Goal: Task Accomplishment & Management: Manage account settings

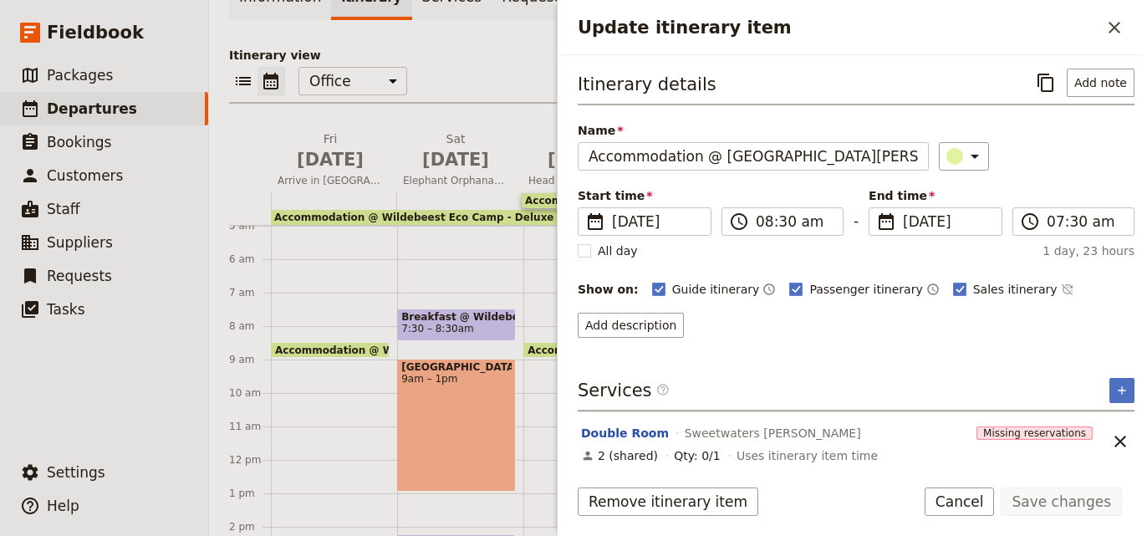
scroll to position [8, 0]
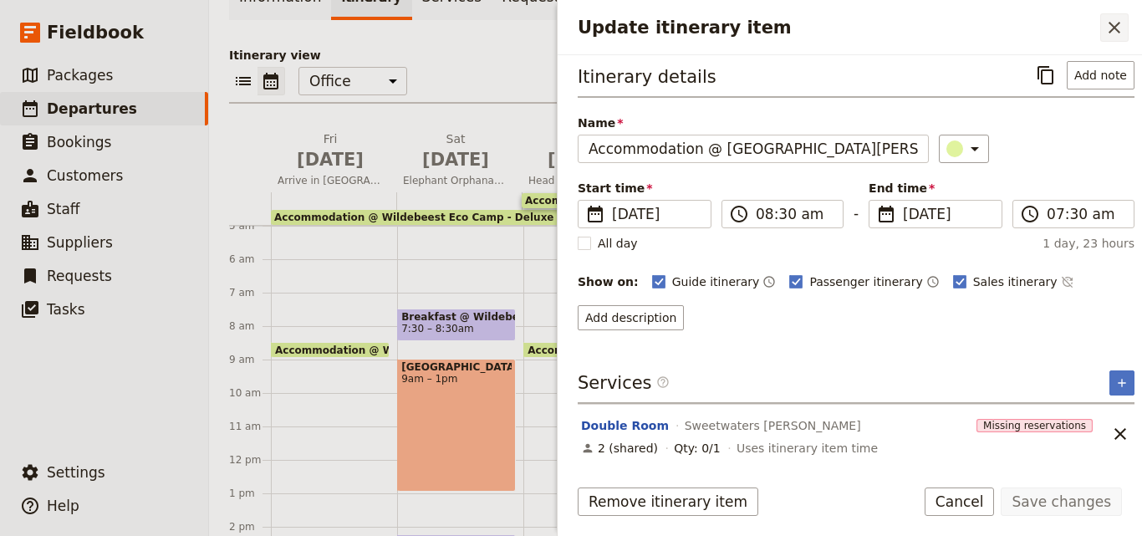
click at [1117, 21] on icon "Close drawer" at bounding box center [1115, 28] width 20 height 20
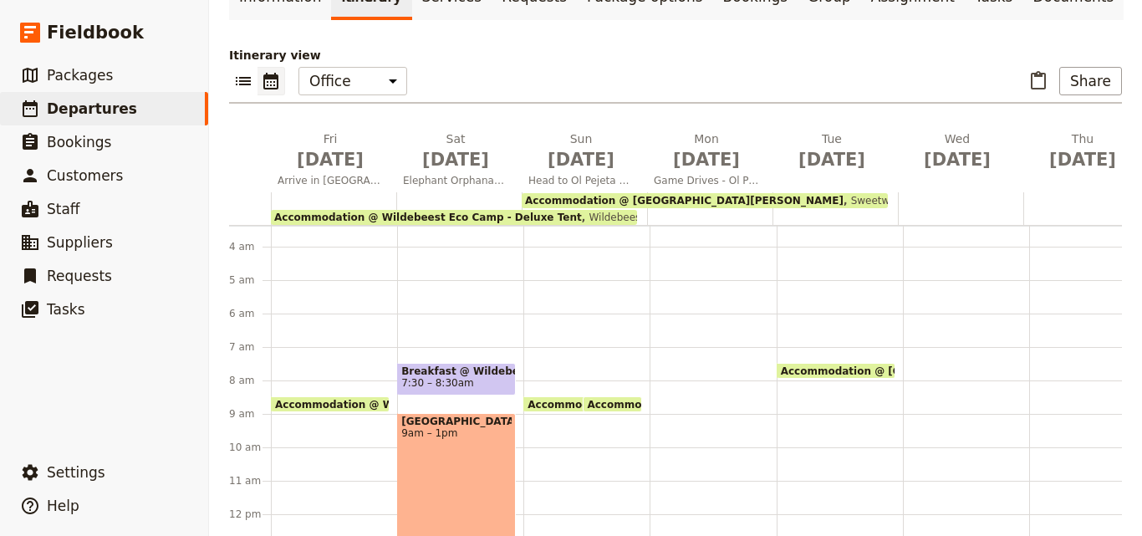
scroll to position [84, 0]
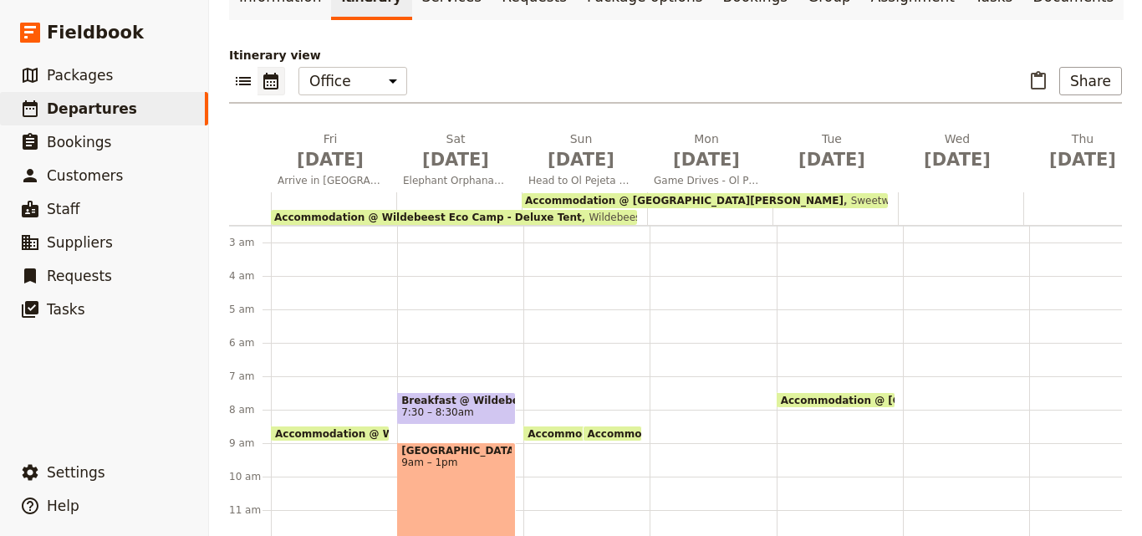
click at [480, 395] on span "Breakfast @ Wildebeest Eco Camp - Deluxe Tent" at bounding box center [456, 401] width 110 height 12
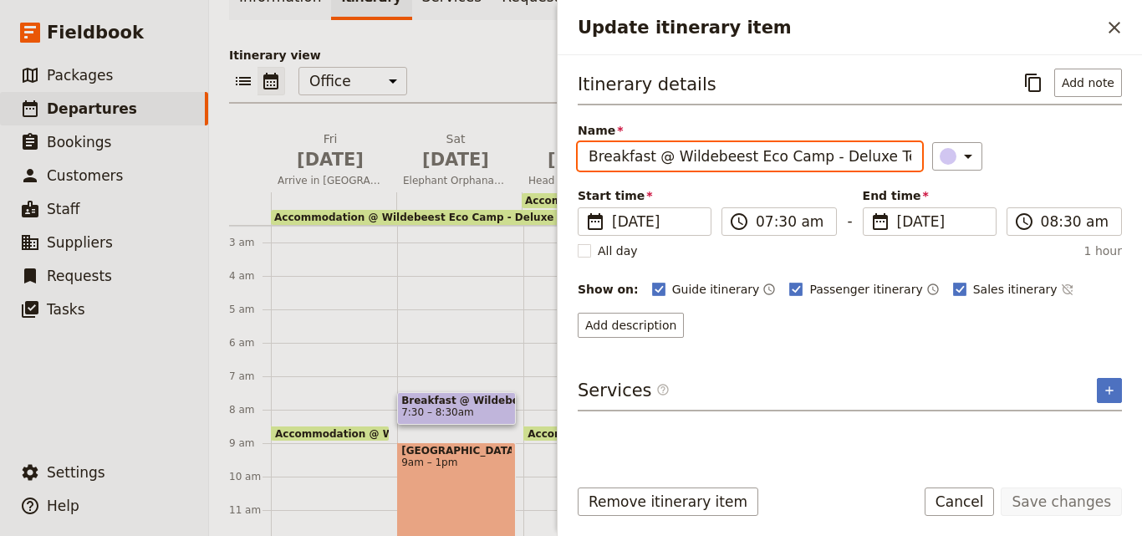
drag, startPoint x: 890, startPoint y: 156, endPoint x: 586, endPoint y: 160, distance: 304.4
click at [586, 160] on input "Breakfast @ Wildebeest Eco Camp - Deluxe Tent" at bounding box center [750, 156] width 344 height 28
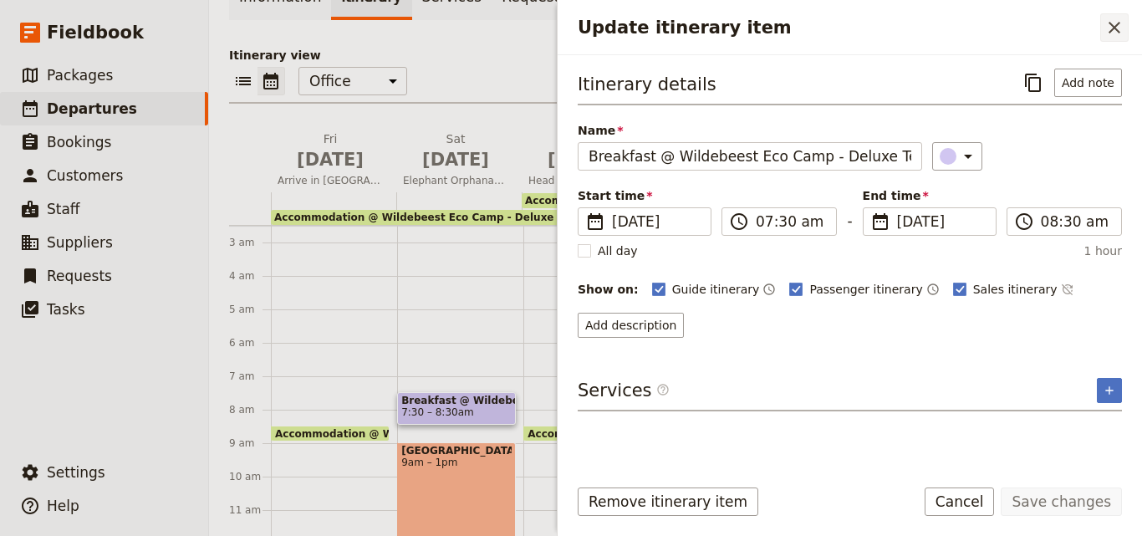
click at [1115, 37] on icon "Close drawer" at bounding box center [1115, 28] width 20 height 20
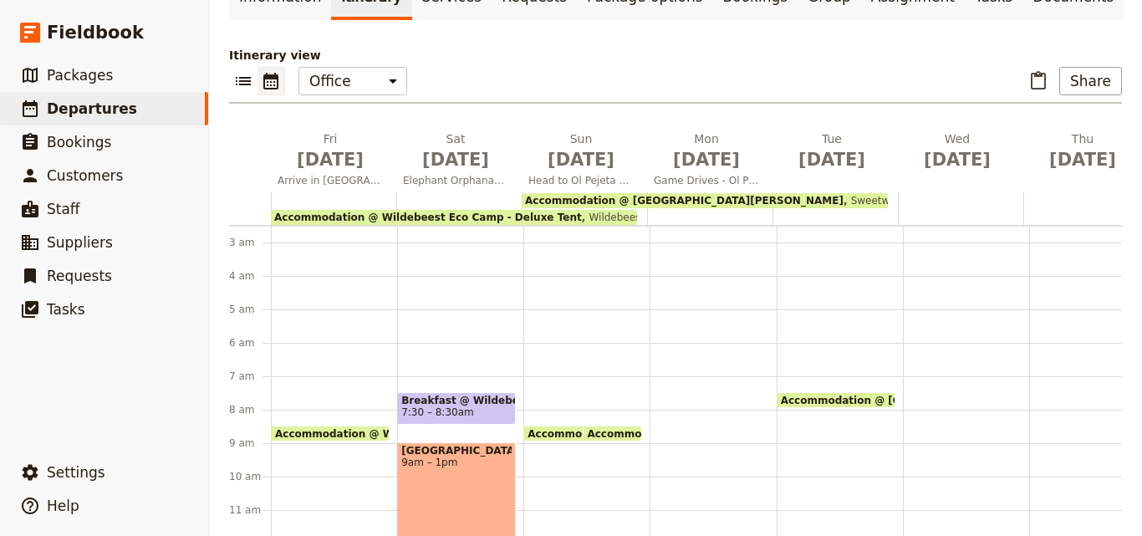
click at [535, 360] on div "Accommodation @ Wildebeest Eco Camp - Deluxe Tent 8:30am Wildebeest Eco Camp - …" at bounding box center [586, 543] width 126 height 803
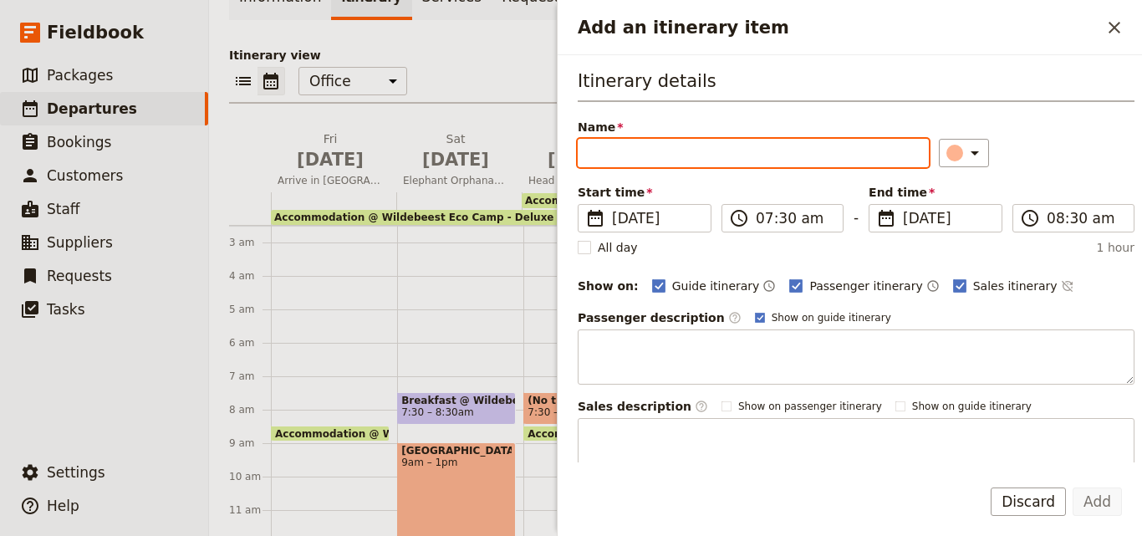
drag, startPoint x: 713, startPoint y: 130, endPoint x: 651, endPoint y: 144, distance: 64.1
paste input "Breakfast @ Wildebeest Eco Camp - Deluxe Tent"
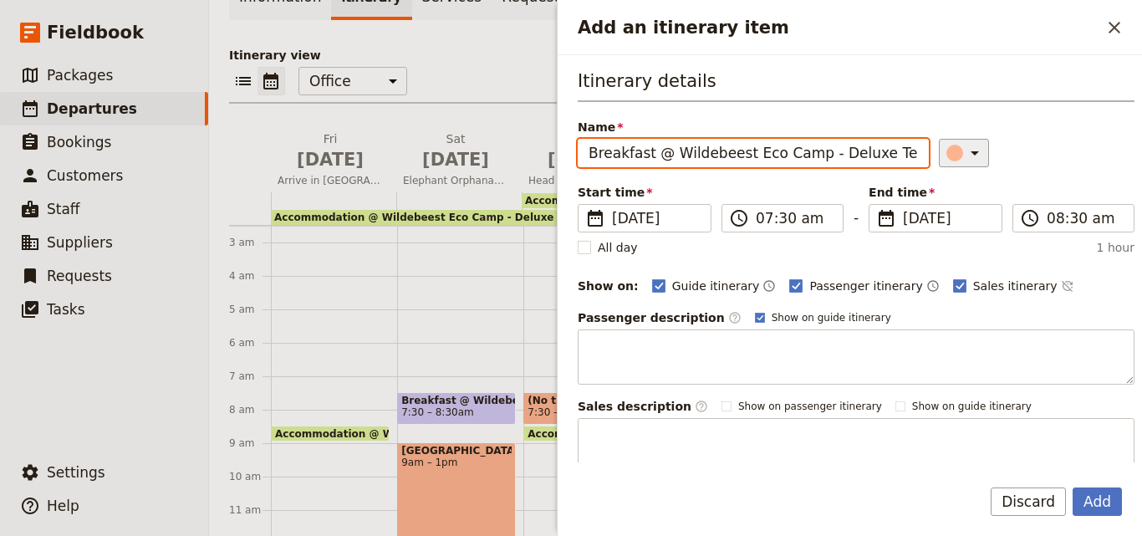
type input "Breakfast @ Wildebeest Eco Camp - Deluxe Tent"
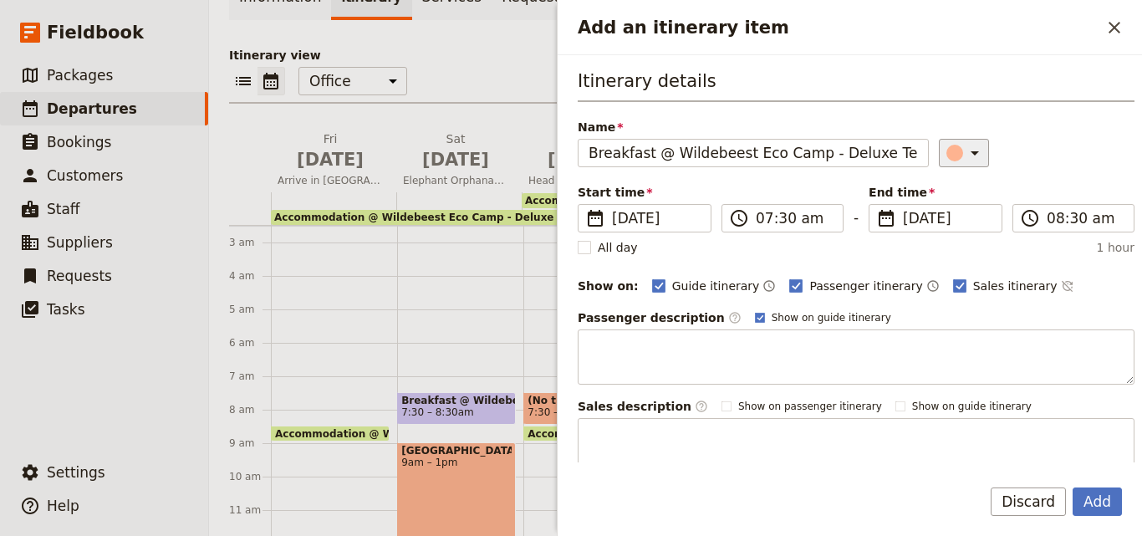
click at [965, 156] on icon "Add an itinerary item" at bounding box center [975, 153] width 20 height 20
click at [959, 232] on div "button" at bounding box center [958, 228] width 17 height 17
click at [1069, 222] on input "08:30 am" at bounding box center [1085, 218] width 77 height 20
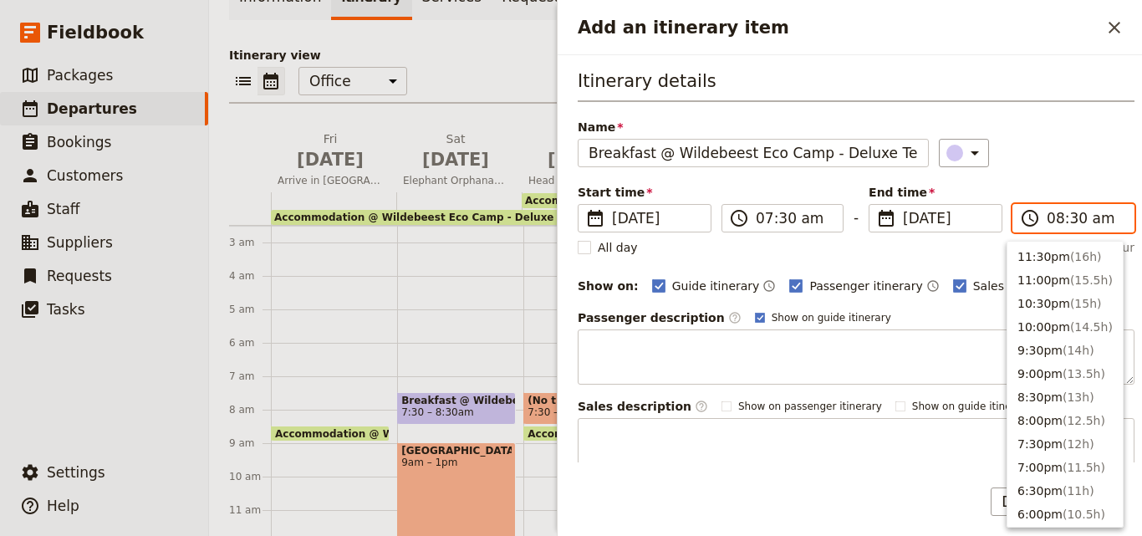
scroll to position [706, 0]
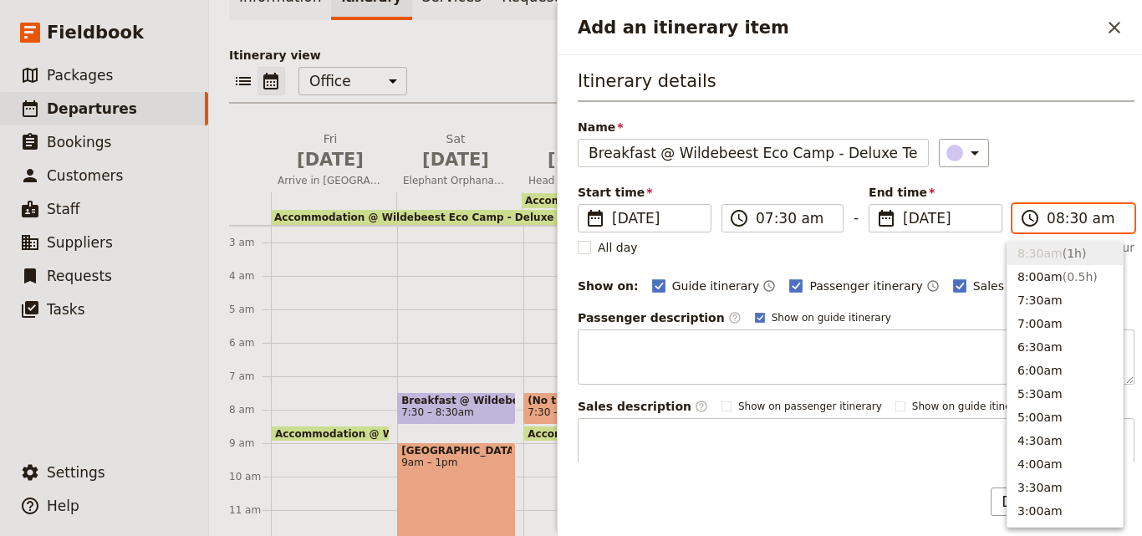
click at [1069, 222] on input "08:30 am" at bounding box center [1085, 218] width 77 height 20
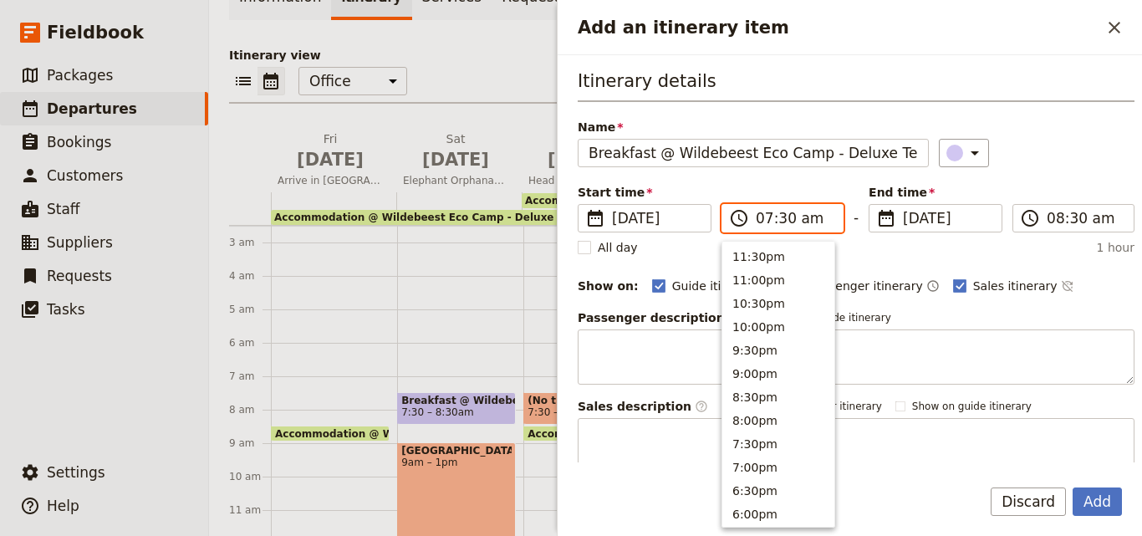
click at [758, 222] on input "07:30 am" at bounding box center [794, 218] width 77 height 20
click at [765, 217] on input "07:30 am" at bounding box center [794, 218] width 77 height 20
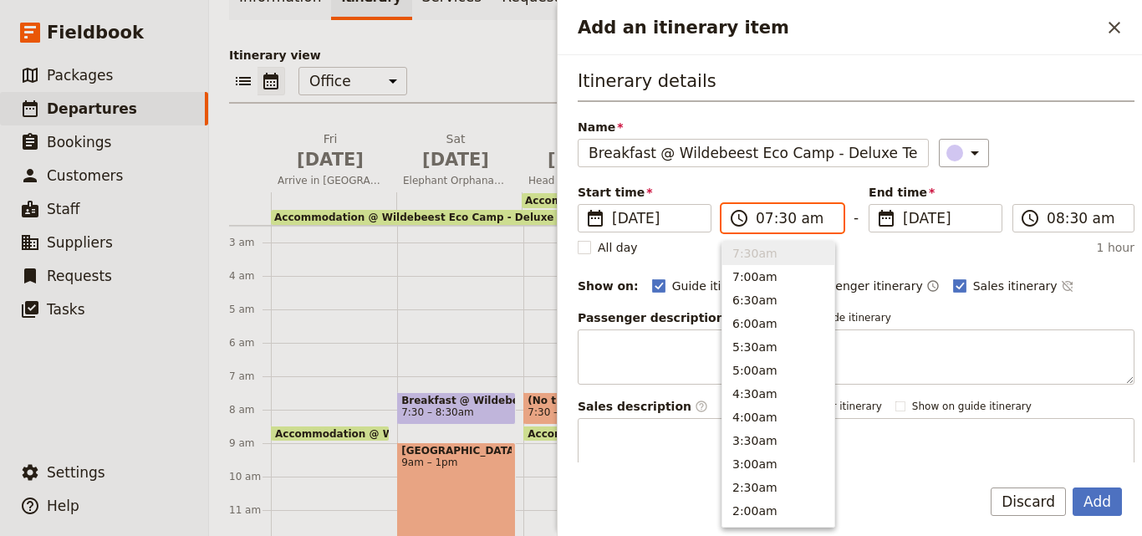
click at [765, 217] on input "07:30 am" at bounding box center [794, 218] width 77 height 20
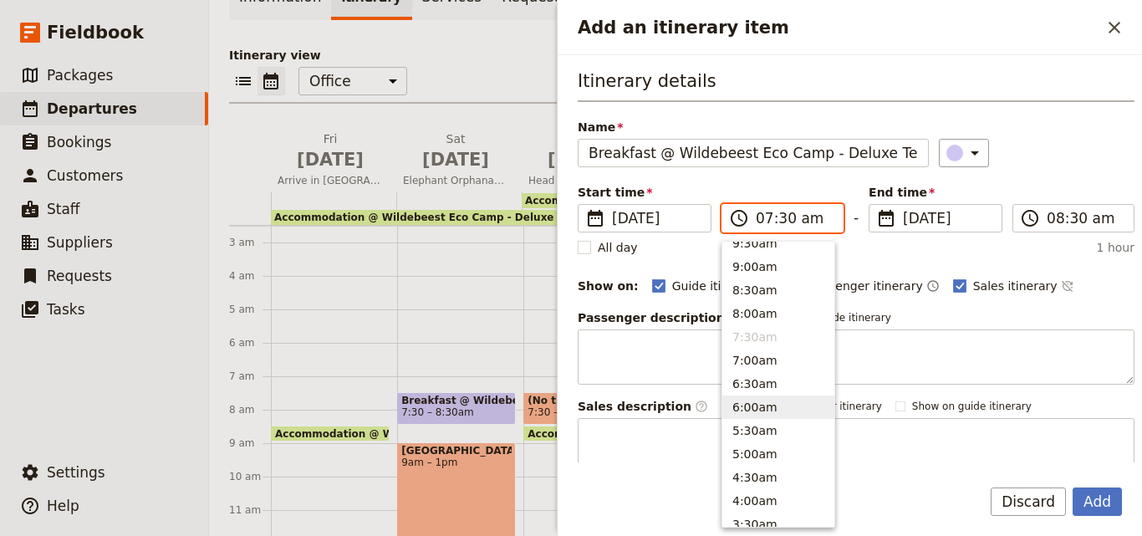
click at [769, 412] on button "6:00am" at bounding box center [778, 406] width 112 height 23
type input "06:00 am"
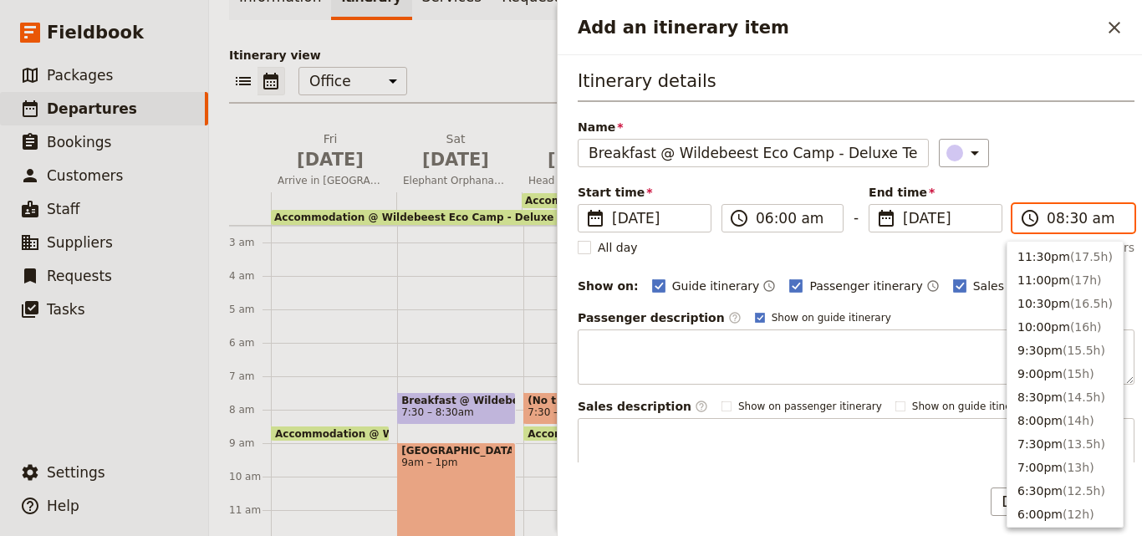
scroll to position [706, 0]
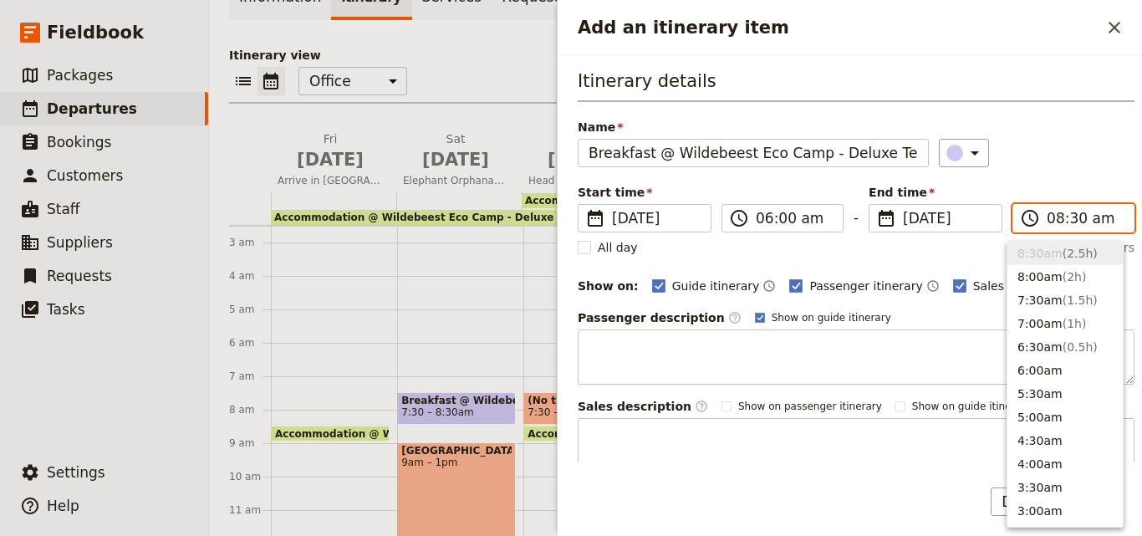
click at [1049, 221] on input "08:30 am" at bounding box center [1085, 218] width 77 height 20
click at [1024, 319] on button "7:00am ( 1h )" at bounding box center [1065, 323] width 115 height 23
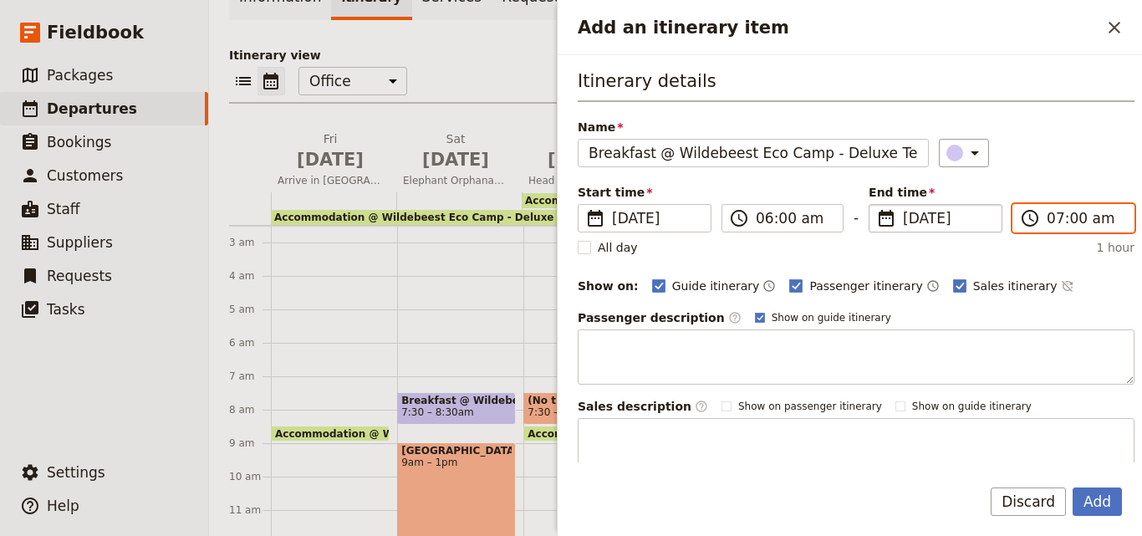
type input "06:00 am"
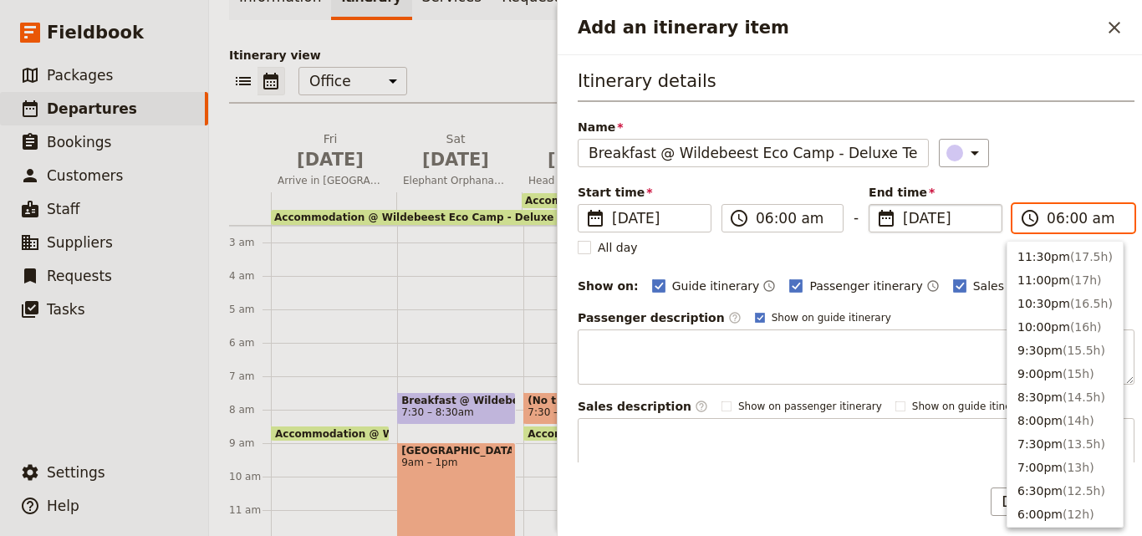
scroll to position [776, 0]
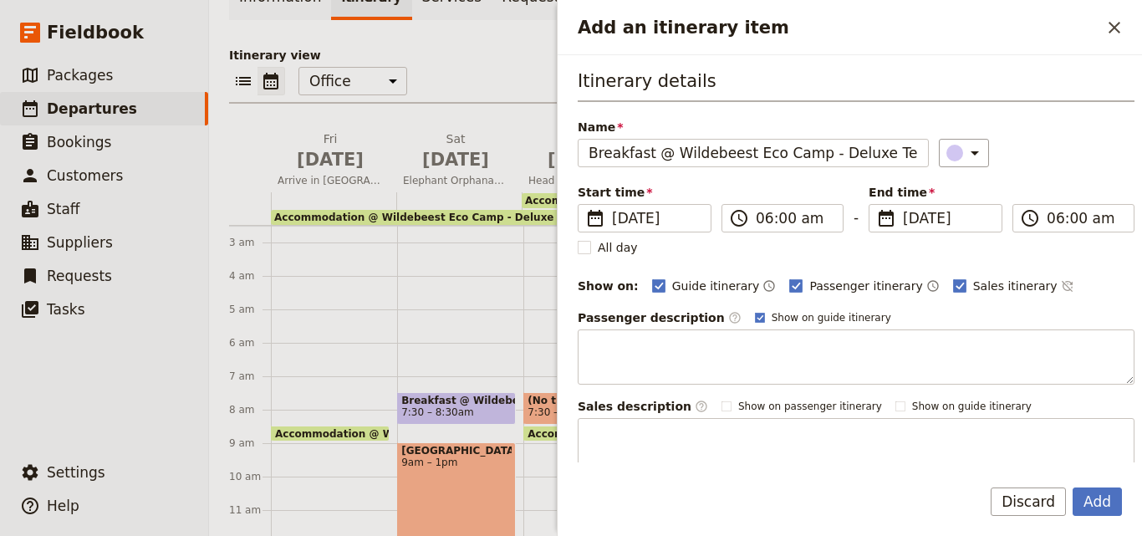
click at [857, 240] on div "All day" at bounding box center [856, 247] width 557 height 17
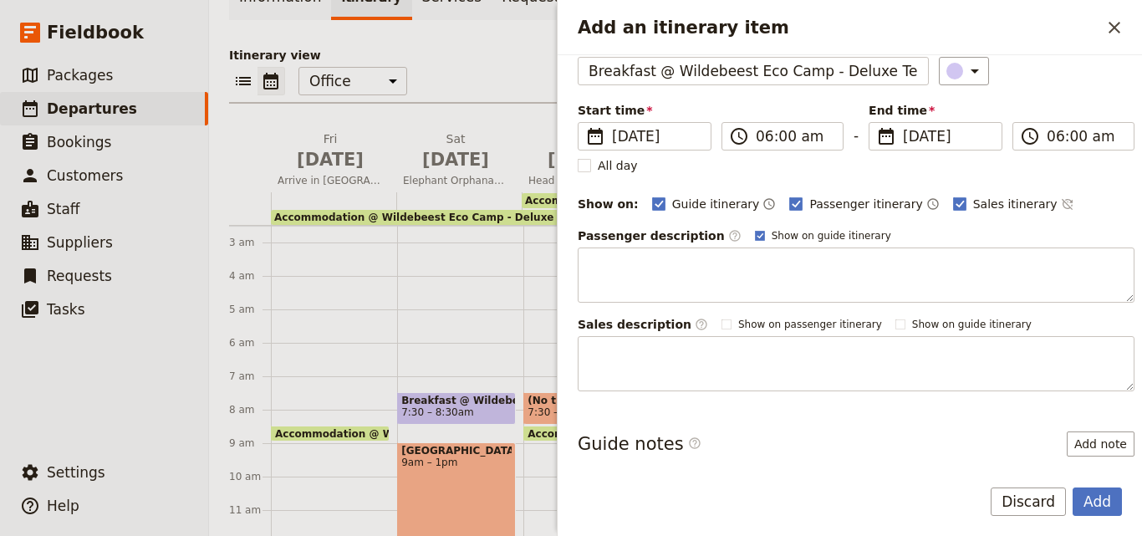
scroll to position [0, 0]
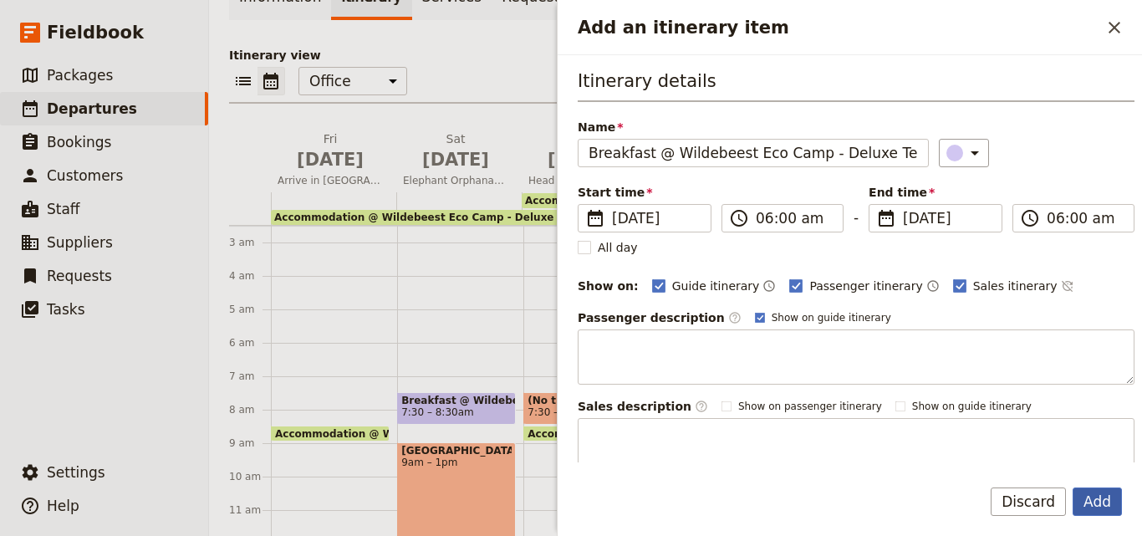
click at [1100, 506] on button "Add" at bounding box center [1097, 501] width 49 height 28
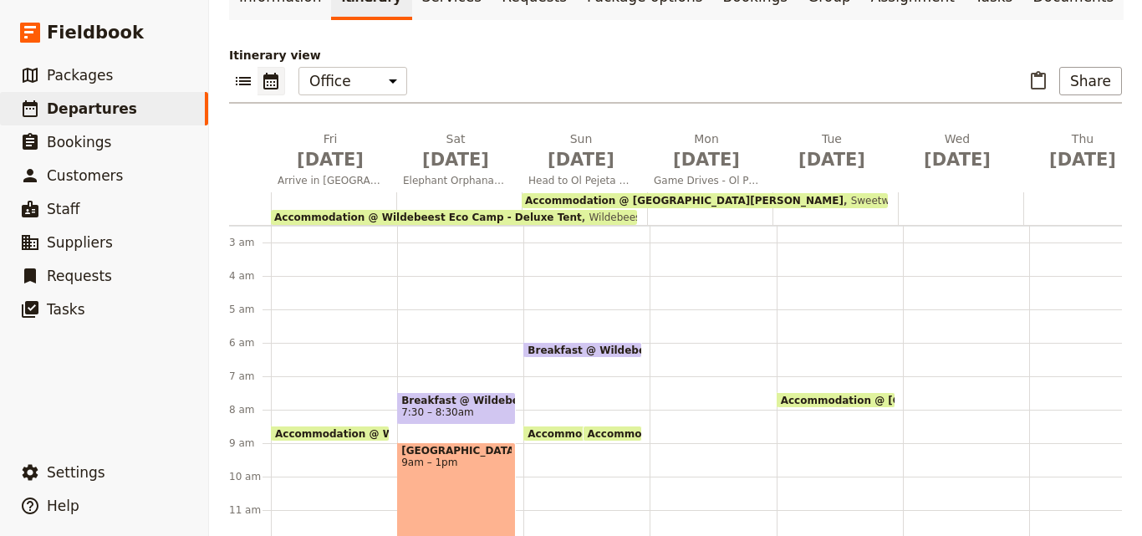
drag, startPoint x: 594, startPoint y: 308, endPoint x: 593, endPoint y: 350, distance: 42.7
click at [593, 350] on div "Breakfast @ Wildebeest Eco Camp - Deluxe Tent 6am Accommodation @ Wildebeest Ec…" at bounding box center [586, 543] width 126 height 803
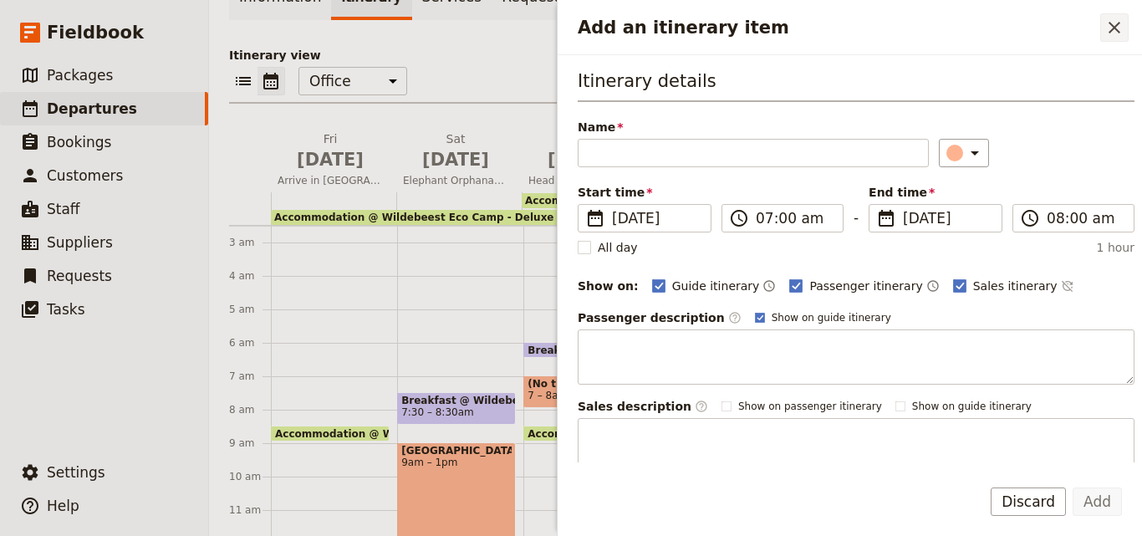
click at [1110, 34] on icon "Close drawer" at bounding box center [1115, 28] width 20 height 20
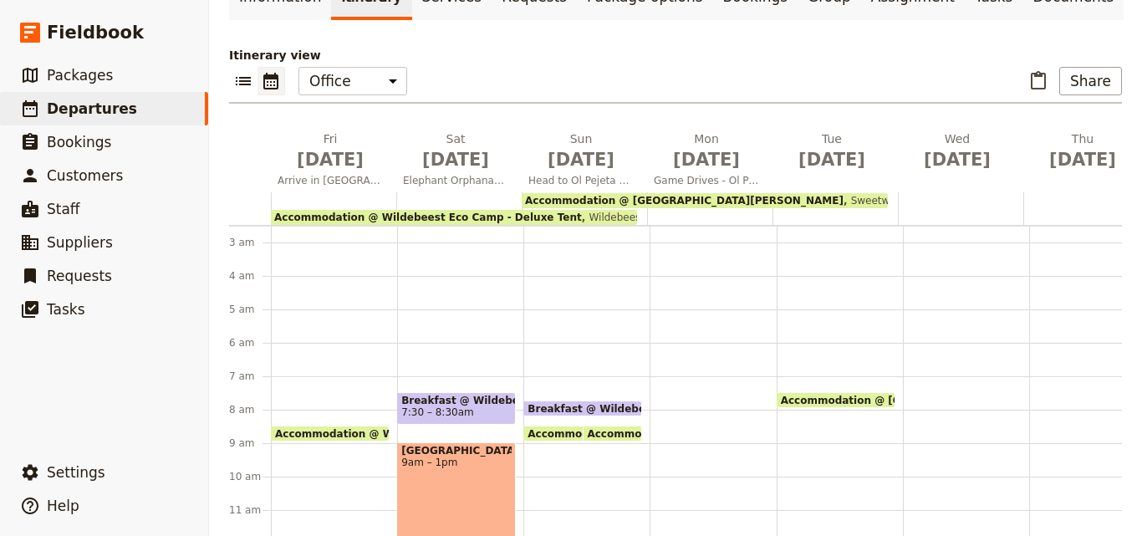
click at [605, 403] on span "Breakfast @ Wildebeest Eco Camp - Deluxe Tent" at bounding box center [667, 408] width 279 height 11
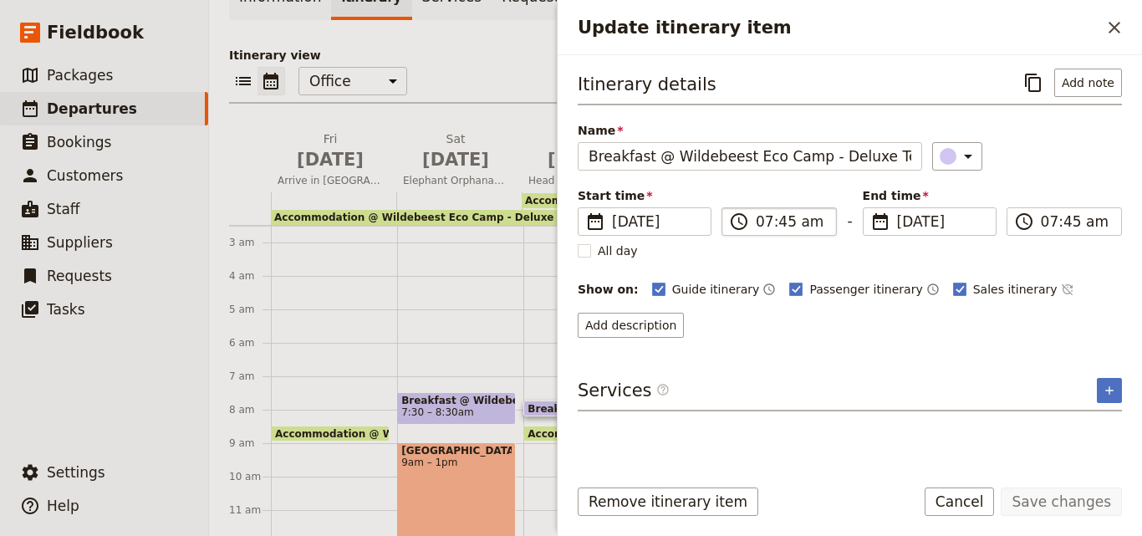
click at [755, 222] on label "​ 07:45 am" at bounding box center [779, 221] width 115 height 28
click at [756, 222] on input "07:45 am" at bounding box center [791, 222] width 70 height 20
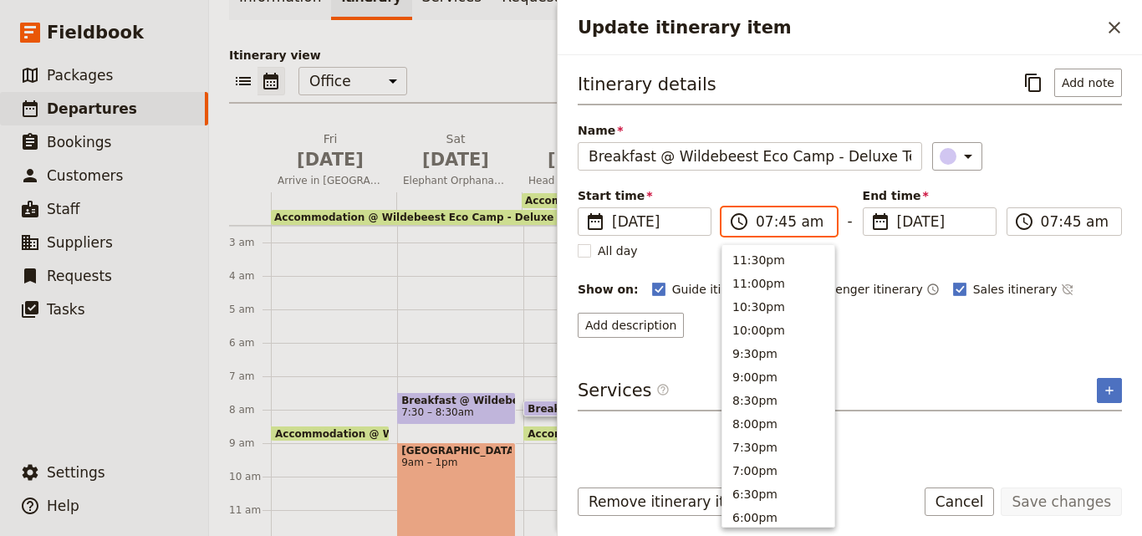
scroll to position [753, 0]
click at [771, 304] on button "6:30am" at bounding box center [778, 303] width 112 height 23
type input "06:30 am"
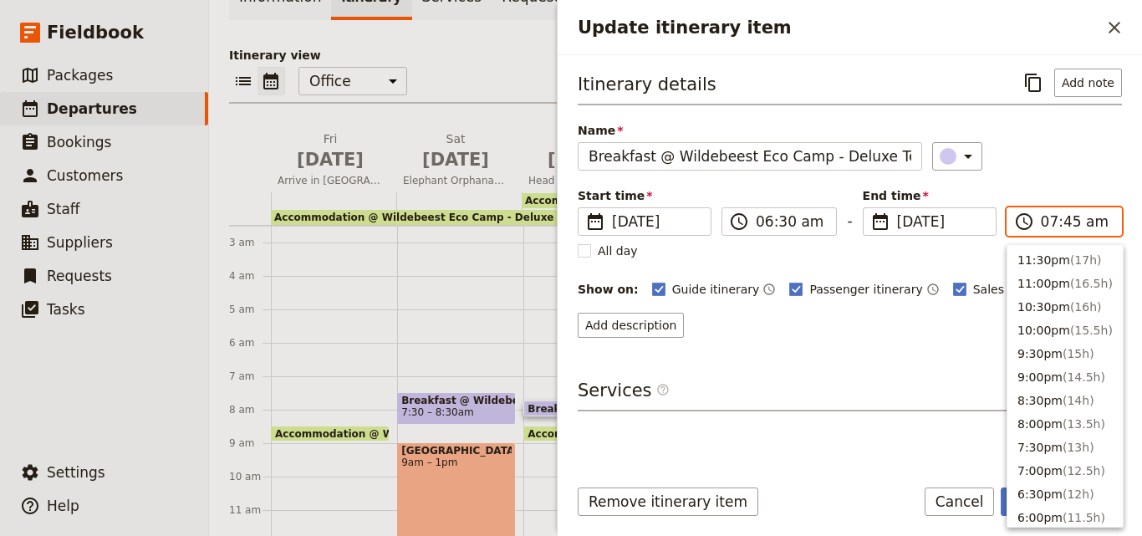
click at [1051, 223] on input "07:45 am" at bounding box center [1076, 222] width 70 height 20
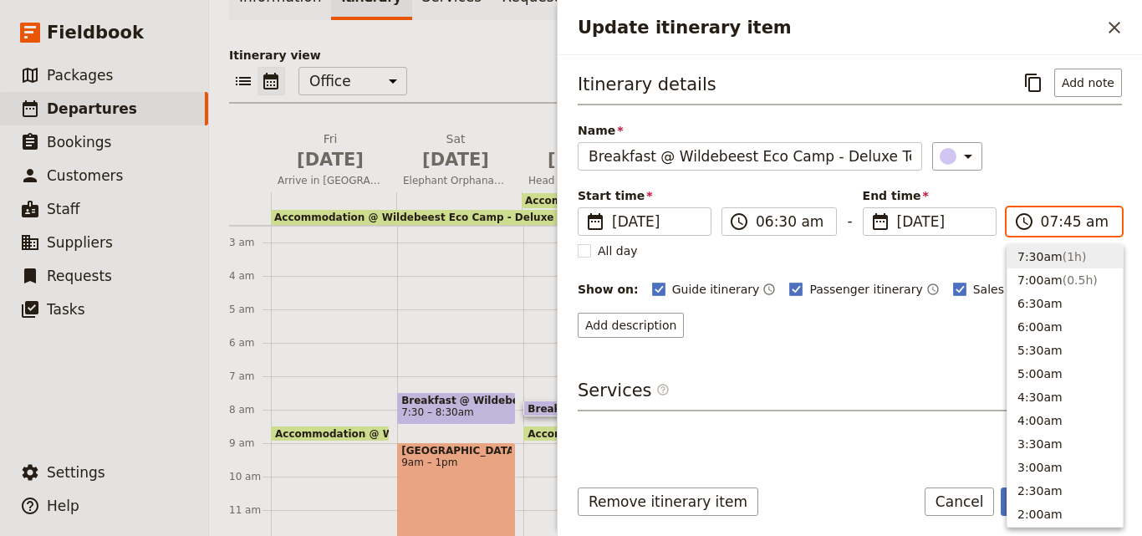
click at [1065, 222] on input "07:45 am" at bounding box center [1076, 222] width 70 height 20
click at [1048, 256] on button "7:30am ( 1h )" at bounding box center [1065, 256] width 115 height 23
type input "07:30 am"
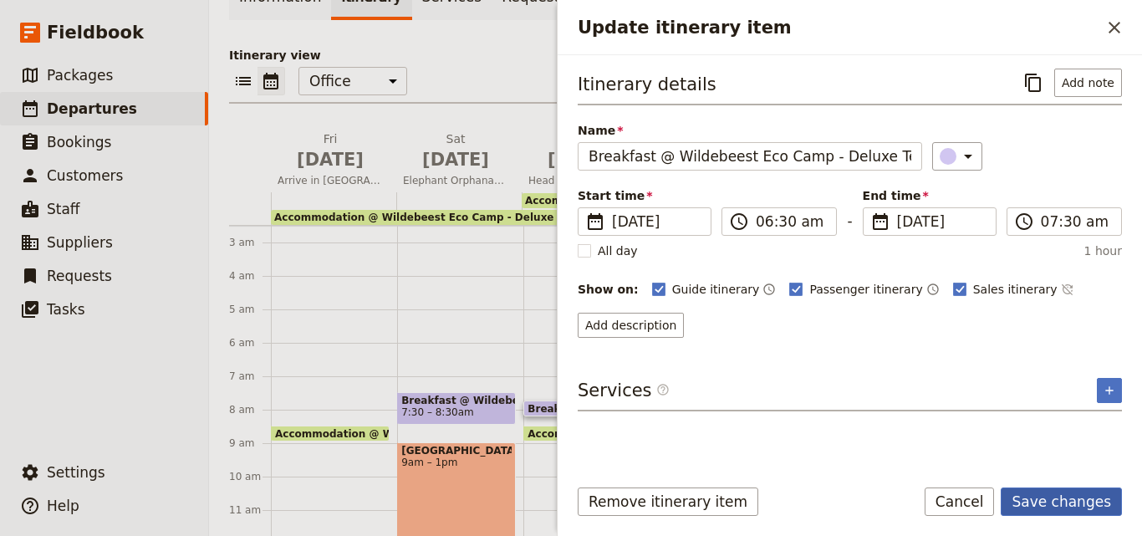
click at [1093, 502] on button "Save changes" at bounding box center [1061, 501] width 121 height 28
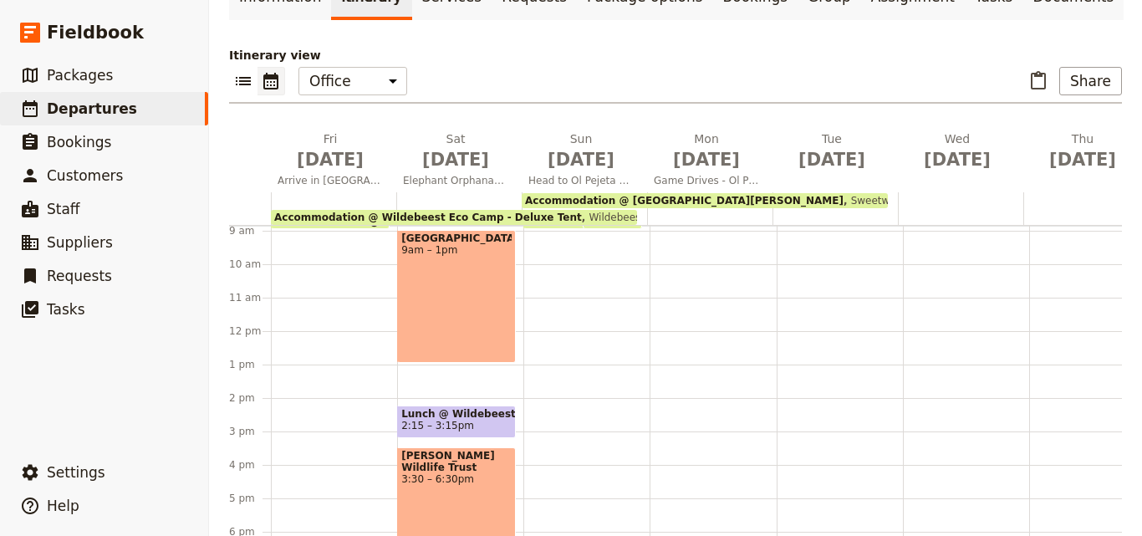
scroll to position [334, 0]
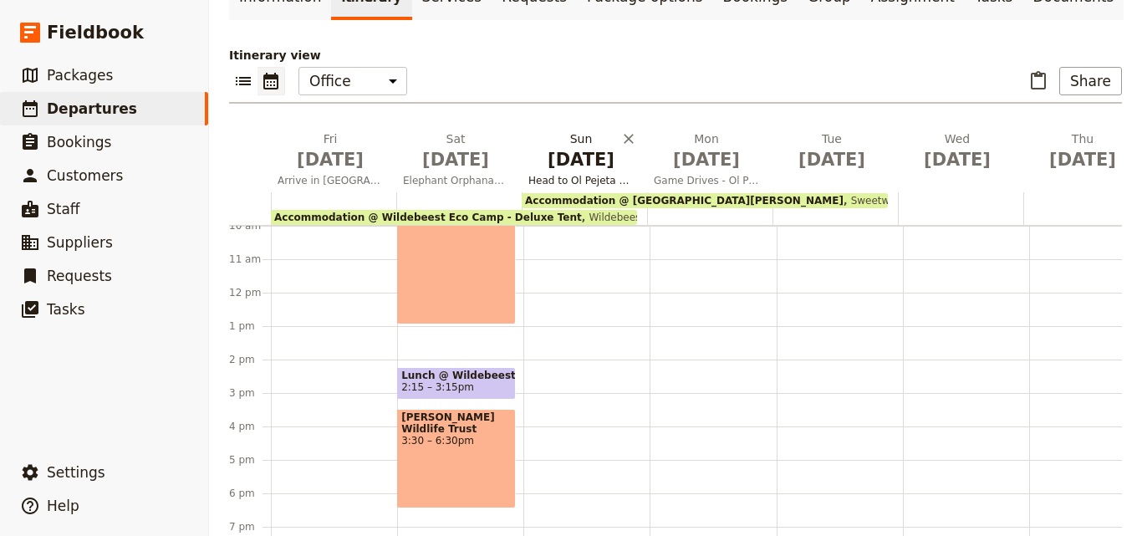
click at [574, 147] on span "[DATE]" at bounding box center [580, 159] width 105 height 25
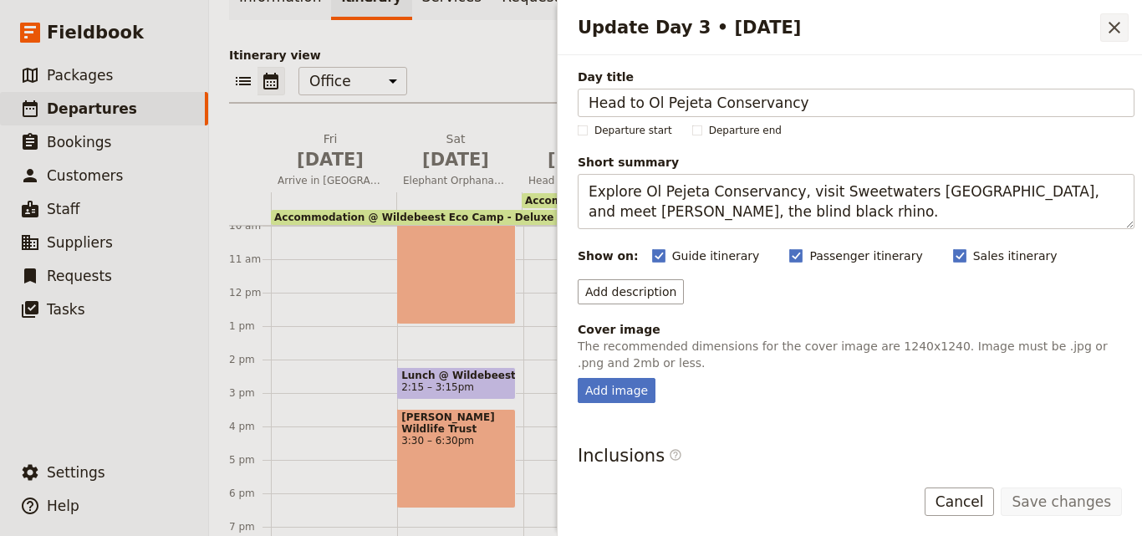
click at [1104, 22] on button "​" at bounding box center [1114, 27] width 28 height 28
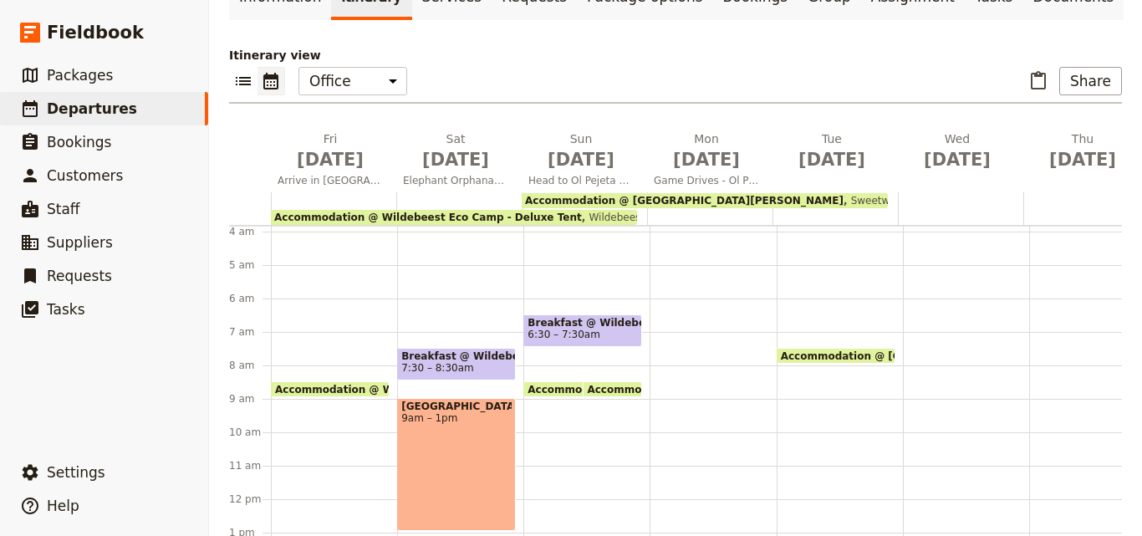
scroll to position [167, 0]
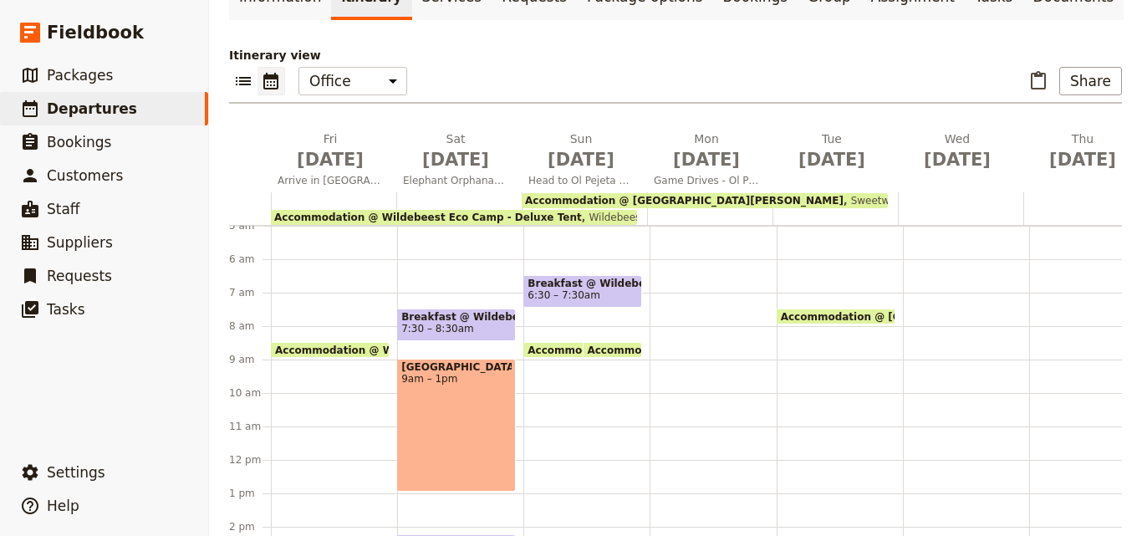
click at [561, 356] on div "Breakfast @ Wildebeest Eco Camp - Deluxe Tent 6:30 – 7:30am Accommodation @ Wil…" at bounding box center [586, 460] width 126 height 803
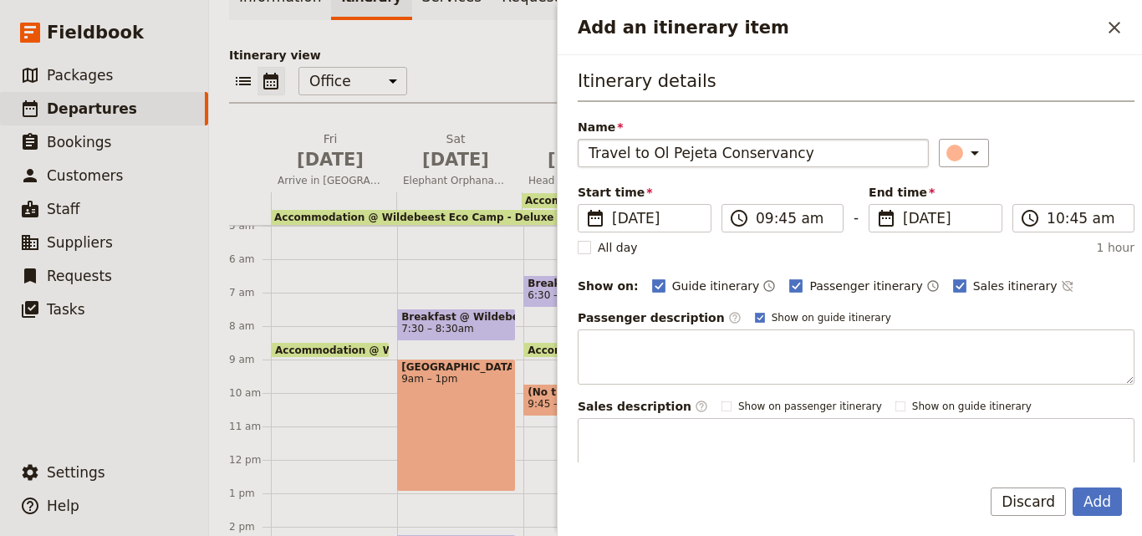
click at [593, 148] on input "Travel to Ol Pejeta Conservancy" at bounding box center [753, 153] width 351 height 28
click at [591, 152] on input "Travel to Ol Pejeta Conservancy" at bounding box center [753, 153] width 351 height 28
type input "Travel to Ol Pejeta Conservancy"
click at [766, 225] on input "09:45 am" at bounding box center [794, 218] width 77 height 20
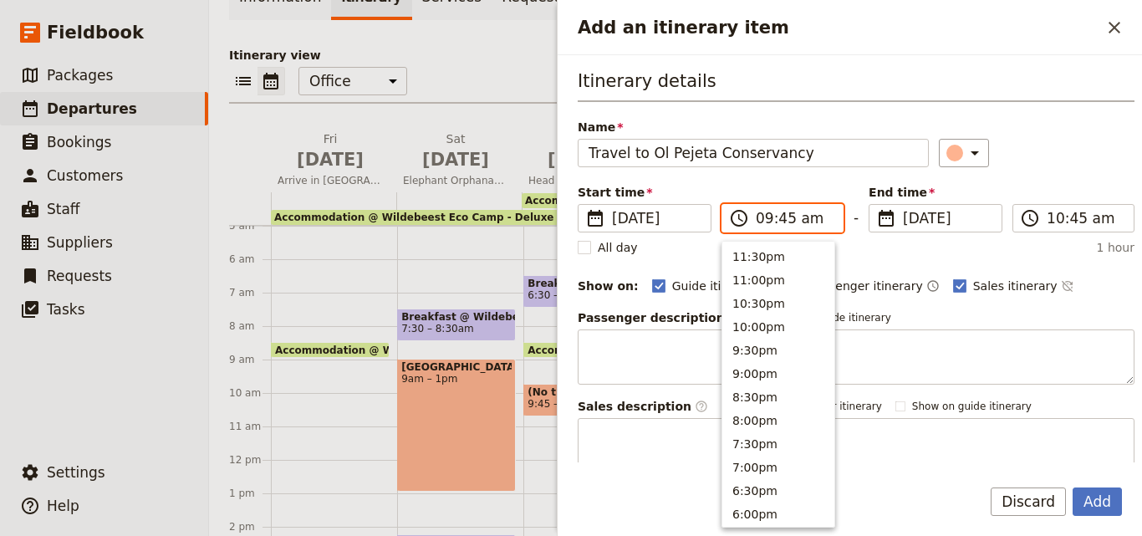
scroll to position [659, 0]
click at [758, 304] on button "8:30am" at bounding box center [778, 299] width 112 height 23
type input "08:30 am"
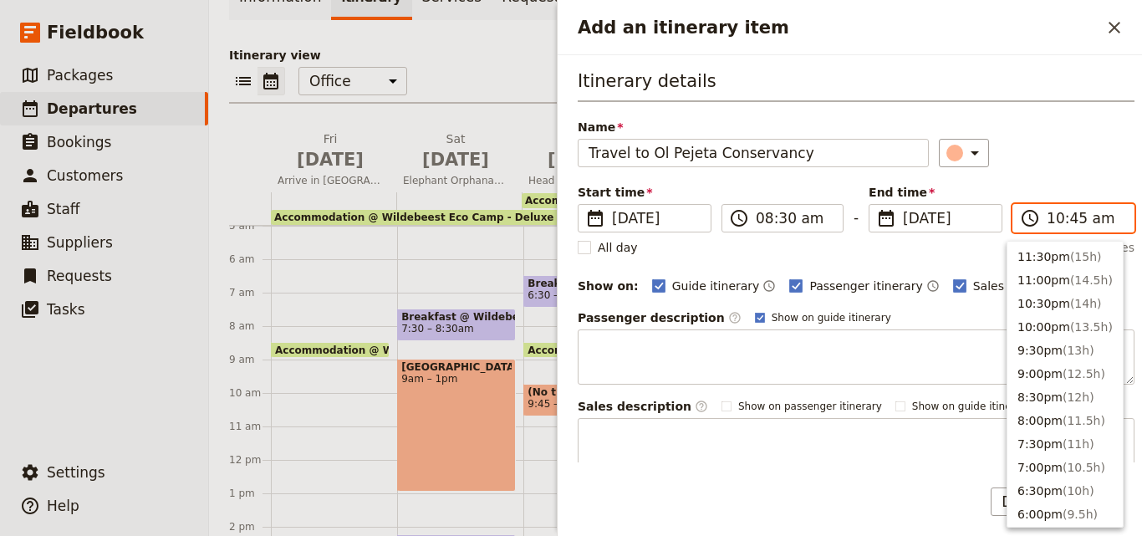
click at [1047, 224] on input "10:45 am" at bounding box center [1085, 218] width 77 height 20
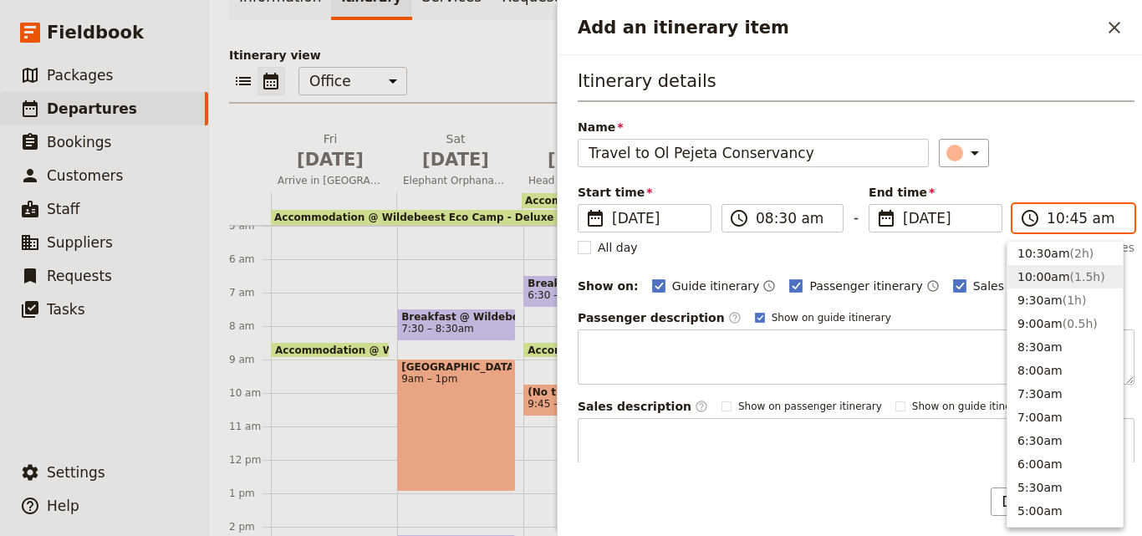
scroll to position [528, 0]
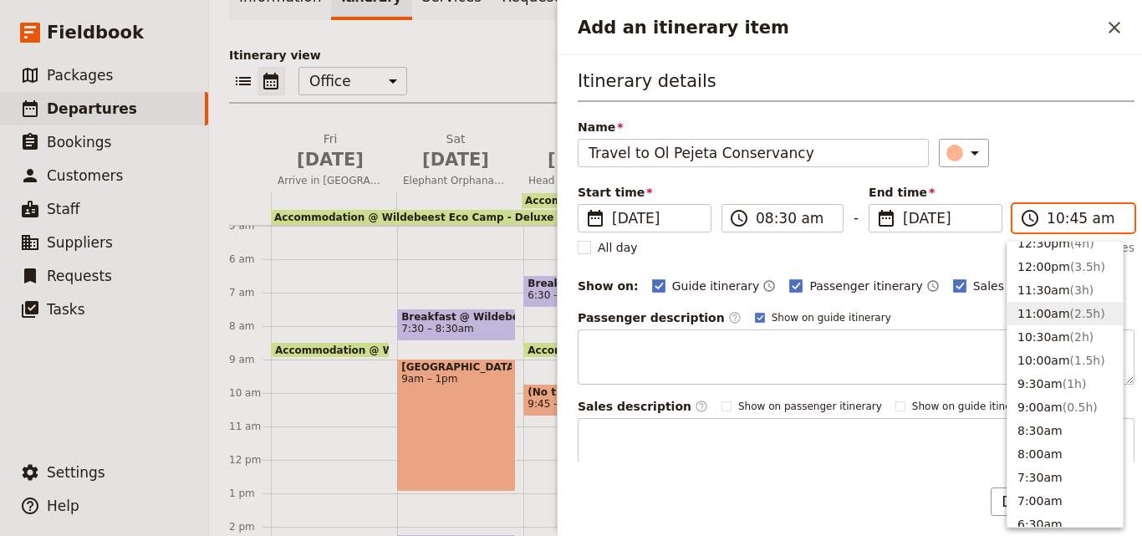
click at [1035, 311] on button "11:00am ( 2.5h )" at bounding box center [1065, 313] width 115 height 23
type input "11:00 am"
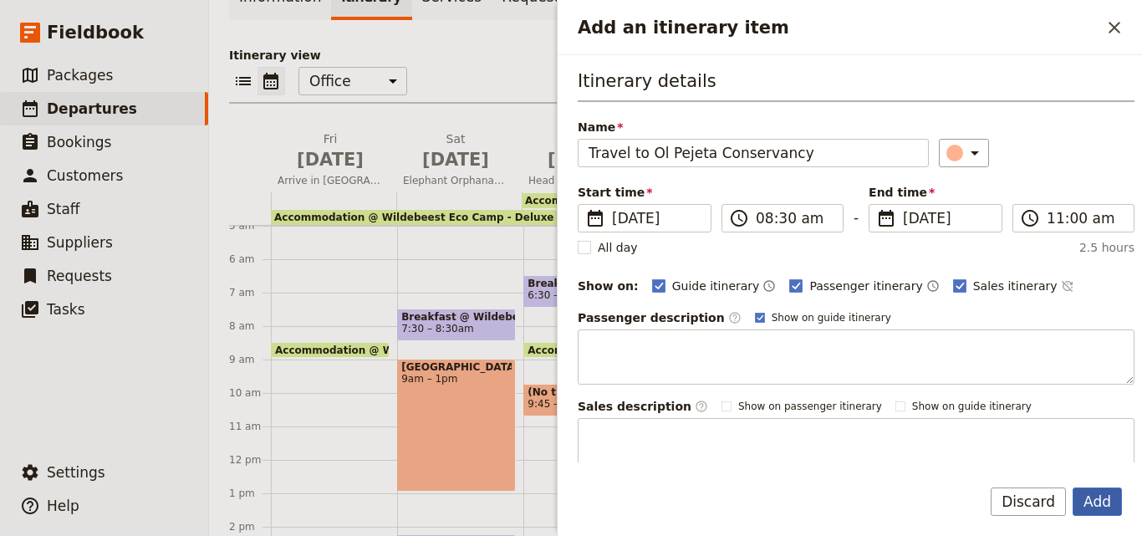
click at [1109, 498] on button "Add" at bounding box center [1097, 501] width 49 height 28
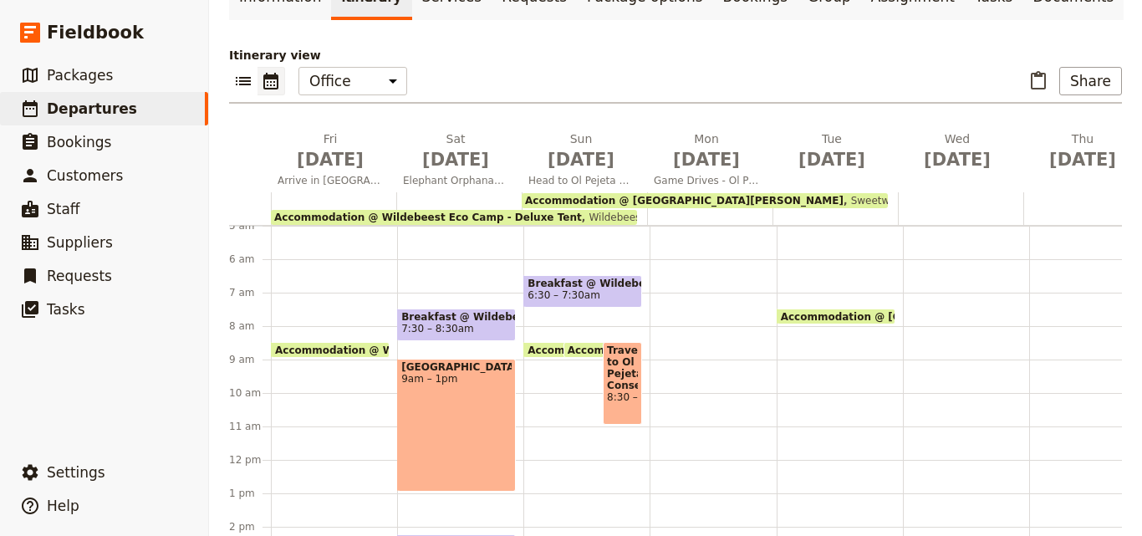
click at [592, 344] on span "Accommodation @ [GEOGRAPHIC_DATA][PERSON_NAME]" at bounding box center [731, 349] width 326 height 11
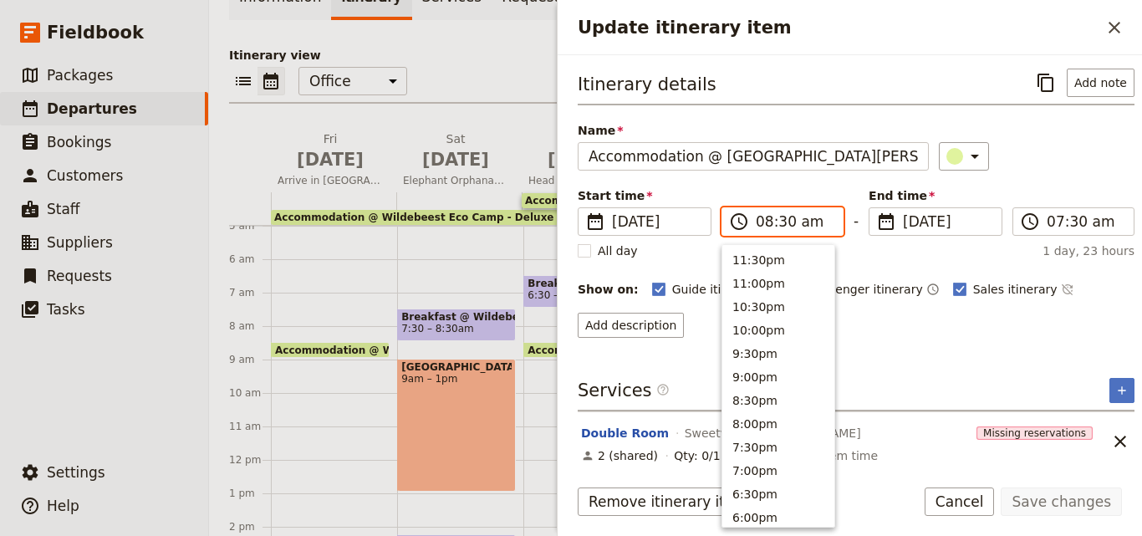
click at [783, 227] on input "08:30 am" at bounding box center [794, 222] width 77 height 20
click at [765, 286] on button "8:00am" at bounding box center [778, 279] width 112 height 23
type input "08:00 am"
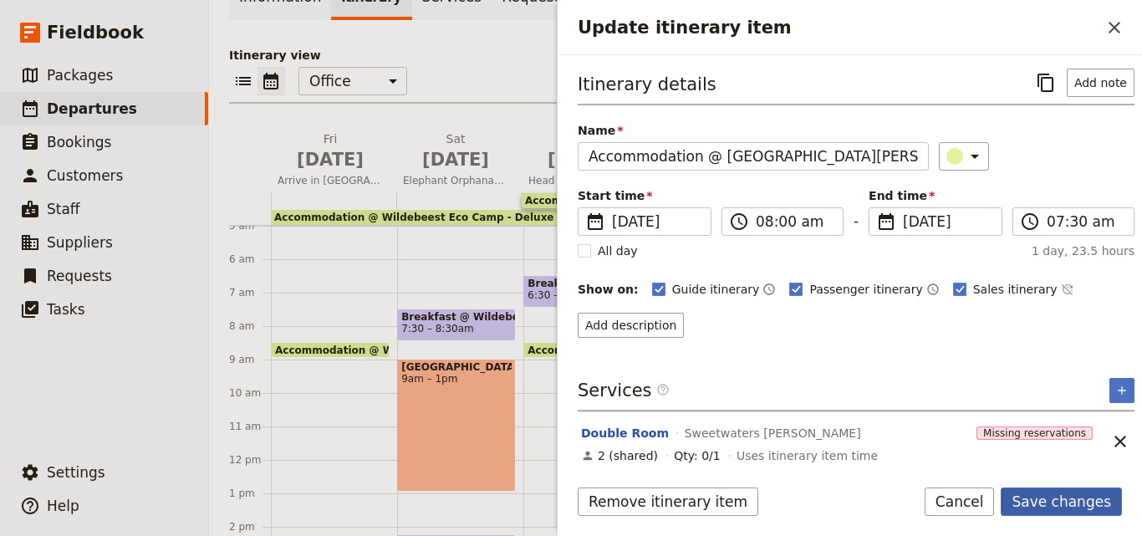
click at [1089, 498] on button "Save changes" at bounding box center [1061, 501] width 121 height 28
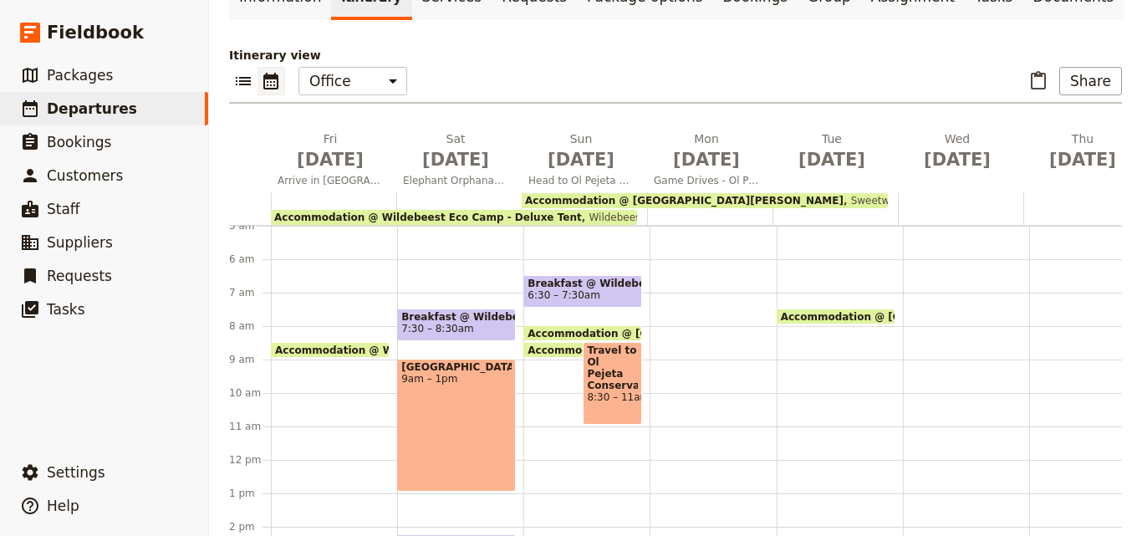
click at [560, 328] on span "Accommodation @ [GEOGRAPHIC_DATA][PERSON_NAME]" at bounding box center [691, 333] width 326 height 11
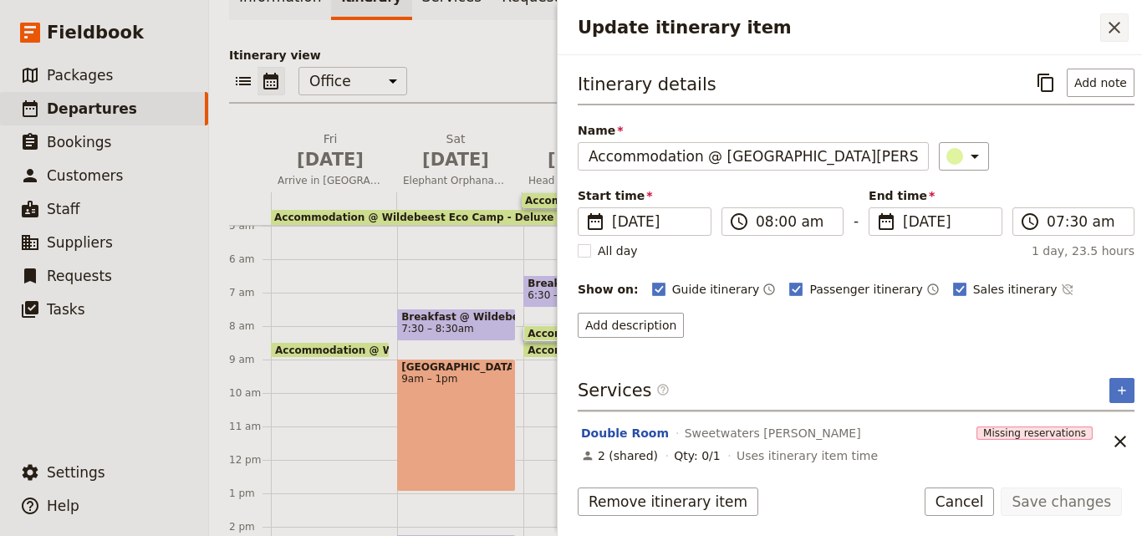
click at [1118, 41] on button "​" at bounding box center [1114, 27] width 28 height 28
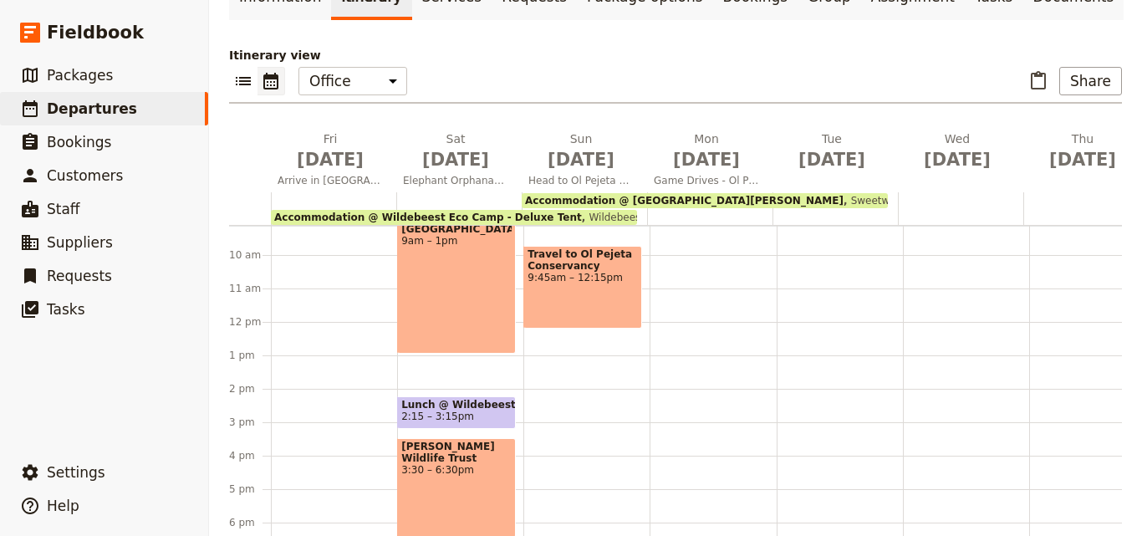
scroll to position [334, 0]
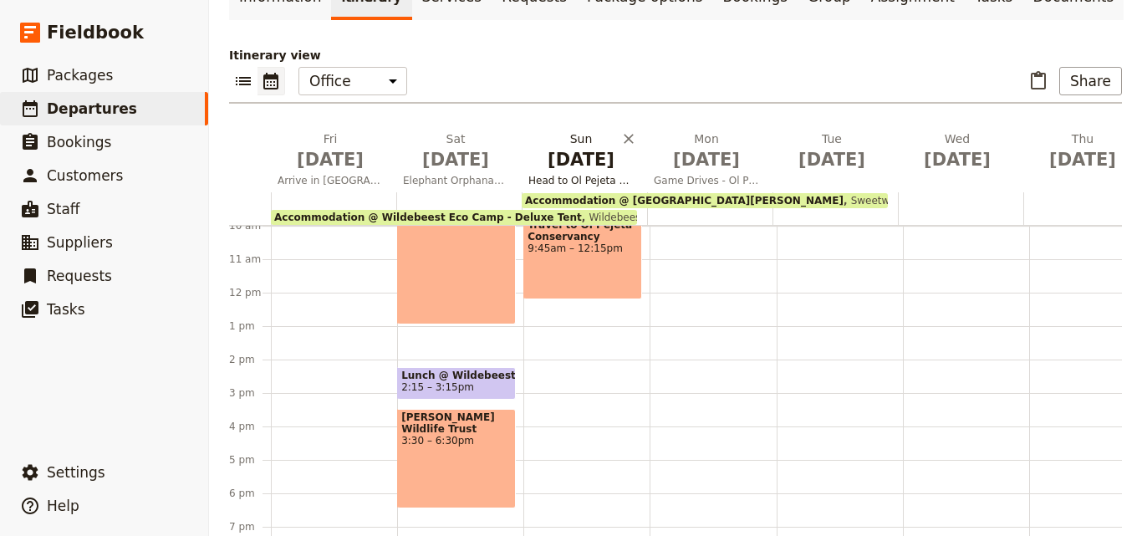
click at [594, 174] on span "Head to Ol Pejeta Conservancy" at bounding box center [581, 180] width 119 height 13
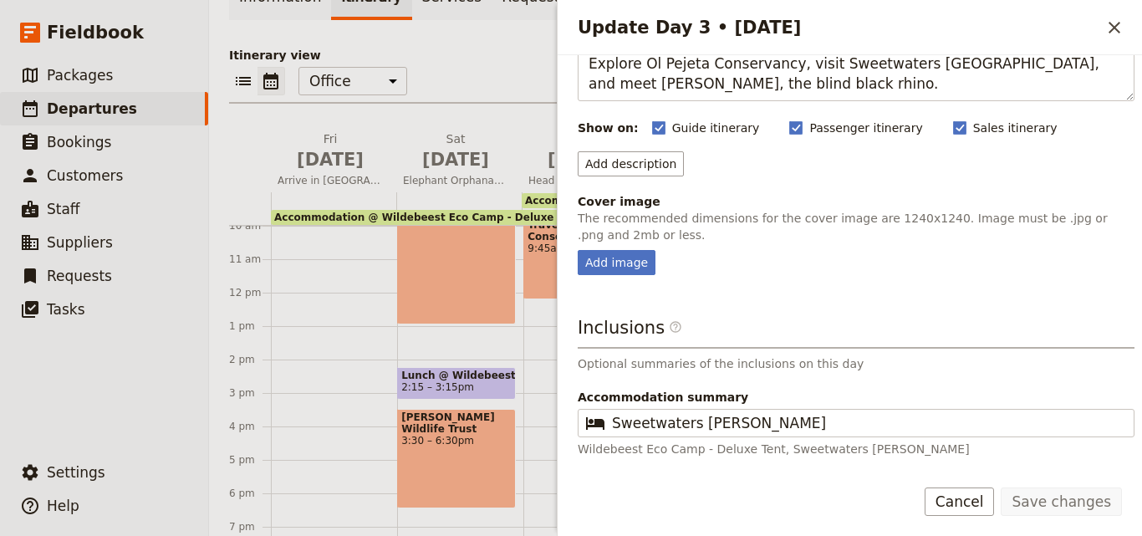
scroll to position [190, 0]
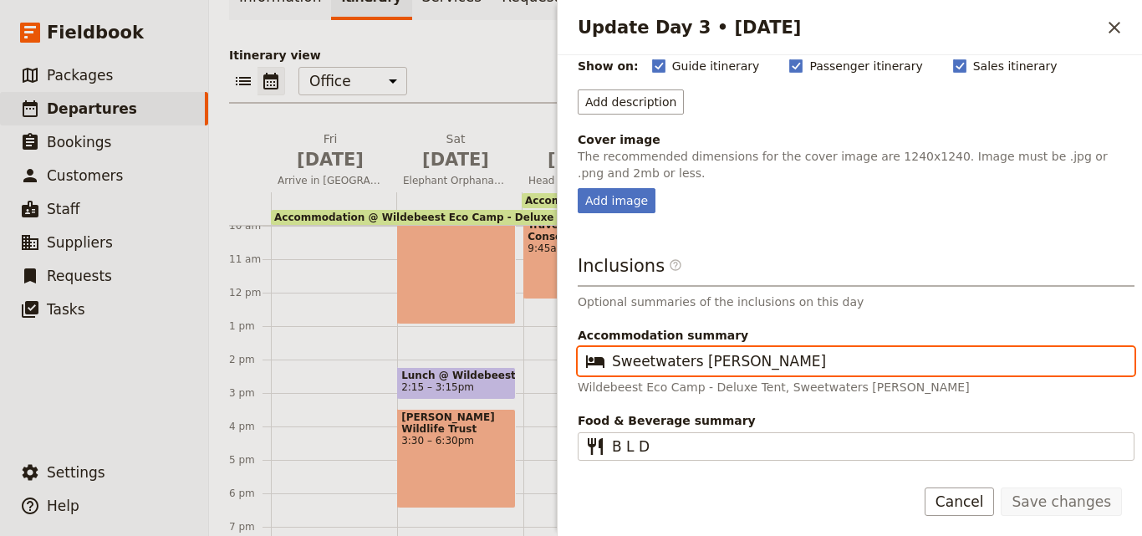
drag, startPoint x: 819, startPoint y: 360, endPoint x: 609, endPoint y: 368, distance: 210.0
click at [611, 370] on fieldset "​ Sweetwaters [PERSON_NAME]" at bounding box center [856, 361] width 557 height 28
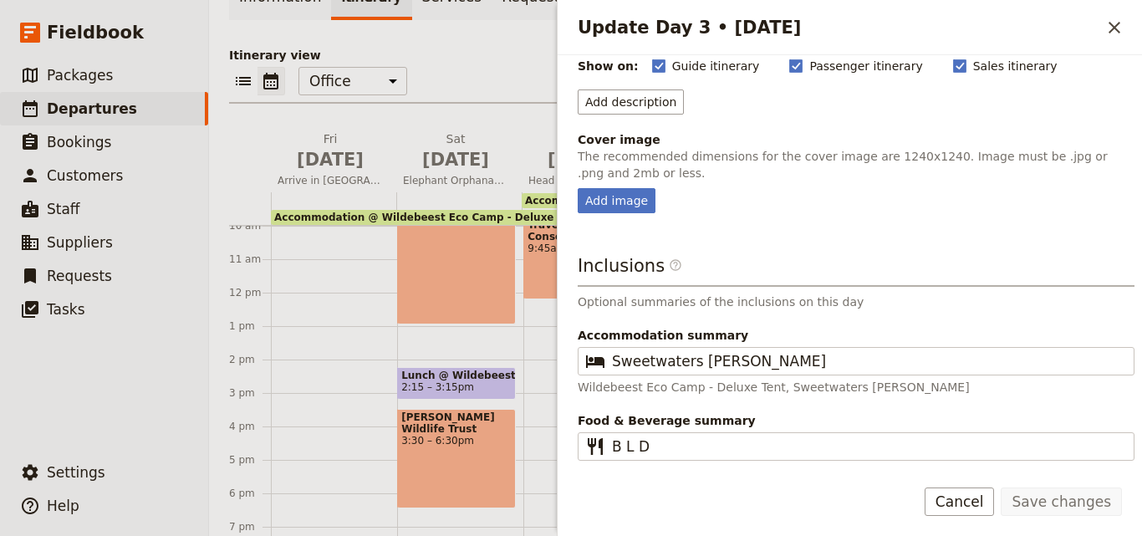
drag, startPoint x: 608, startPoint y: 368, endPoint x: 778, endPoint y: 386, distance: 170.7
click at [776, 387] on p "Wildebeest Eco Camp - Deluxe Tent, Sweetwaters [PERSON_NAME]" at bounding box center [856, 387] width 557 height 17
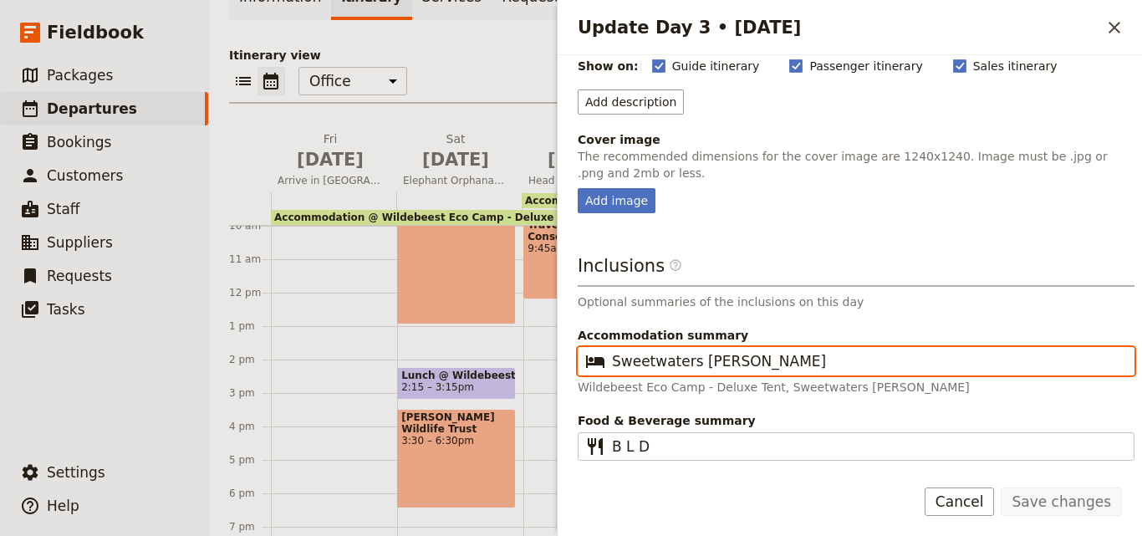
drag, startPoint x: 793, startPoint y: 364, endPoint x: 610, endPoint y: 360, distance: 184.0
click at [610, 360] on fieldset "​ Sweetwaters [PERSON_NAME]" at bounding box center [856, 361] width 557 height 28
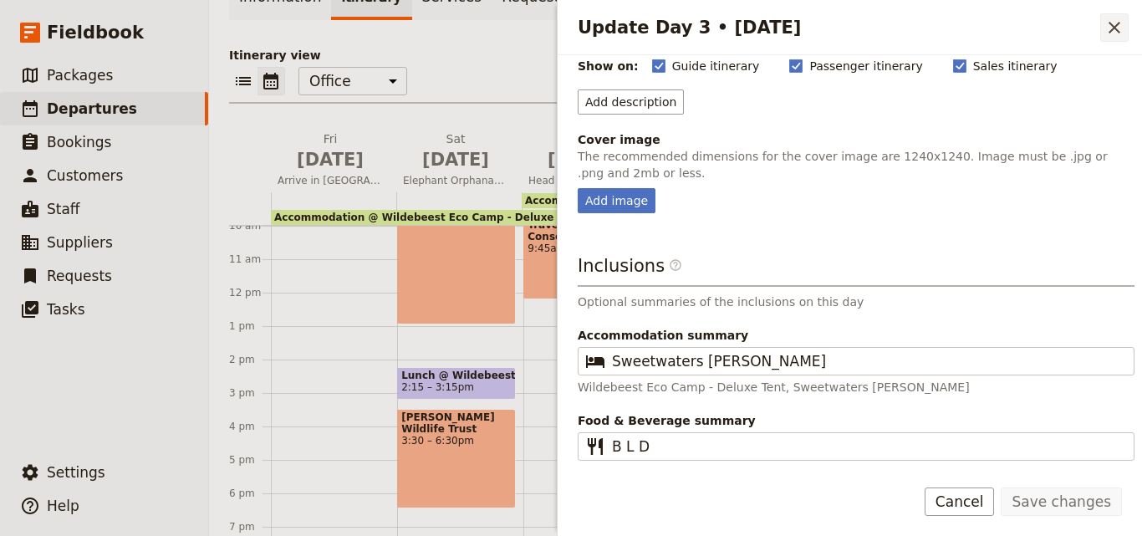
click at [1110, 28] on icon "Close drawer" at bounding box center [1115, 28] width 20 height 20
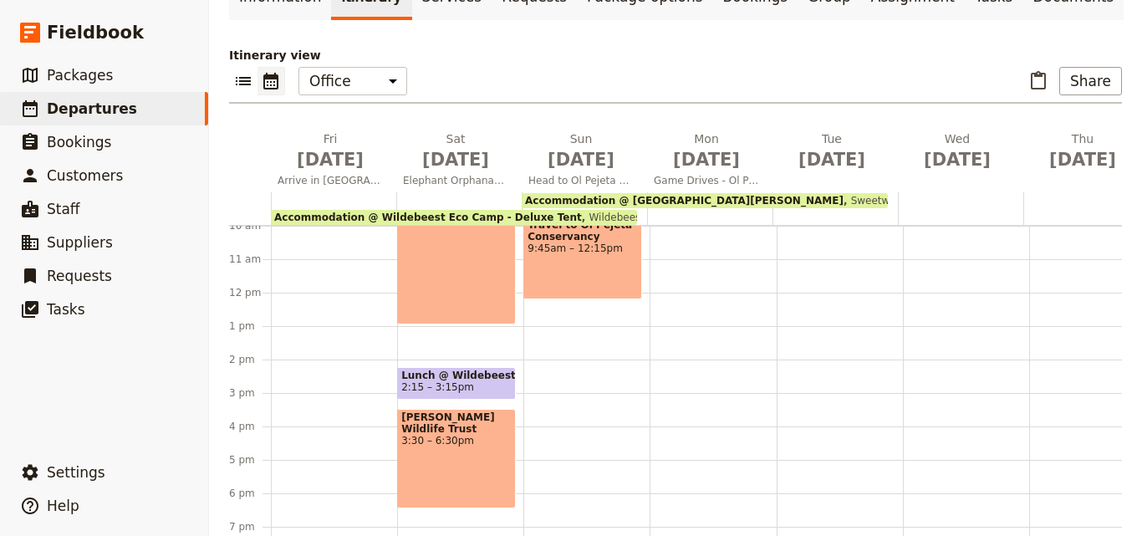
click at [557, 350] on div "Breakfast @ Wildebeest Eco Camp - Deluxe Tent 6:30 – 7:30am Accommodation @ [GE…" at bounding box center [586, 292] width 126 height 803
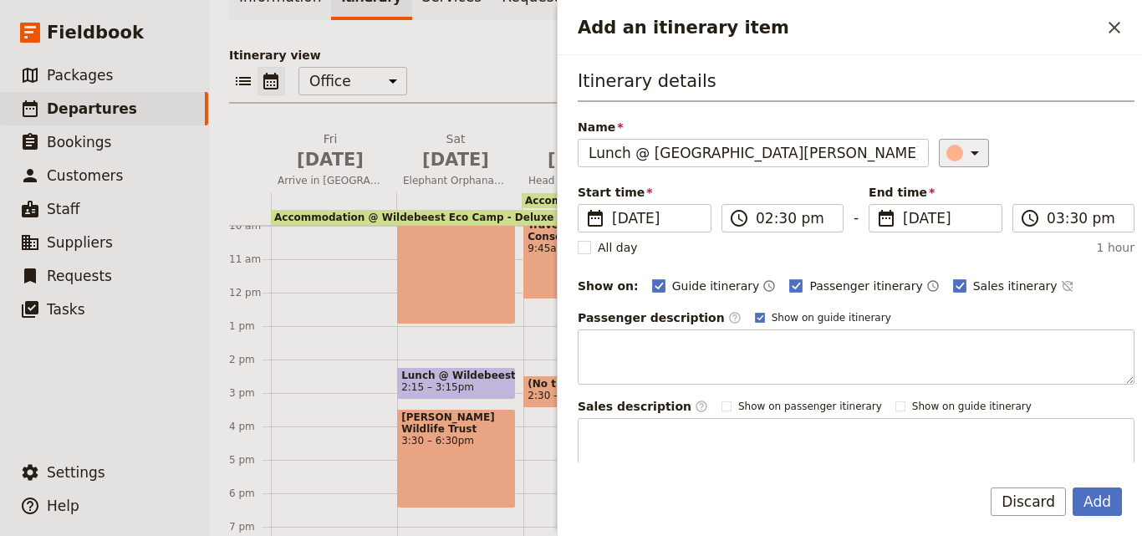
type input "Lunch @ [GEOGRAPHIC_DATA][PERSON_NAME]"
click at [965, 148] on icon "Add an itinerary item" at bounding box center [975, 153] width 20 height 20
click at [957, 225] on div "button" at bounding box center [958, 228] width 17 height 17
click at [763, 218] on input "02:30 pm" at bounding box center [794, 218] width 77 height 20
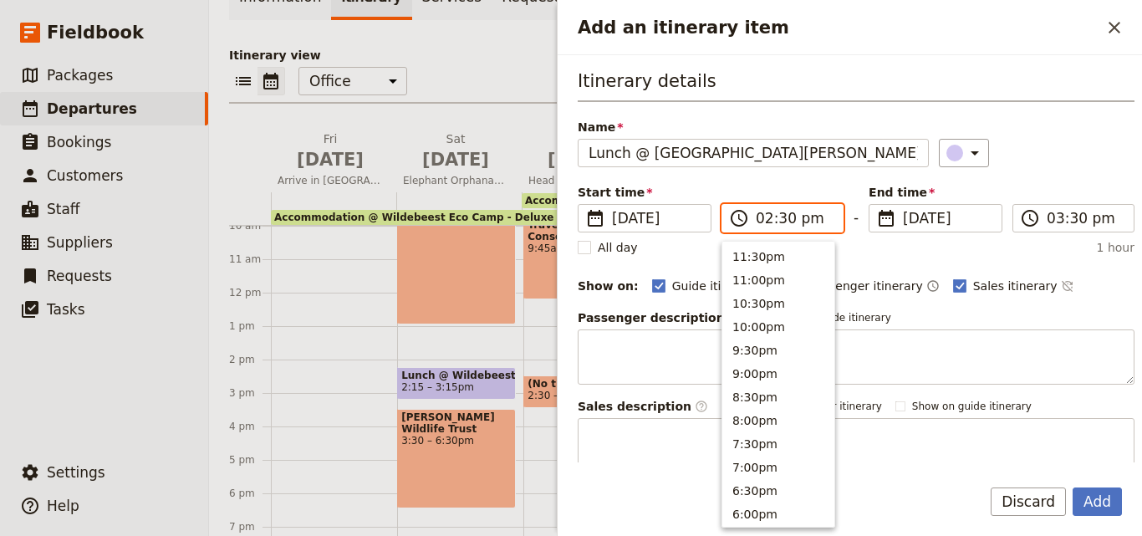
scroll to position [425, 0]
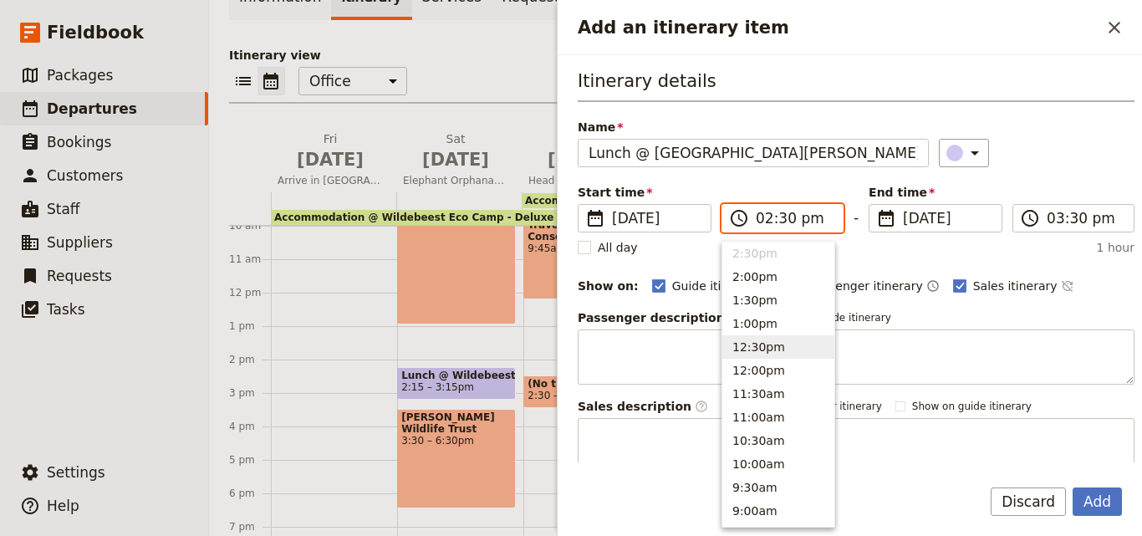
click at [768, 350] on button "12:30pm" at bounding box center [778, 346] width 112 height 23
type input "12:30 pm"
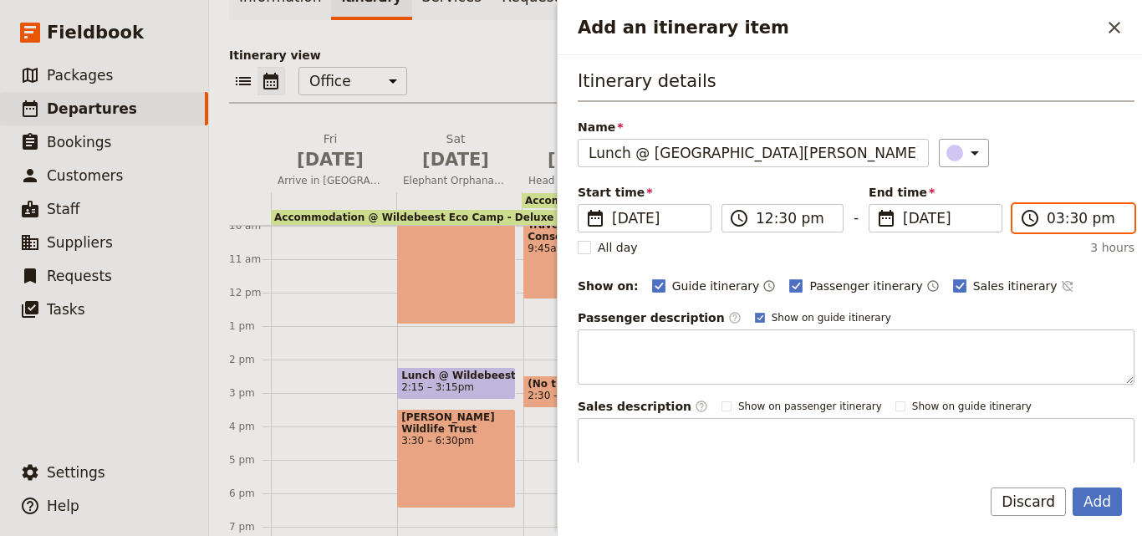
click at [1047, 222] on input "03:30 pm" at bounding box center [1085, 218] width 77 height 20
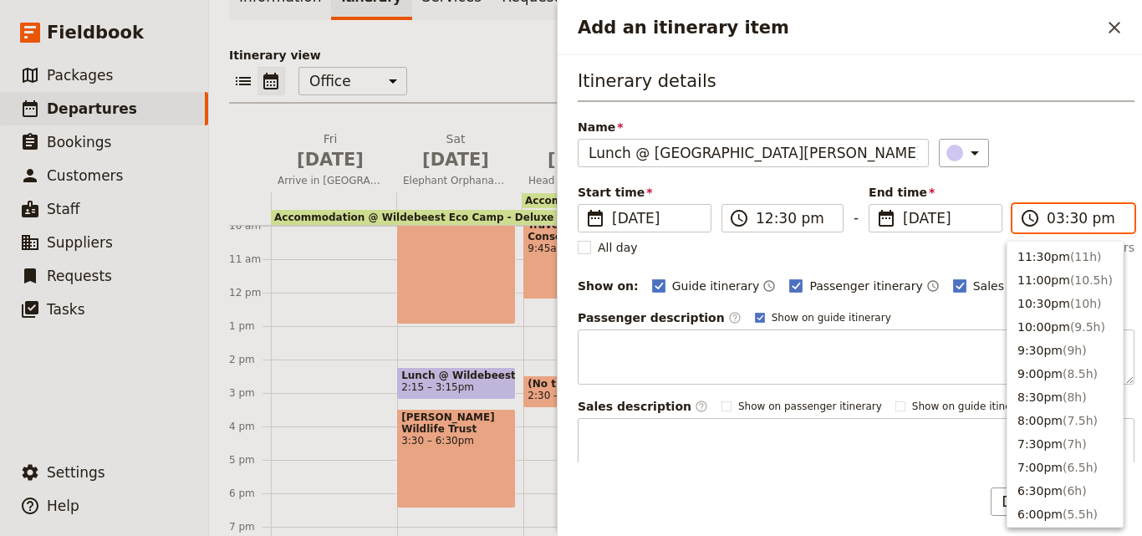
scroll to position [378, 0]
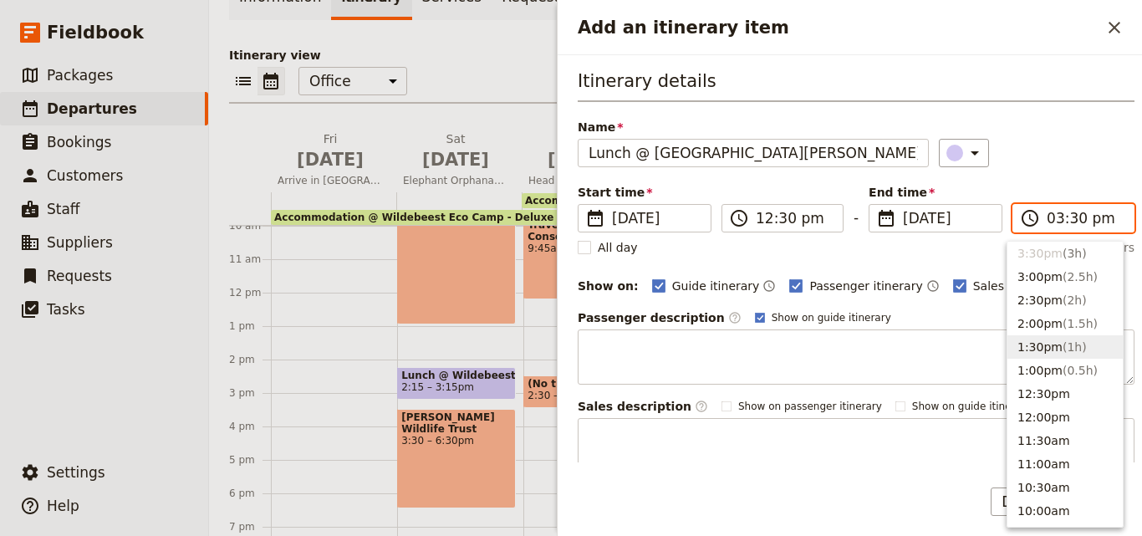
click at [1047, 341] on button "1:30pm ( 1h )" at bounding box center [1065, 346] width 115 height 23
type input "01:30 pm"
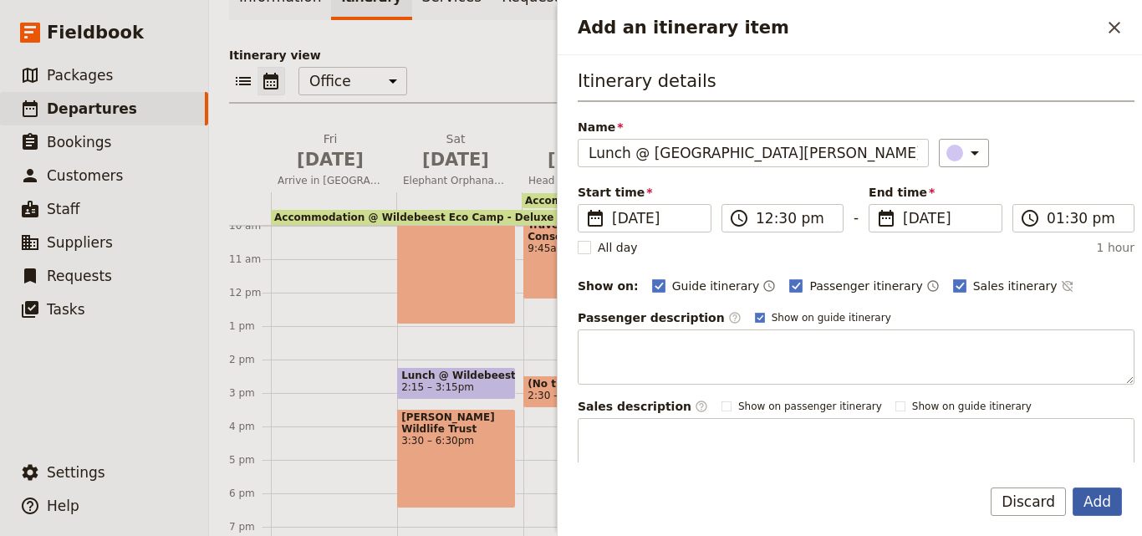
click at [1114, 501] on button "Add" at bounding box center [1097, 501] width 49 height 28
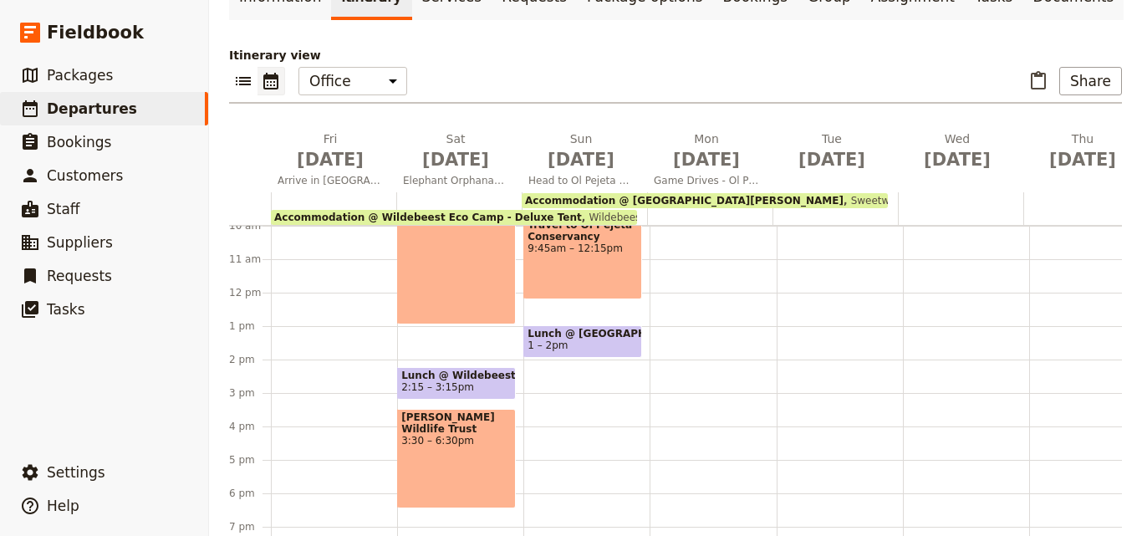
click at [562, 399] on div "Breakfast @ Wildebeest Eco Camp - Deluxe Tent 6:30 – 7:30am Accommodation @ [GE…" at bounding box center [586, 292] width 126 height 803
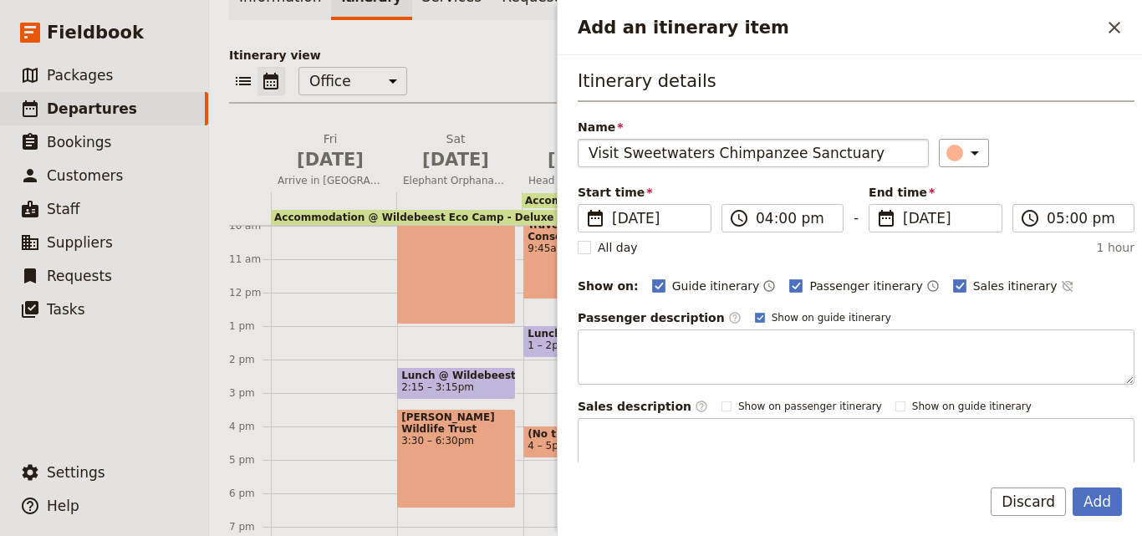
click at [594, 156] on input "Visit Sweetwaters Chimpanzee Sanctuary" at bounding box center [753, 153] width 351 height 28
type input "Visit Sweetwaters Chimpanzee Sanctuary"
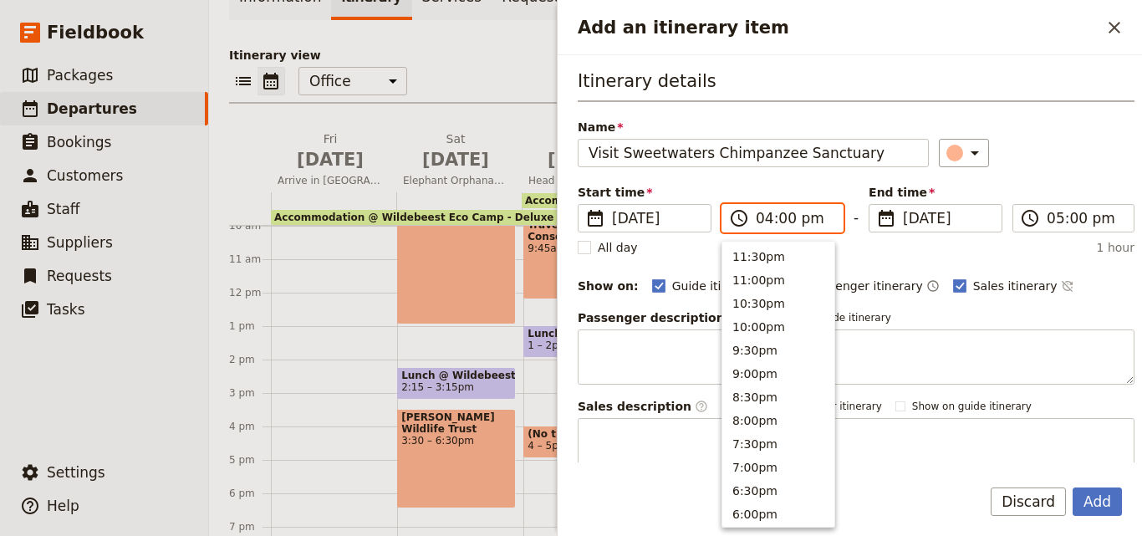
click at [768, 222] on input "04:00 pm" at bounding box center [794, 218] width 77 height 20
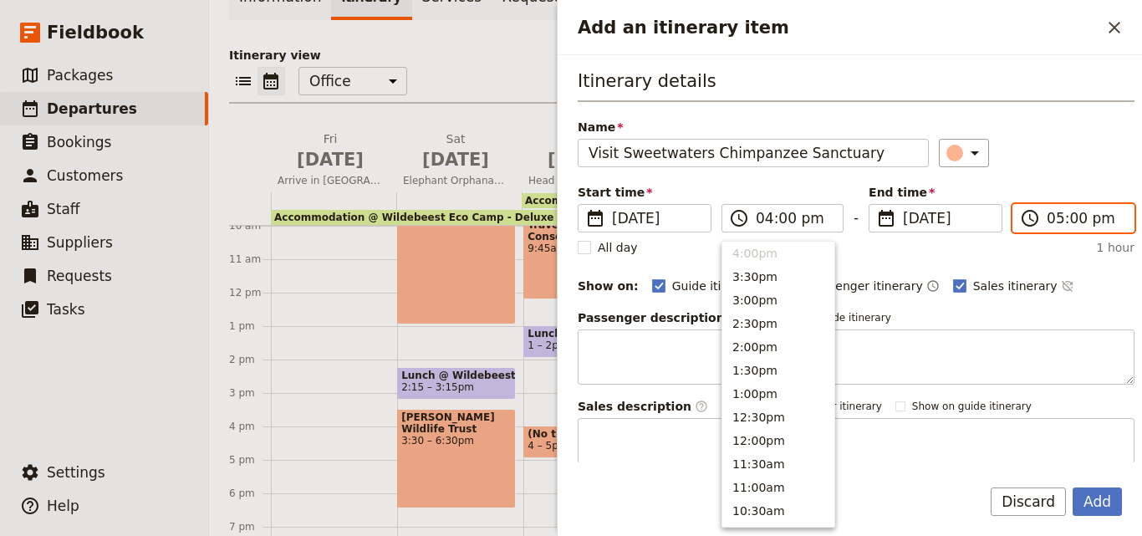
click at [1049, 217] on input "05:00 pm" at bounding box center [1085, 218] width 77 height 20
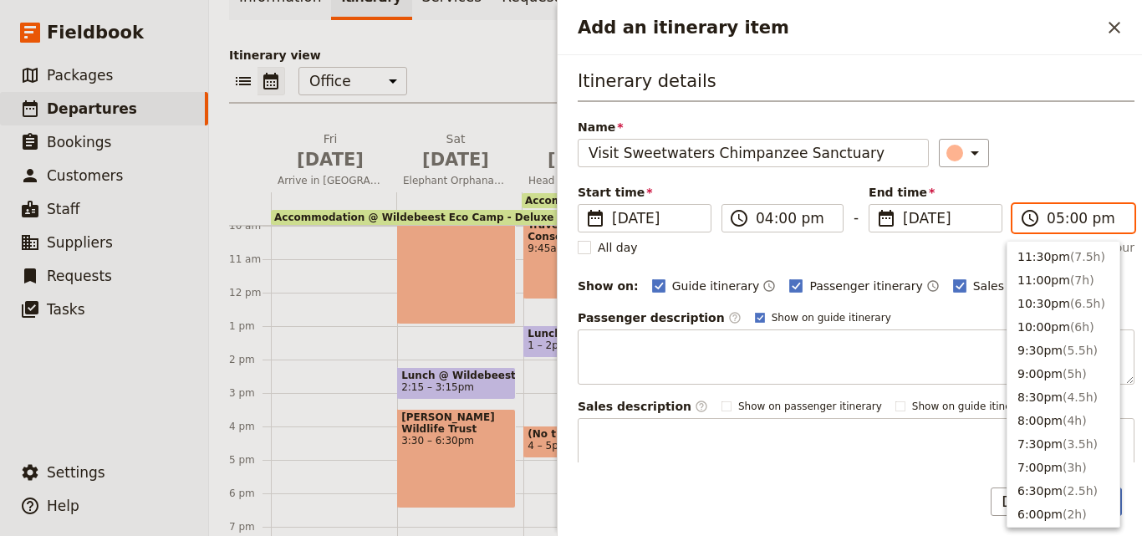
scroll to position [308, 0]
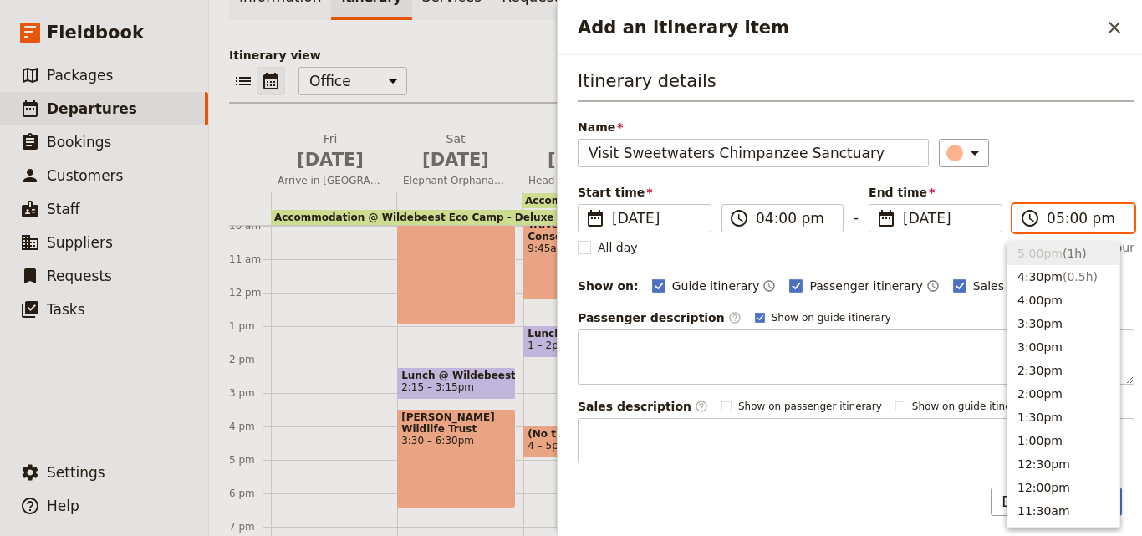
click at [1047, 221] on input "05:00 pm" at bounding box center [1085, 218] width 77 height 20
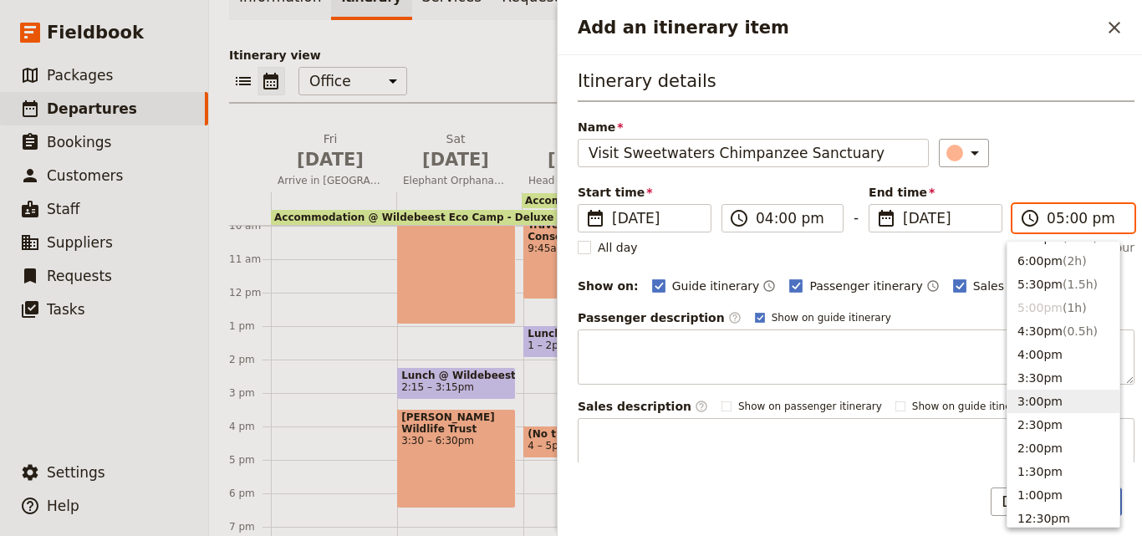
scroll to position [224, 0]
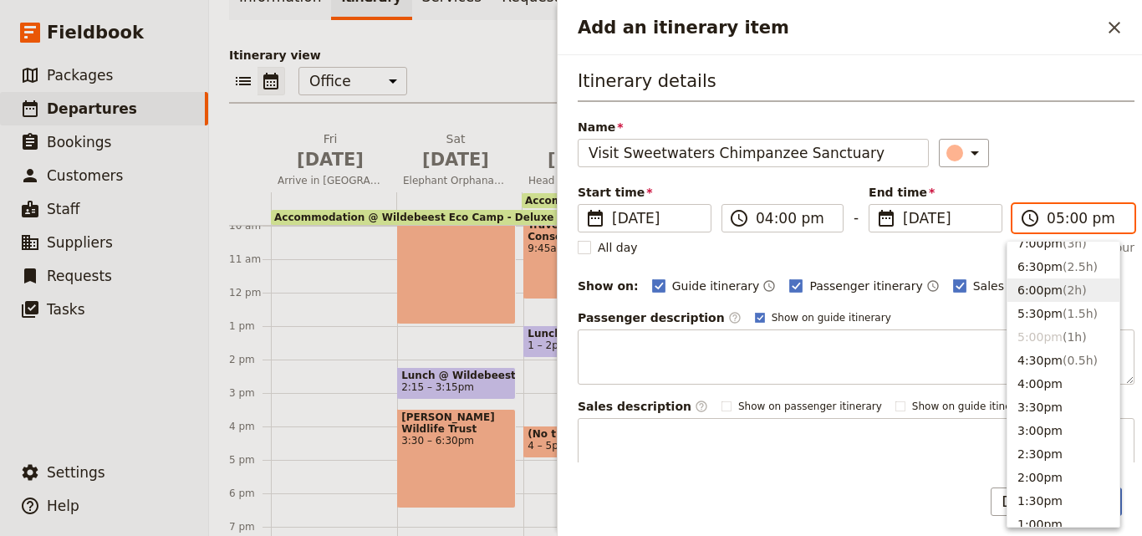
click at [1038, 293] on button "6:00pm ( 2h )" at bounding box center [1064, 289] width 112 height 23
type input "06:00 pm"
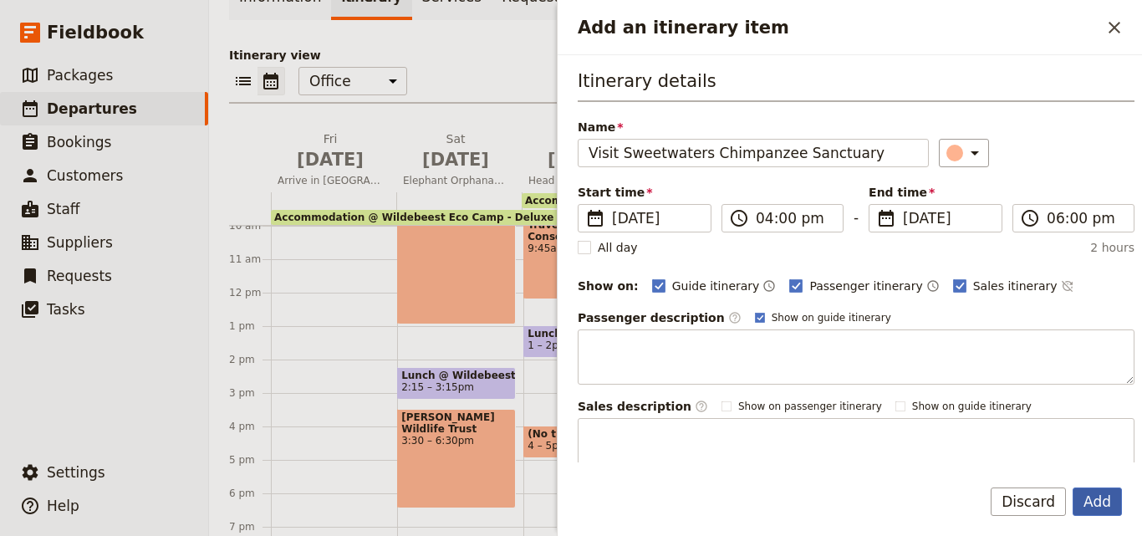
click at [1088, 497] on button "Add" at bounding box center [1097, 501] width 49 height 28
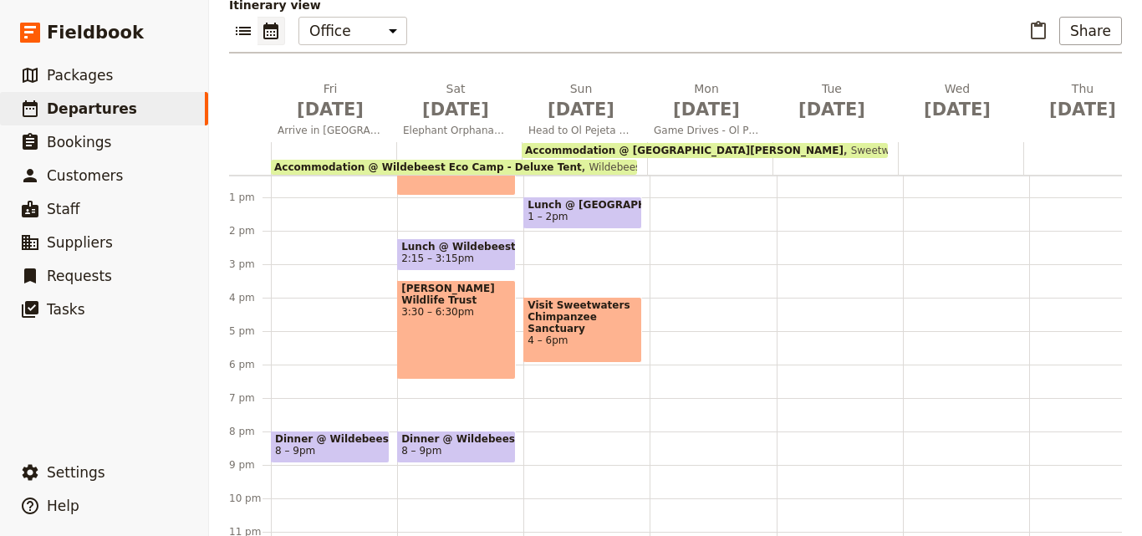
scroll to position [240, 0]
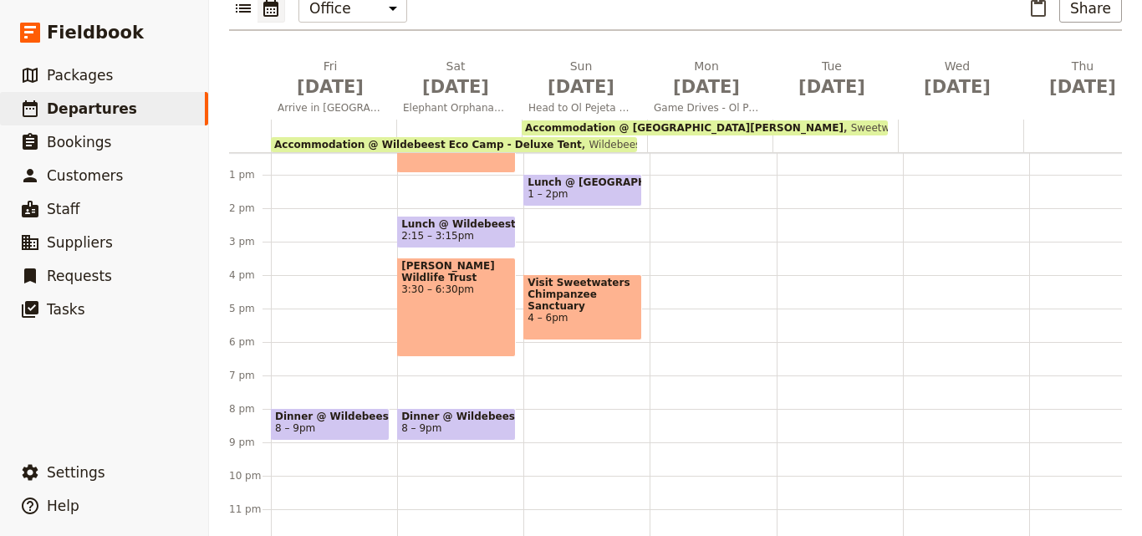
click at [539, 188] on span "1 – 2pm" at bounding box center [548, 194] width 40 height 12
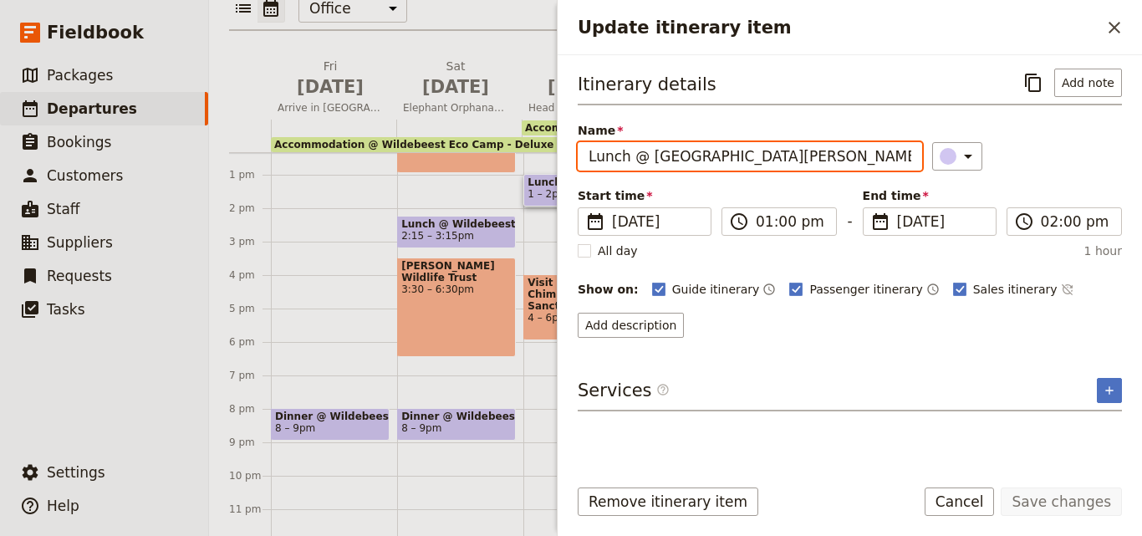
drag, startPoint x: 823, startPoint y: 162, endPoint x: 634, endPoint y: 157, distance: 189.0
click at [634, 157] on input "Lunch @ [GEOGRAPHIC_DATA][PERSON_NAME]" at bounding box center [750, 156] width 344 height 28
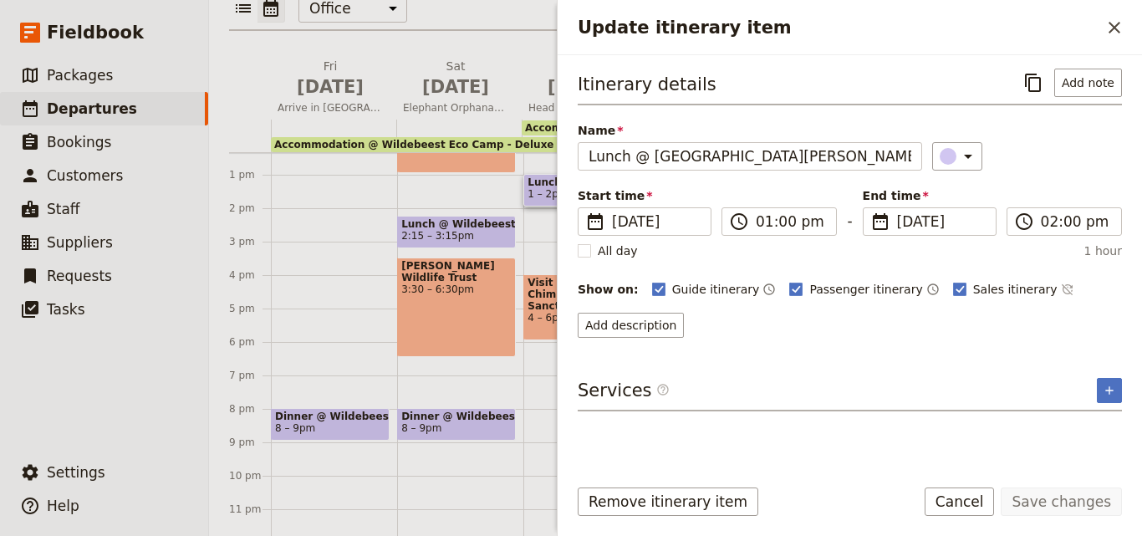
click at [1132, 28] on div "Update itinerary item ​" at bounding box center [850, 27] width 584 height 55
click at [1127, 27] on button "​" at bounding box center [1114, 27] width 28 height 28
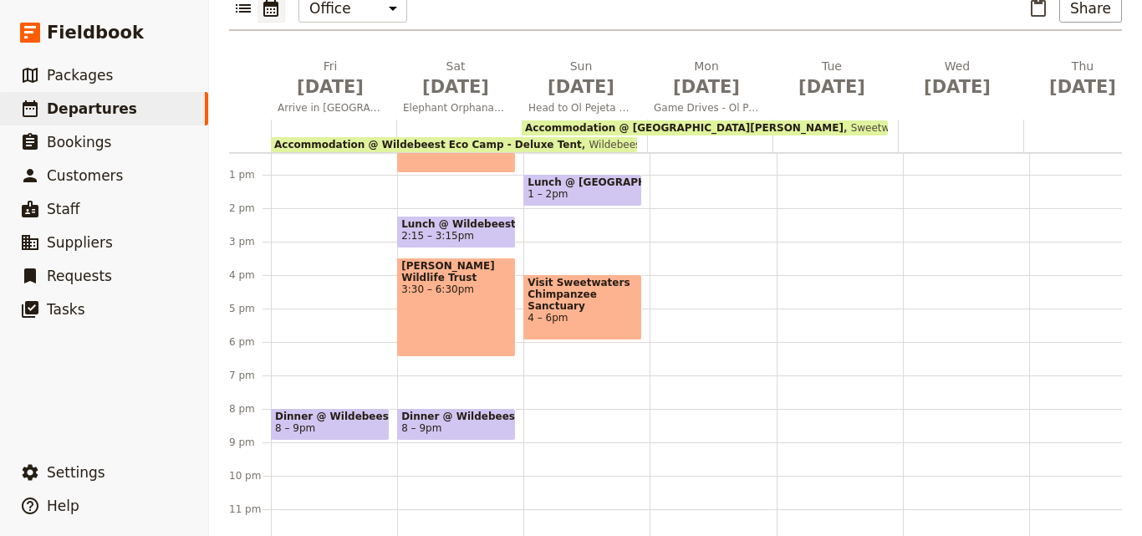
click at [544, 366] on div "Breakfast @ Wildebeest Eco Camp - Deluxe Tent 6:30 – 7:30am Accommodation @ [GE…" at bounding box center [586, 141] width 126 height 803
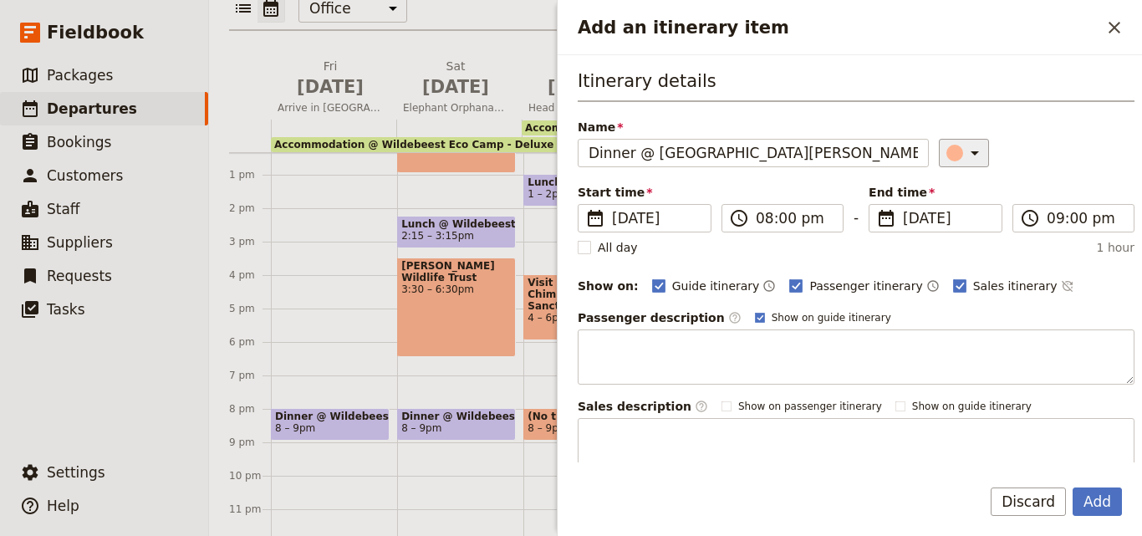
type input "Dinner @ [GEOGRAPHIC_DATA][PERSON_NAME]"
click at [947, 159] on div "Add an itinerary item" at bounding box center [955, 153] width 17 height 17
click at [961, 230] on div "button" at bounding box center [958, 228] width 17 height 17
click at [767, 214] on input "08:00 pm" at bounding box center [794, 218] width 77 height 20
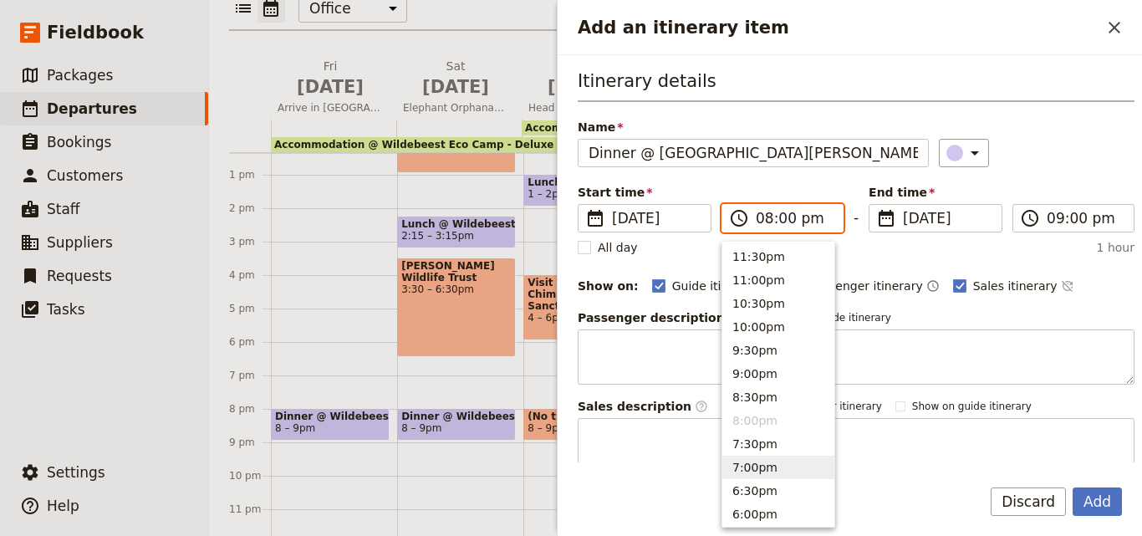
click at [751, 471] on button "7:00pm" at bounding box center [778, 467] width 112 height 23
type input "07:00 pm"
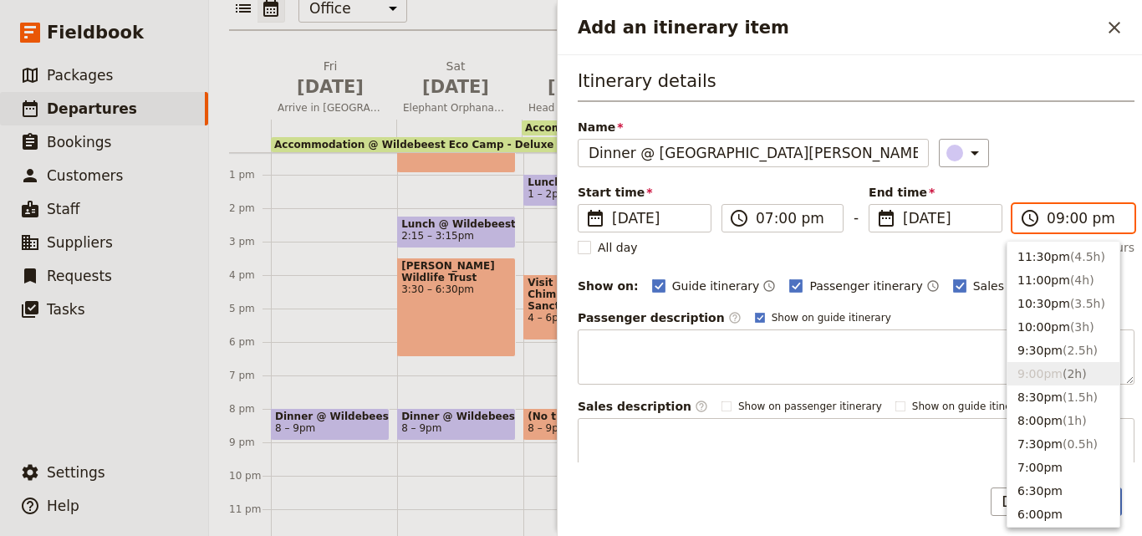
click at [1055, 225] on input "09:00 pm" at bounding box center [1085, 218] width 77 height 20
click at [1064, 421] on span "( 1h )" at bounding box center [1075, 420] width 24 height 13
type input "08:00 pm"
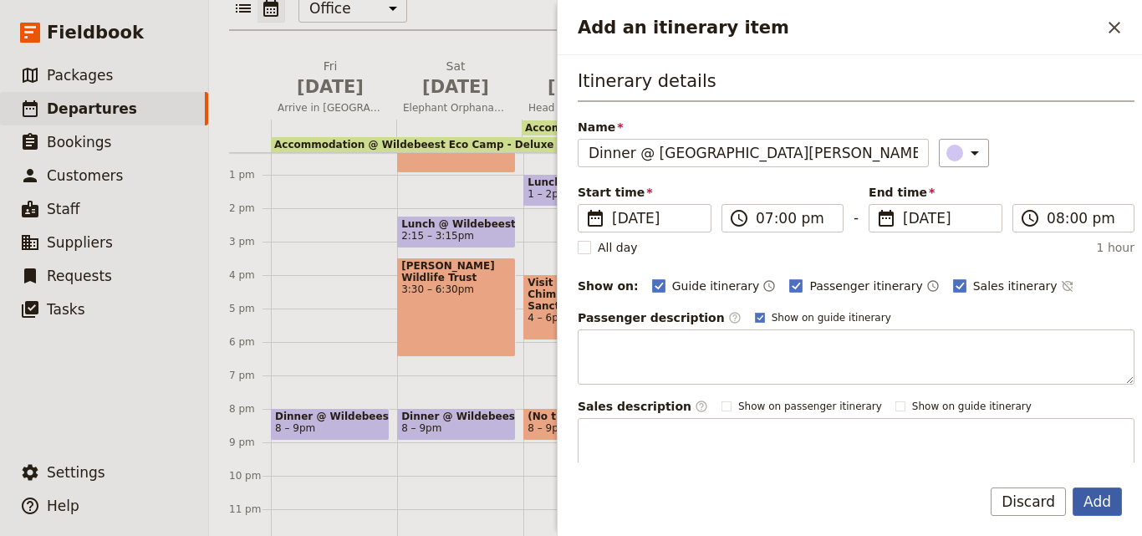
click at [1098, 500] on button "Add" at bounding box center [1097, 501] width 49 height 28
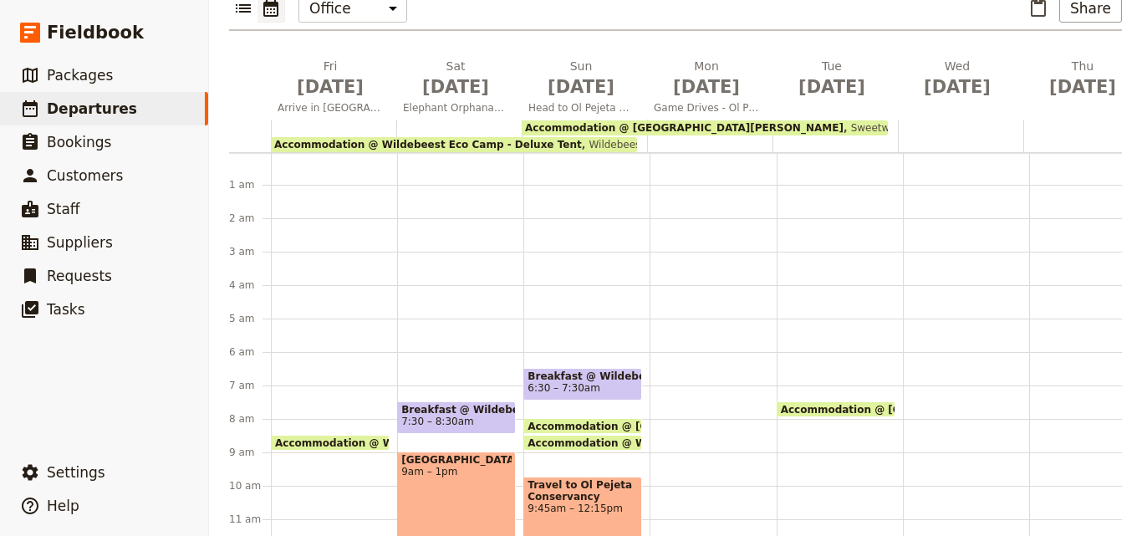
scroll to position [0, 0]
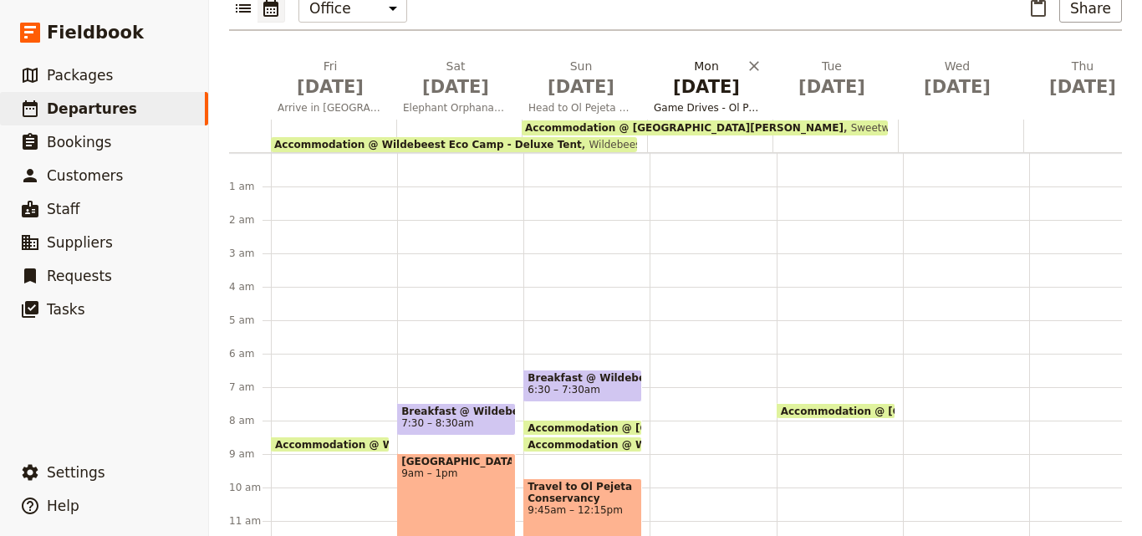
click at [716, 101] on span "Game Drives - Ol Pejeta Conservancy" at bounding box center [706, 107] width 119 height 13
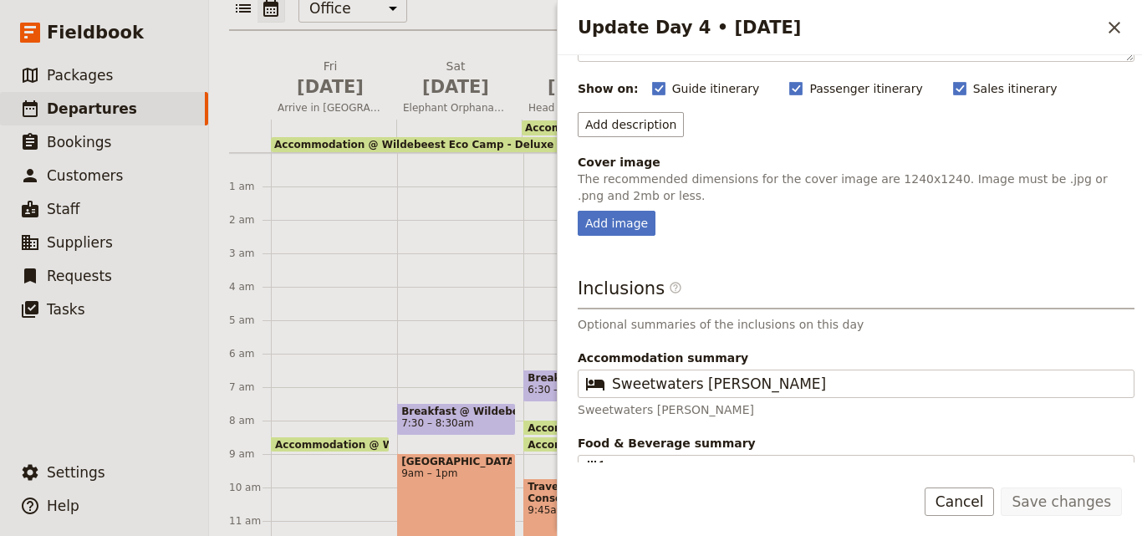
scroll to position [190, 0]
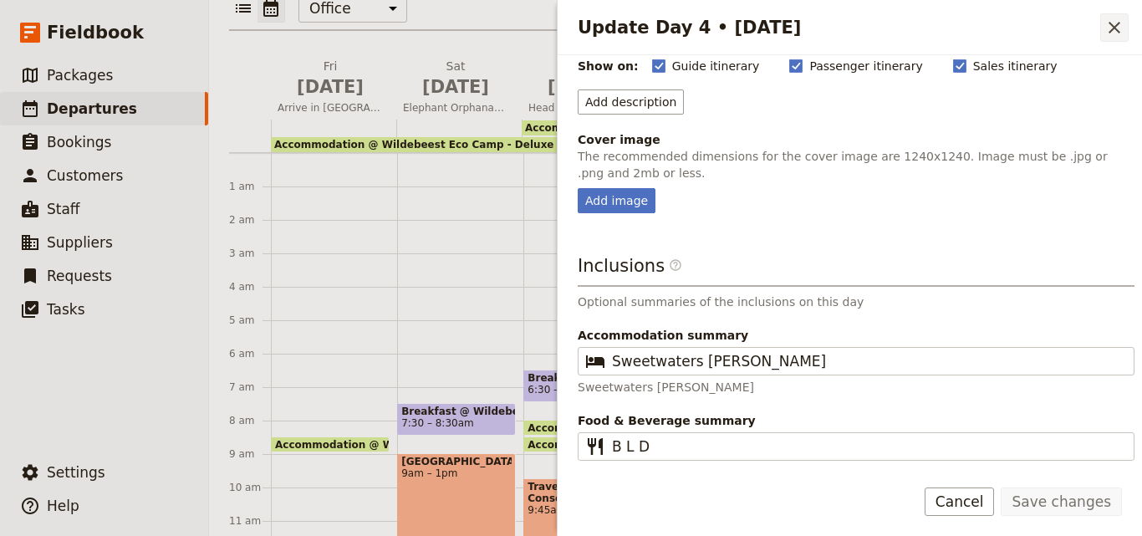
click at [1114, 26] on icon "Close drawer" at bounding box center [1115, 28] width 12 height 12
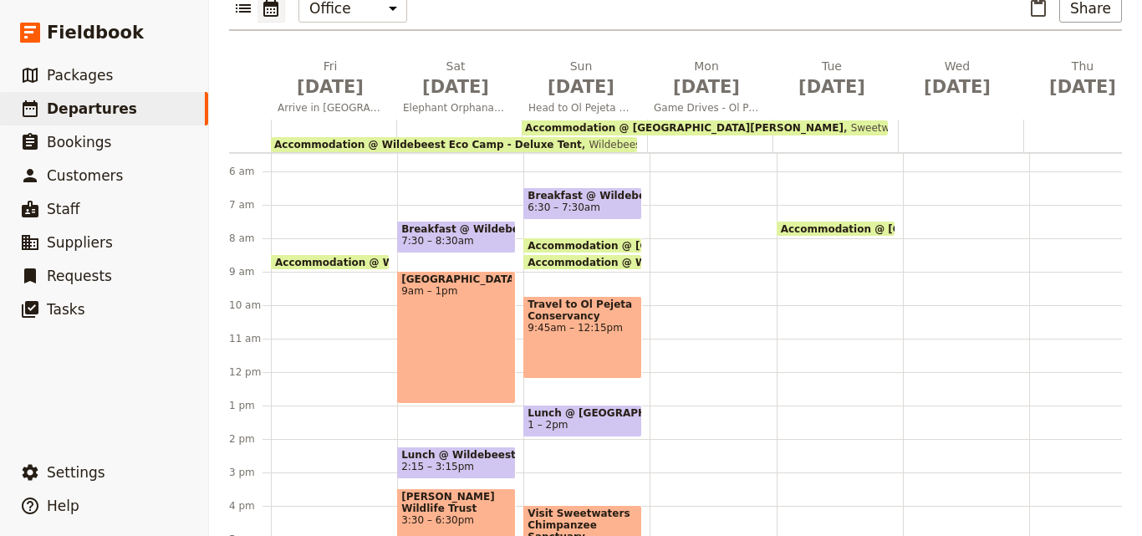
scroll to position [84, 0]
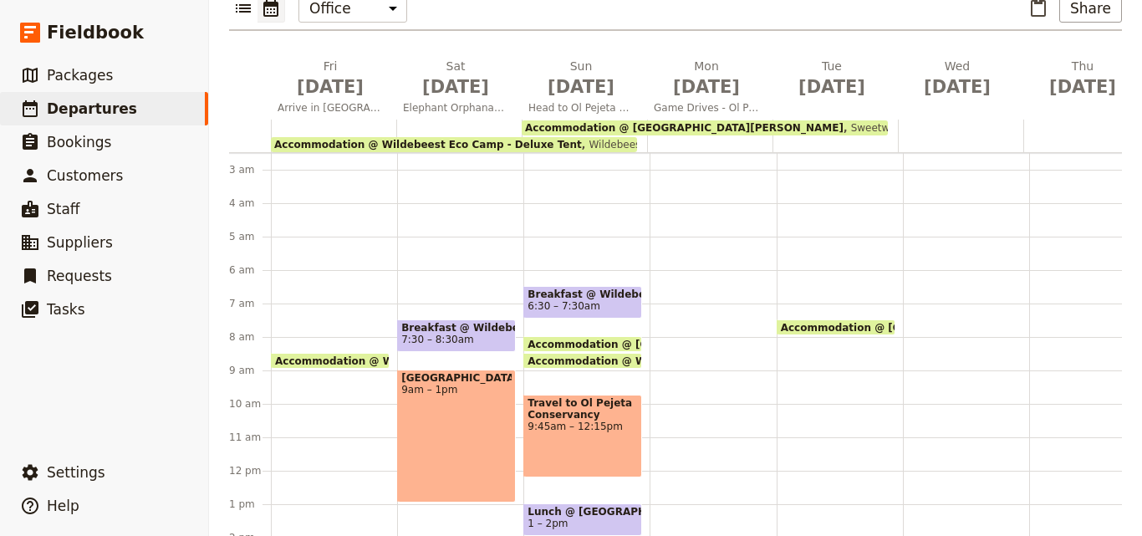
click at [688, 369] on div at bounding box center [713, 470] width 126 height 803
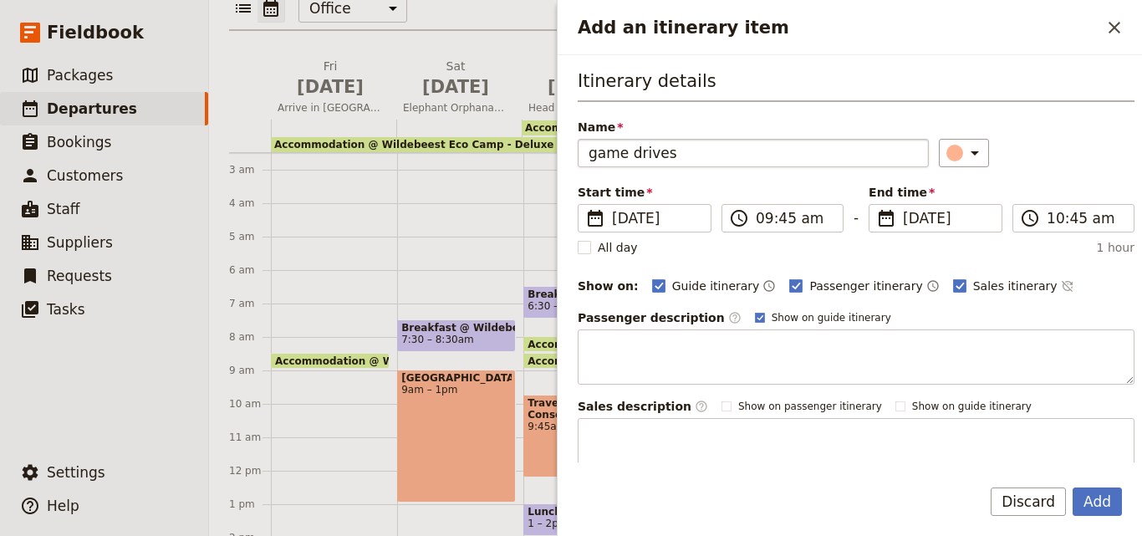
click at [601, 153] on input "game drives" at bounding box center [753, 153] width 351 height 28
type input "Game drives"
click at [785, 218] on input "09:45 am" at bounding box center [794, 218] width 77 height 20
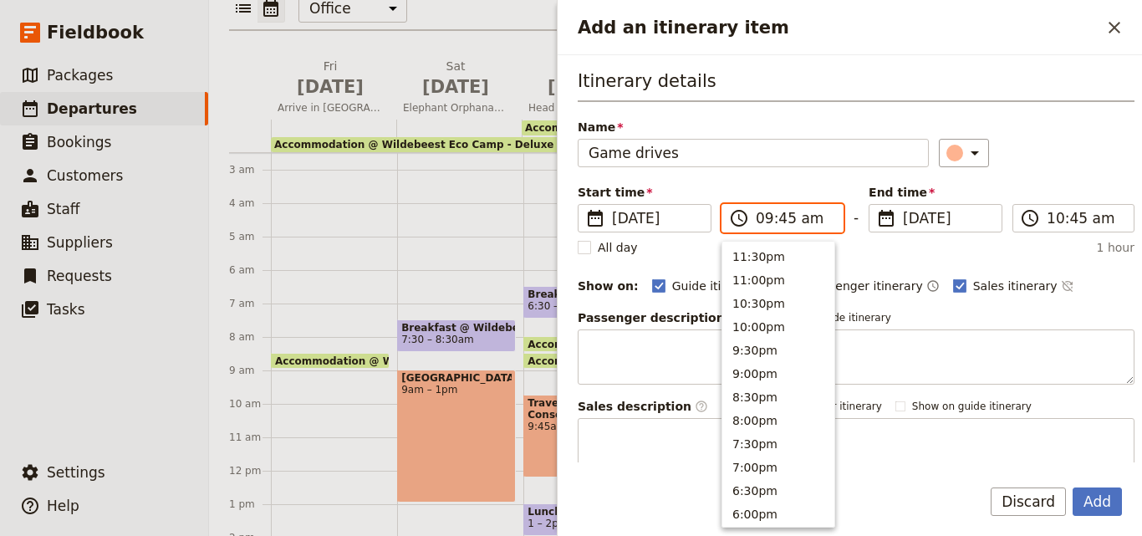
scroll to position [659, 0]
click at [785, 218] on input "09:45 am" at bounding box center [794, 218] width 77 height 20
click at [782, 225] on input "09:45 am" at bounding box center [794, 218] width 77 height 20
click at [766, 258] on button "9:30am" at bounding box center [778, 253] width 112 height 23
type input "09:30 am"
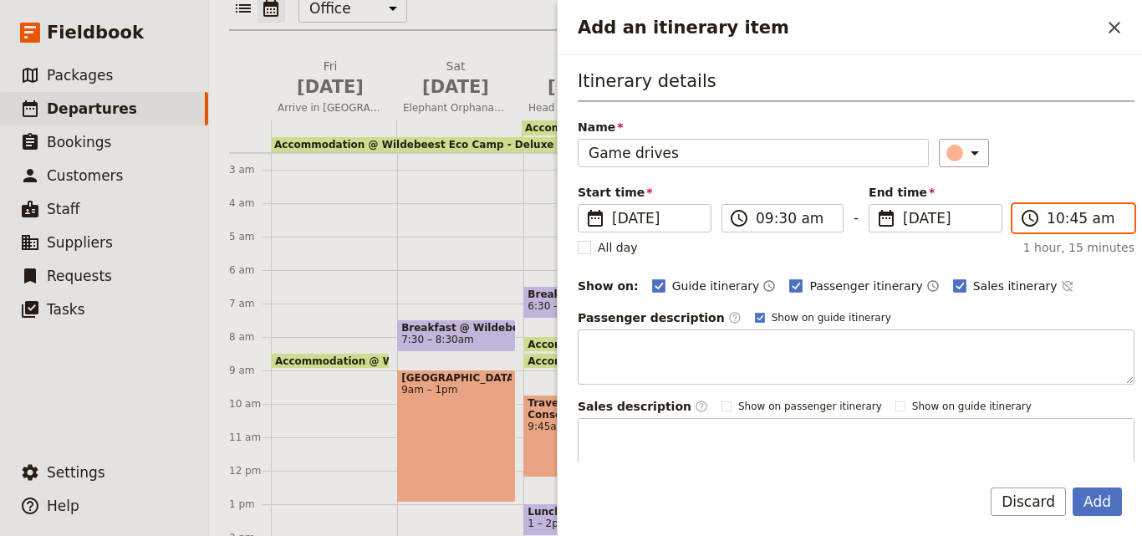
click at [1055, 224] on input "10:45 am" at bounding box center [1085, 218] width 77 height 20
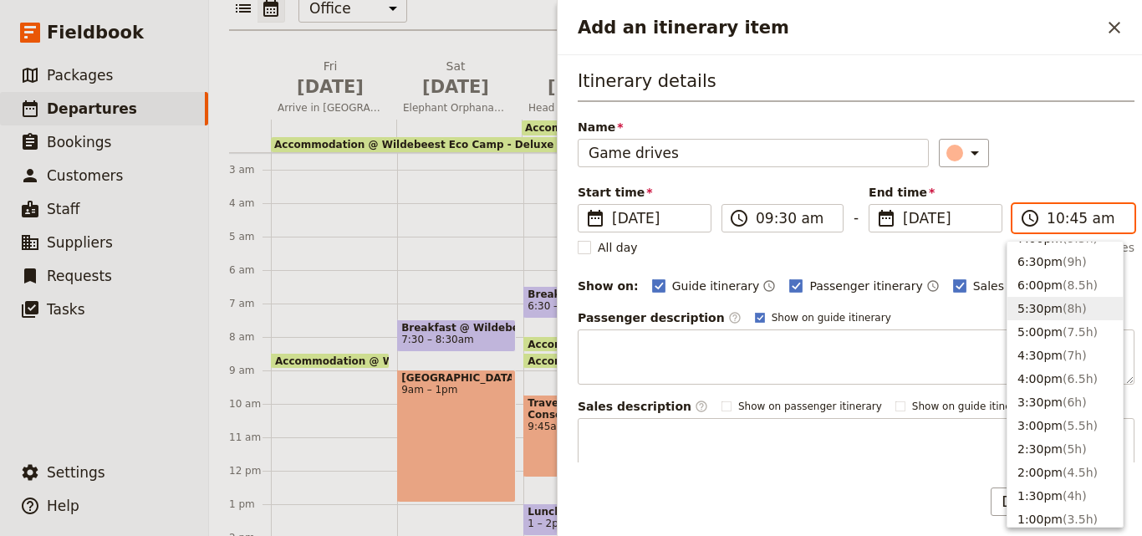
scroll to position [254, 0]
click at [1049, 354] on button "4:00pm ( 6.5h )" at bounding box center [1065, 353] width 115 height 23
type input "04:00 pm"
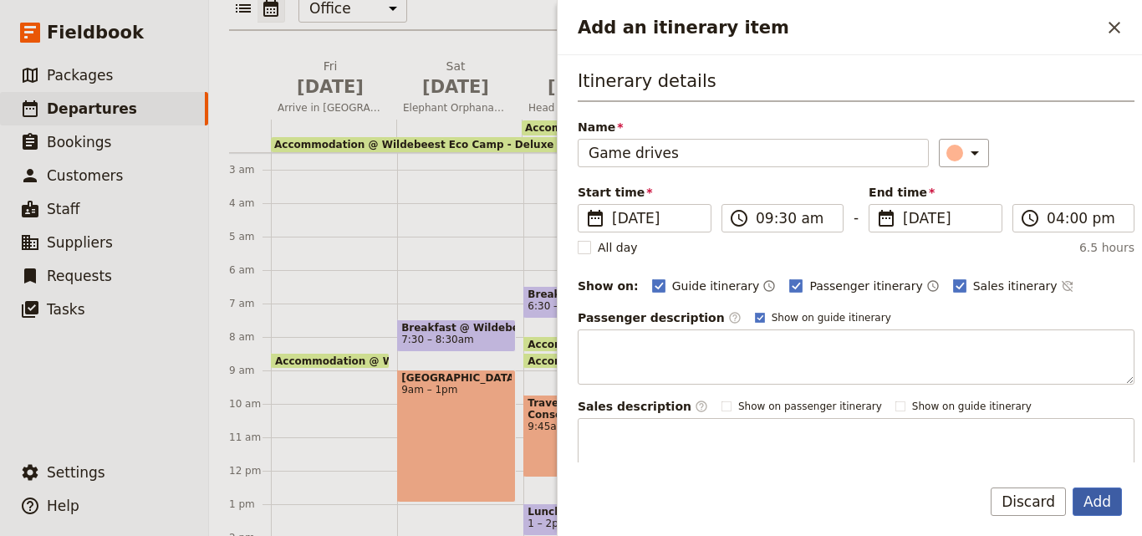
click at [1093, 497] on button "Add" at bounding box center [1097, 501] width 49 height 28
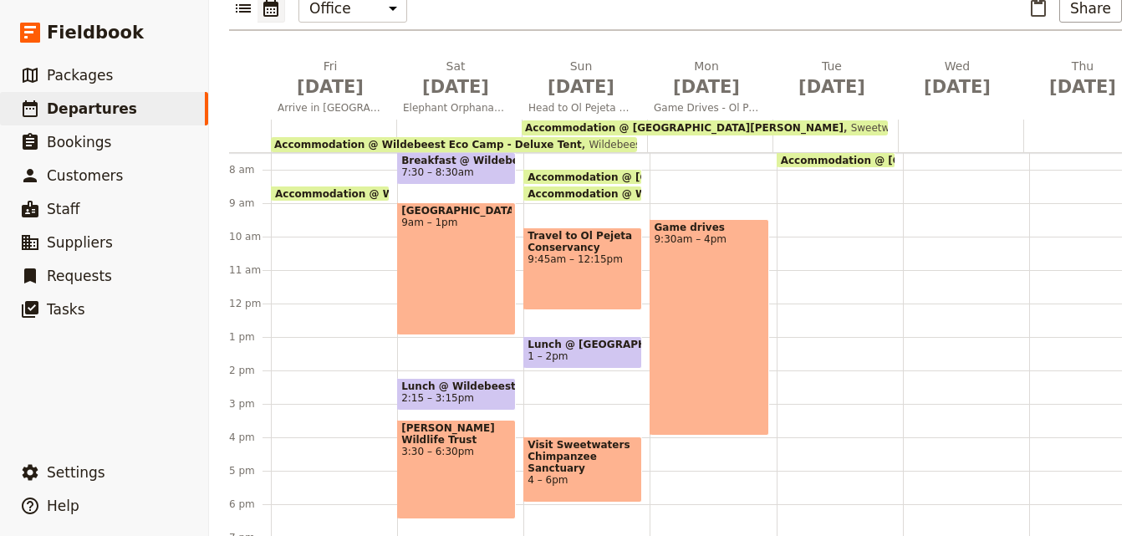
scroll to position [418, 0]
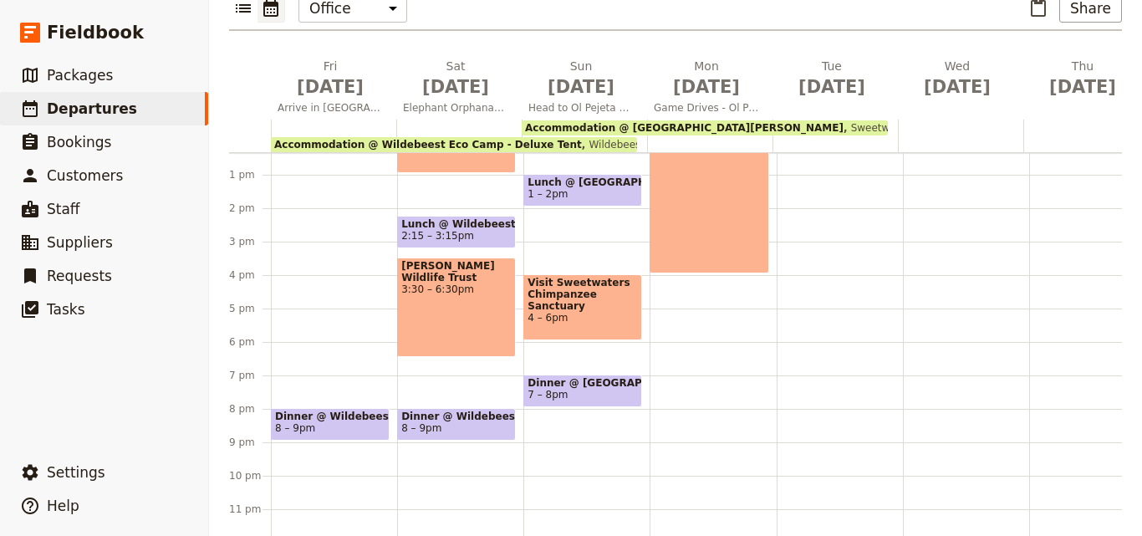
click at [606, 377] on span "Dinner @ [GEOGRAPHIC_DATA][PERSON_NAME]" at bounding box center [583, 383] width 110 height 12
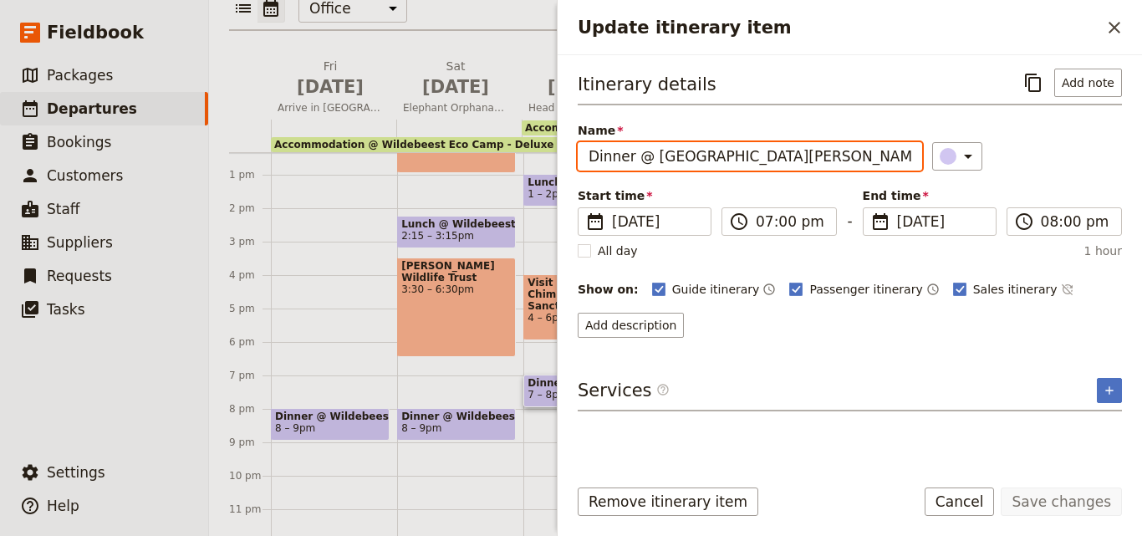
drag, startPoint x: 795, startPoint y: 161, endPoint x: 635, endPoint y: 161, distance: 160.5
click at [635, 161] on input "Dinner @ [GEOGRAPHIC_DATA][PERSON_NAME]" at bounding box center [750, 156] width 344 height 28
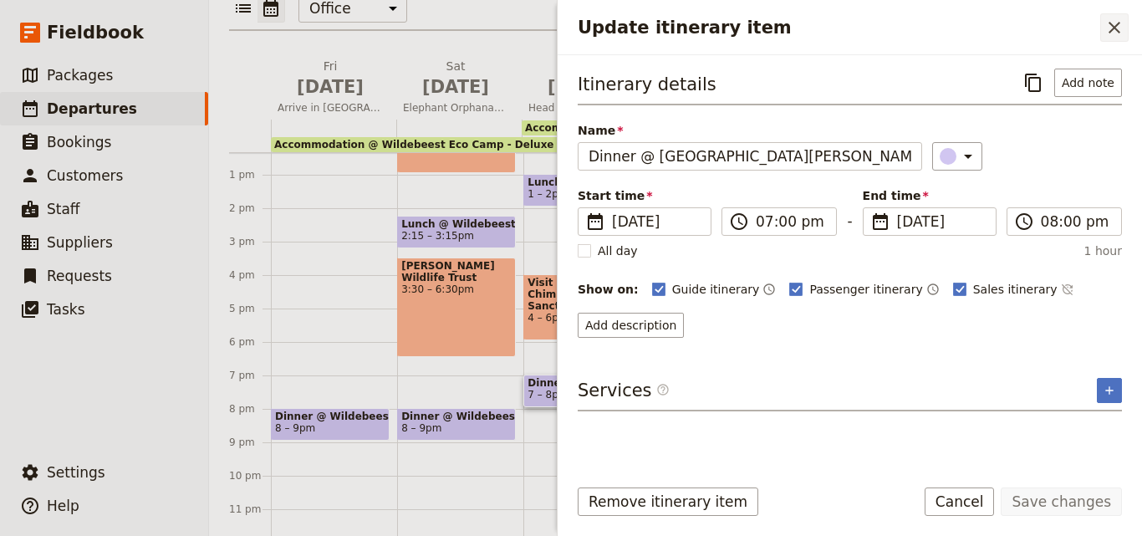
click at [1116, 21] on icon "Close drawer" at bounding box center [1115, 28] width 20 height 20
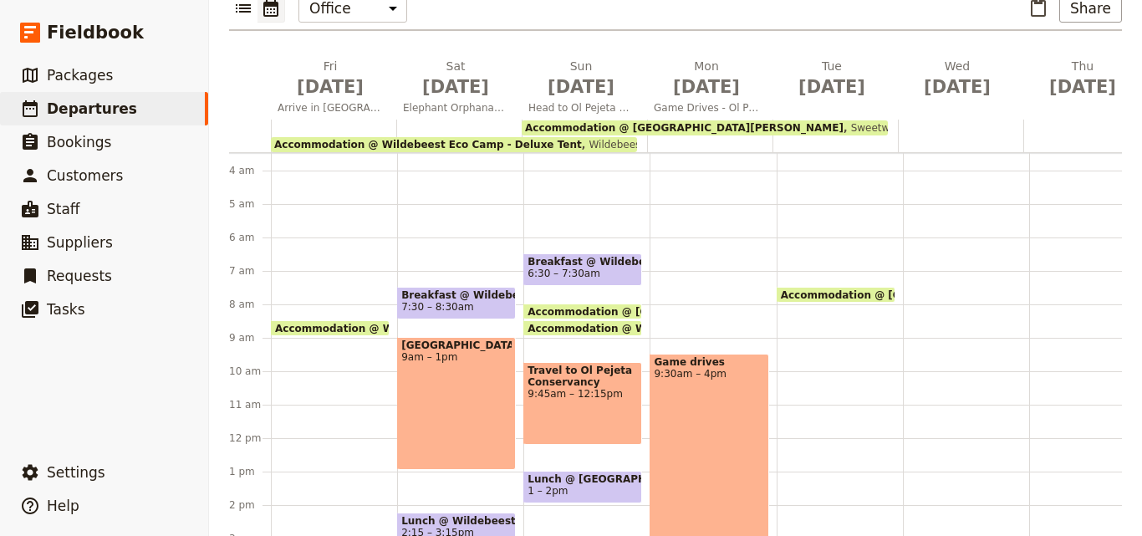
scroll to position [84, 0]
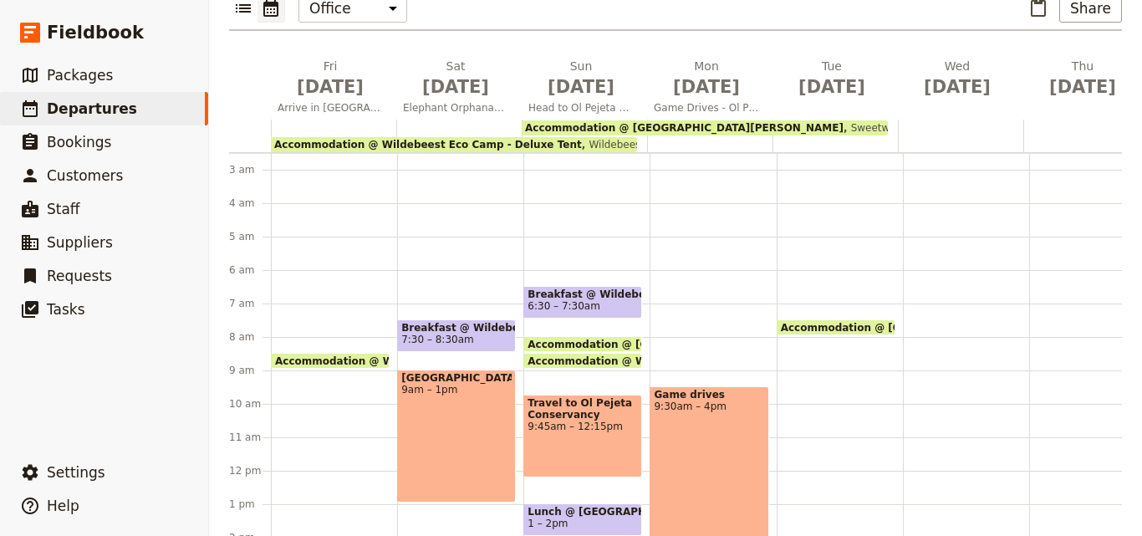
click at [685, 273] on div "Game drives 9:30am – 4pm" at bounding box center [713, 470] width 126 height 803
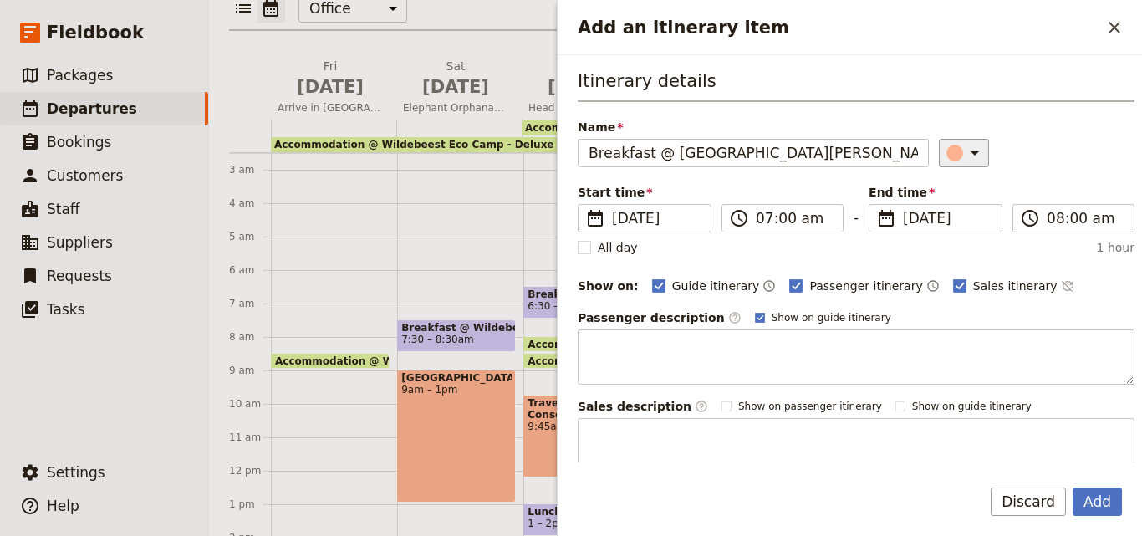
type input "Breakfast @ [GEOGRAPHIC_DATA][PERSON_NAME]"
click at [947, 152] on div "Add an itinerary item" at bounding box center [955, 153] width 17 height 17
click at [958, 229] on div "button" at bounding box center [958, 228] width 17 height 17
click at [1091, 508] on button "Add" at bounding box center [1097, 501] width 49 height 28
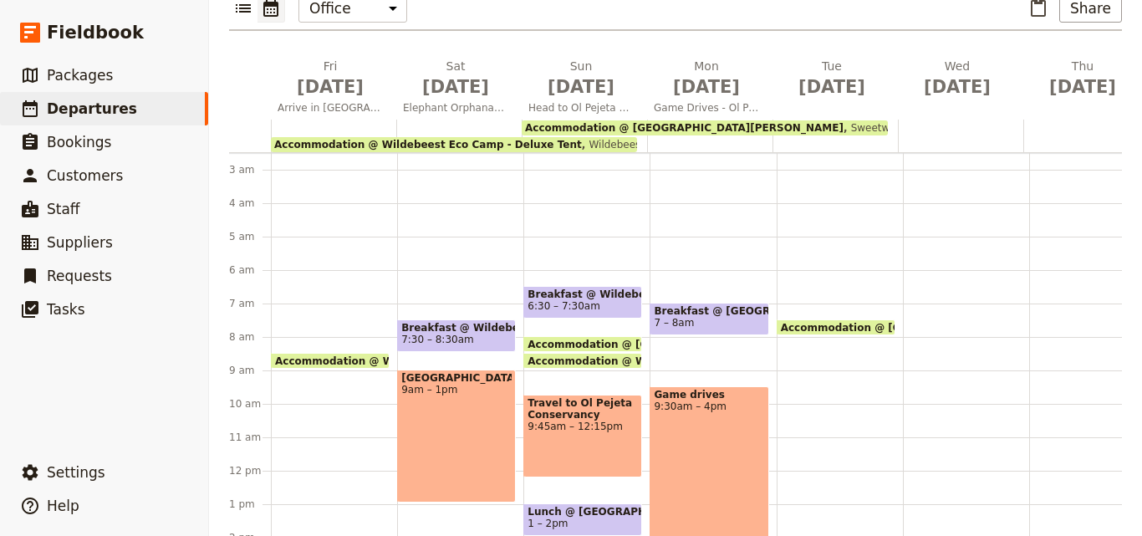
scroll to position [251, 0]
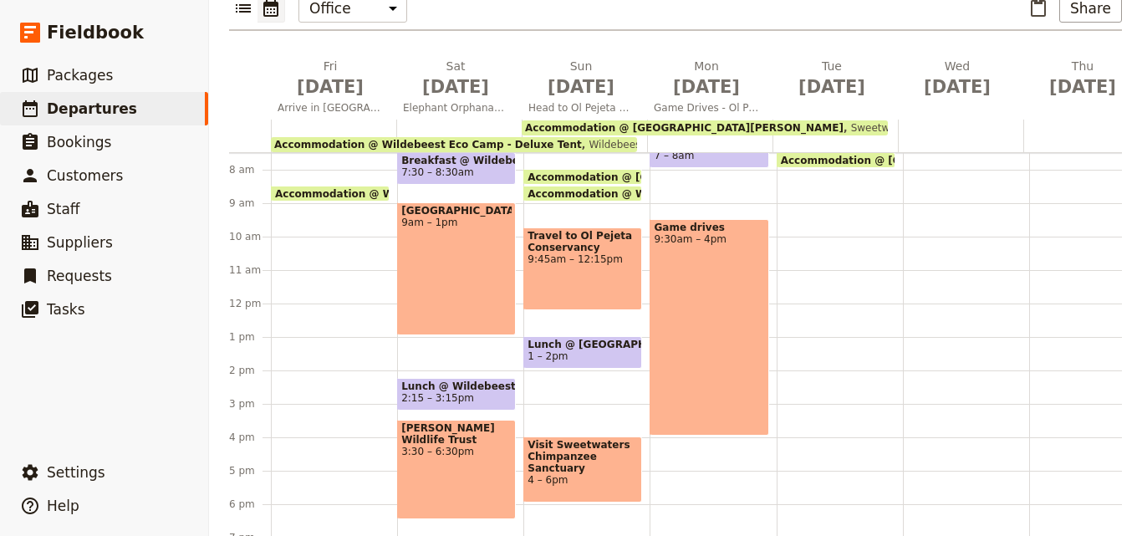
click at [711, 233] on span "9:30am – 4pm" at bounding box center [709, 239] width 110 height 12
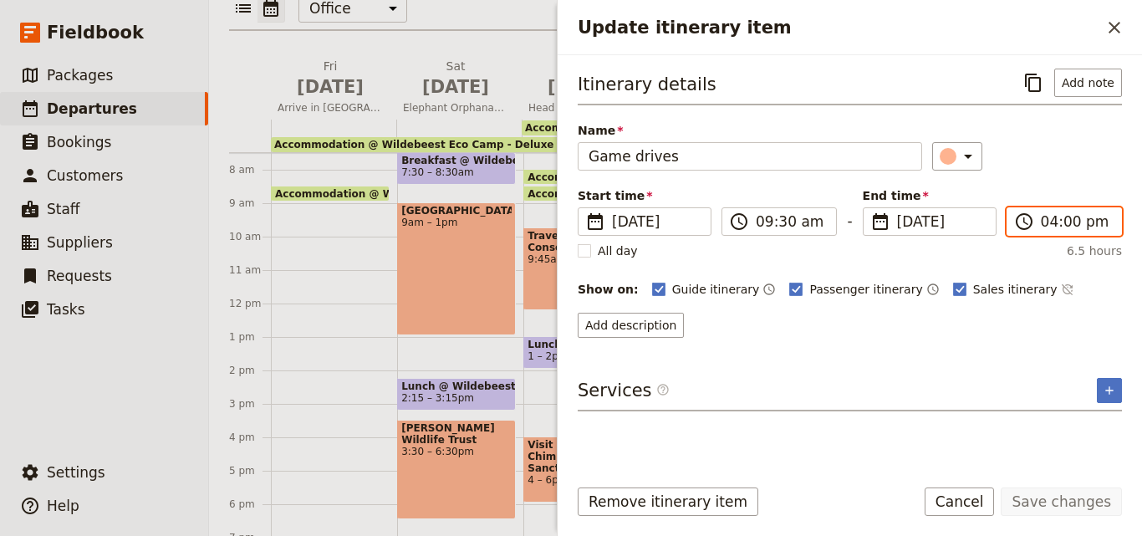
click at [1048, 222] on input "04:00 pm" at bounding box center [1076, 222] width 70 height 20
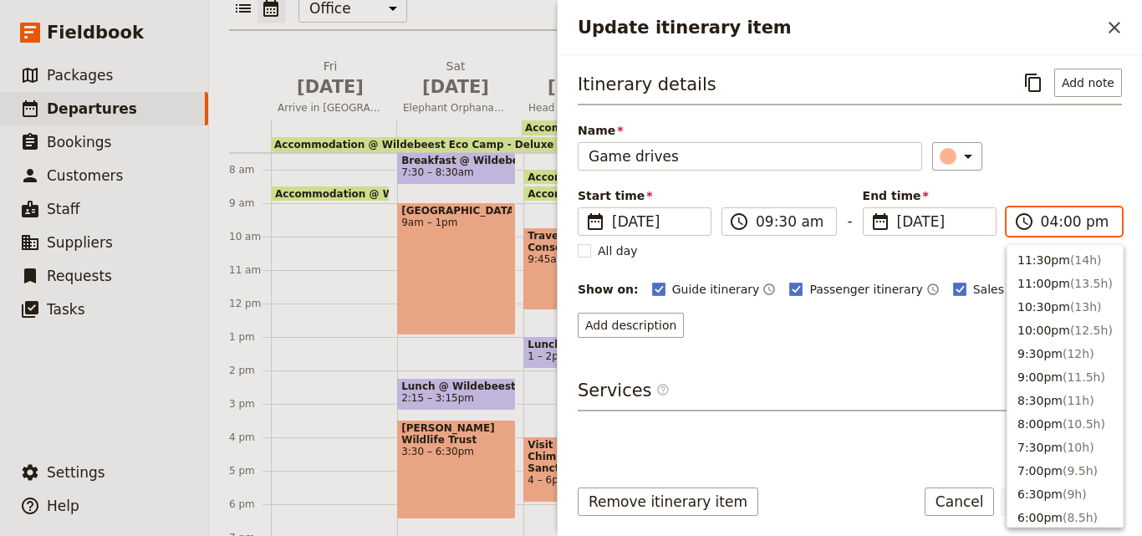
scroll to position [355, 0]
click at [1063, 281] on span "( 6h )" at bounding box center [1075, 279] width 24 height 13
type input "03:30 pm"
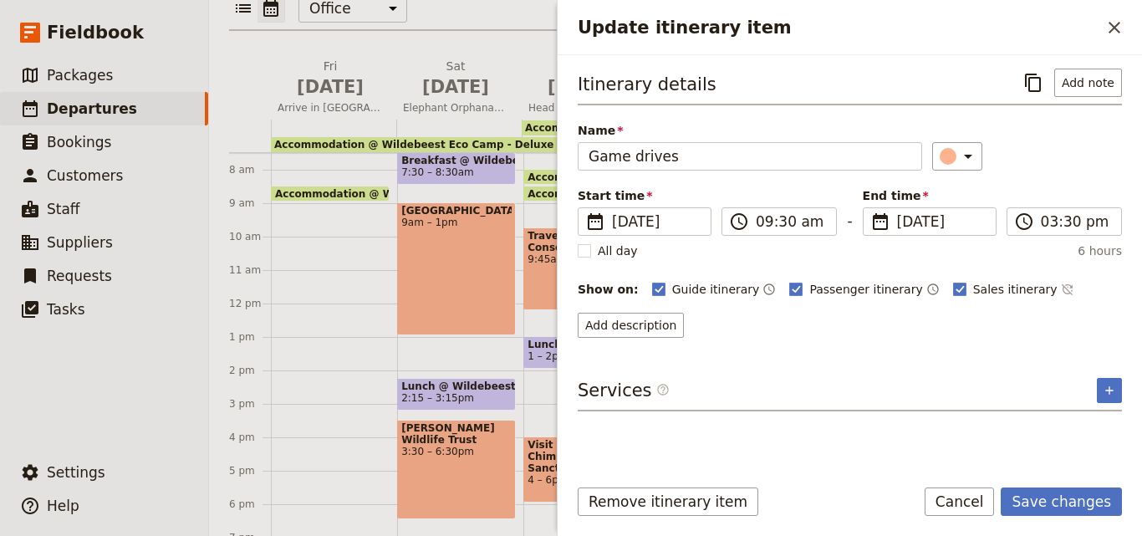
click at [1059, 518] on div "Remove itinerary item Save changes Cancel" at bounding box center [850, 511] width 584 height 48
click at [1063, 499] on button "Save changes" at bounding box center [1061, 501] width 121 height 28
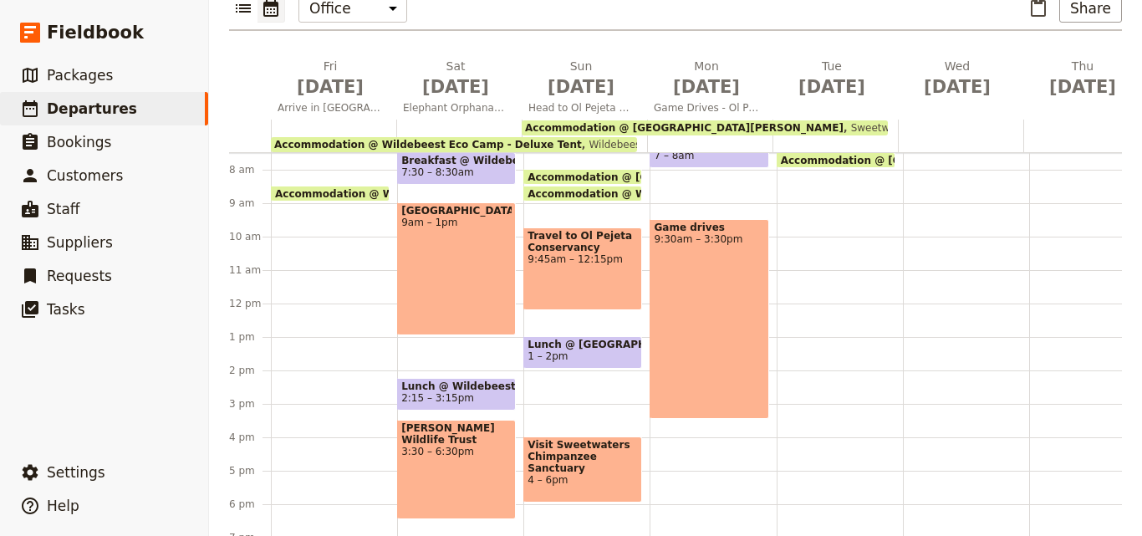
click at [559, 350] on span "1 – 2pm" at bounding box center [548, 356] width 40 height 12
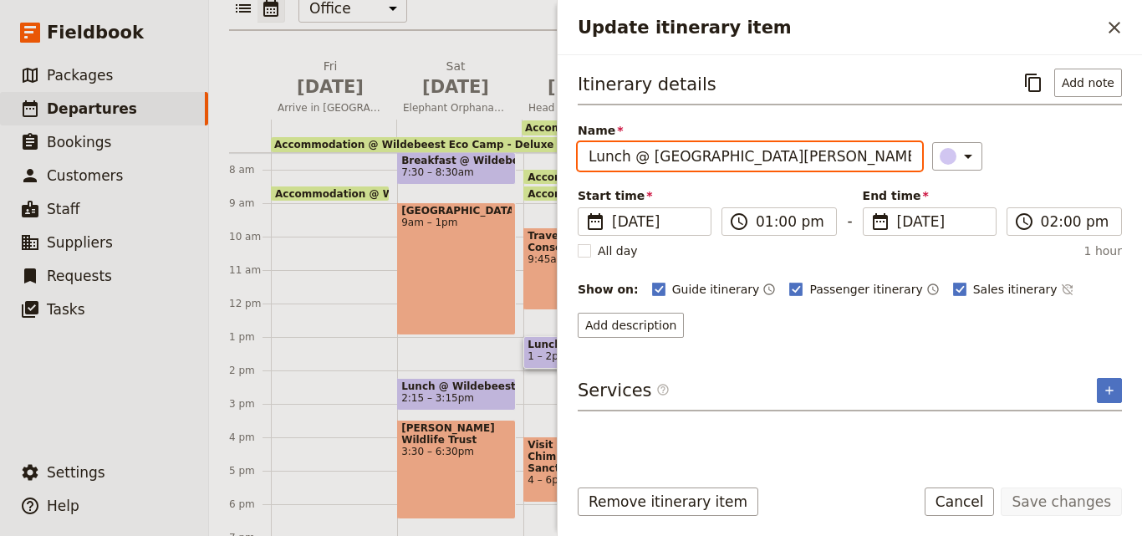
drag, startPoint x: 818, startPoint y: 161, endPoint x: 579, endPoint y: 148, distance: 238.6
click at [579, 148] on input "Lunch @ [GEOGRAPHIC_DATA][PERSON_NAME]" at bounding box center [750, 156] width 344 height 28
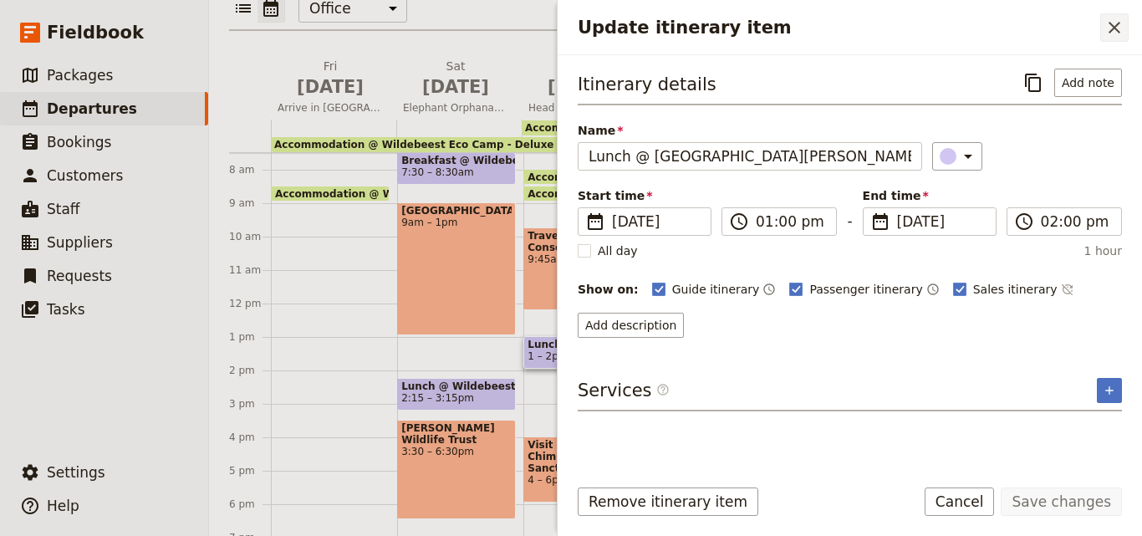
click at [1104, 35] on button "​" at bounding box center [1114, 27] width 28 height 28
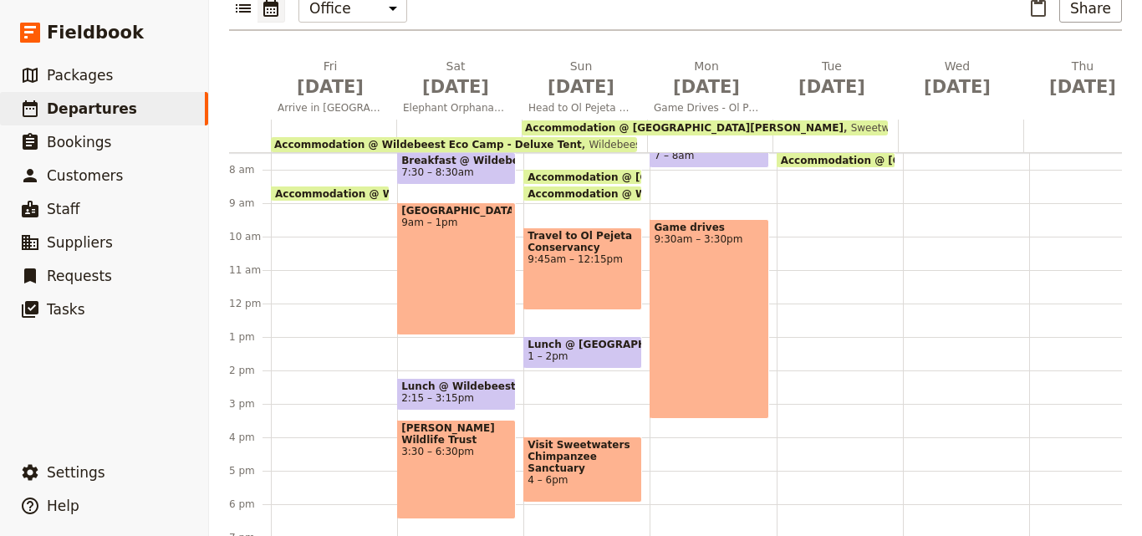
click at [702, 411] on div "Breakfast @ [GEOGRAPHIC_DATA][PERSON_NAME] 7 – 8am Game drives 9:30am – 3:30pm" at bounding box center [713, 303] width 126 height 803
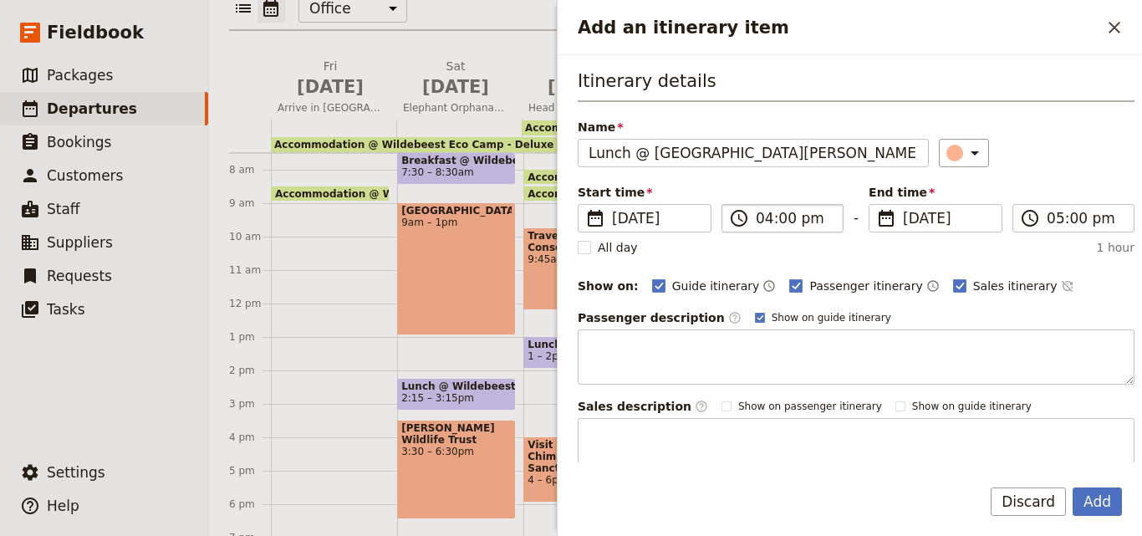
type input "Lunch @ [GEOGRAPHIC_DATA][PERSON_NAME]"
click at [762, 221] on input "04:00 pm" at bounding box center [794, 218] width 77 height 20
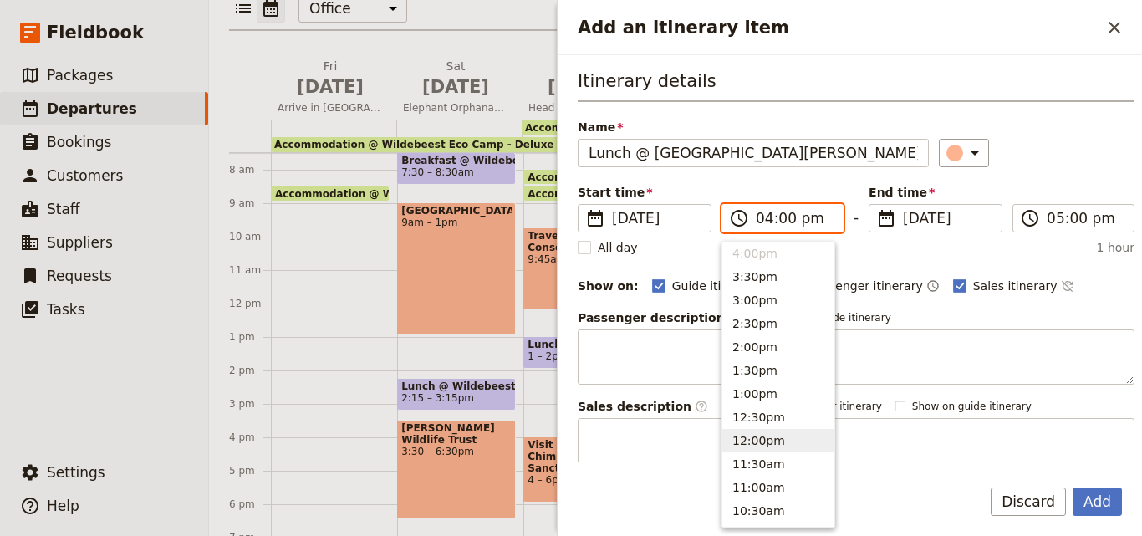
click at [786, 446] on button "12:00pm" at bounding box center [778, 440] width 112 height 23
type input "12:00 pm"
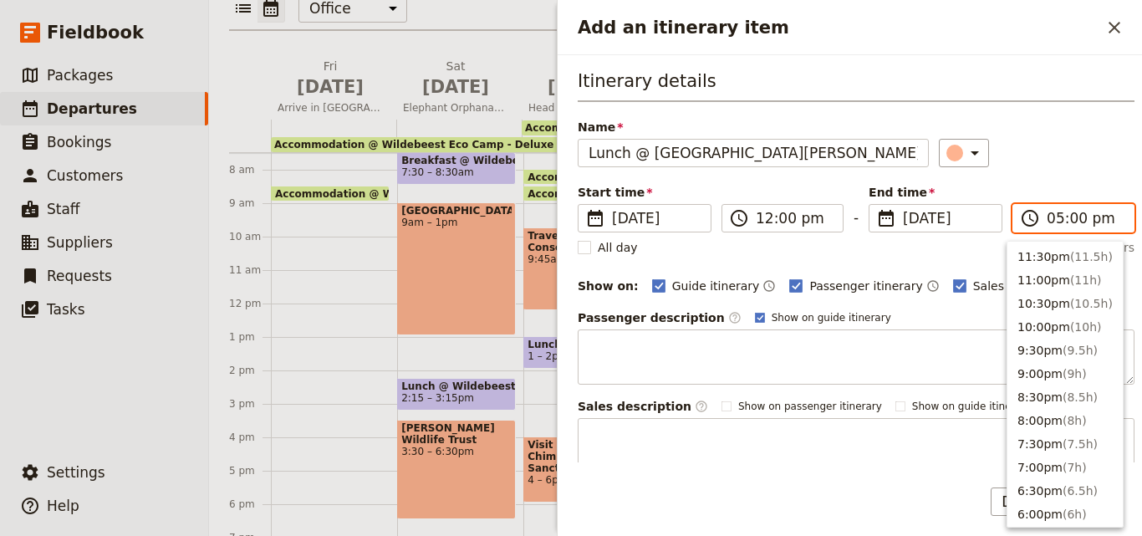
click at [1047, 224] on input "05:00 pm" at bounding box center [1085, 218] width 77 height 20
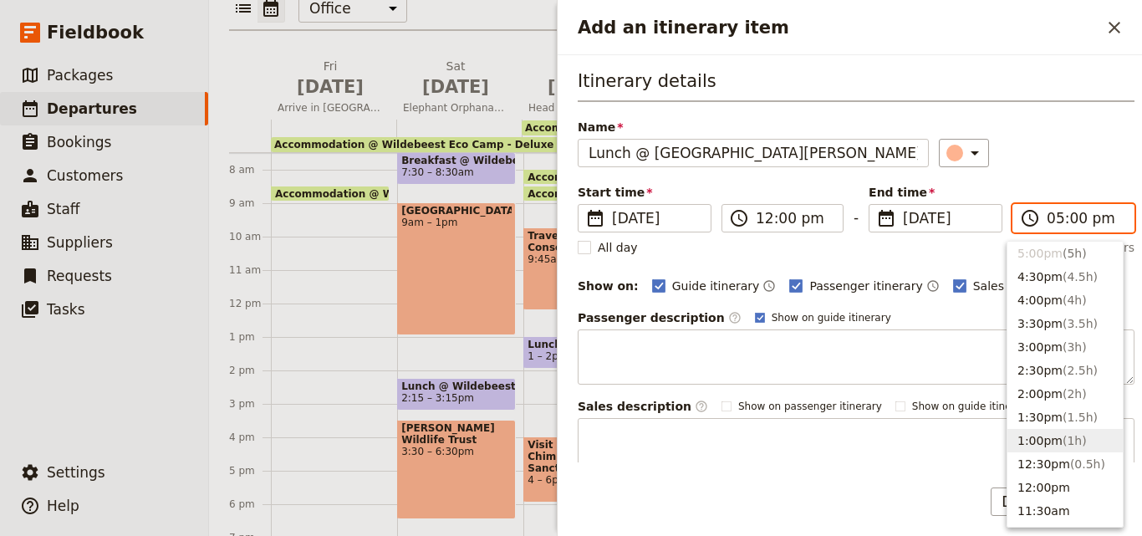
click at [1050, 446] on button "1:00pm ( 1h )" at bounding box center [1065, 440] width 115 height 23
type input "01:00 pm"
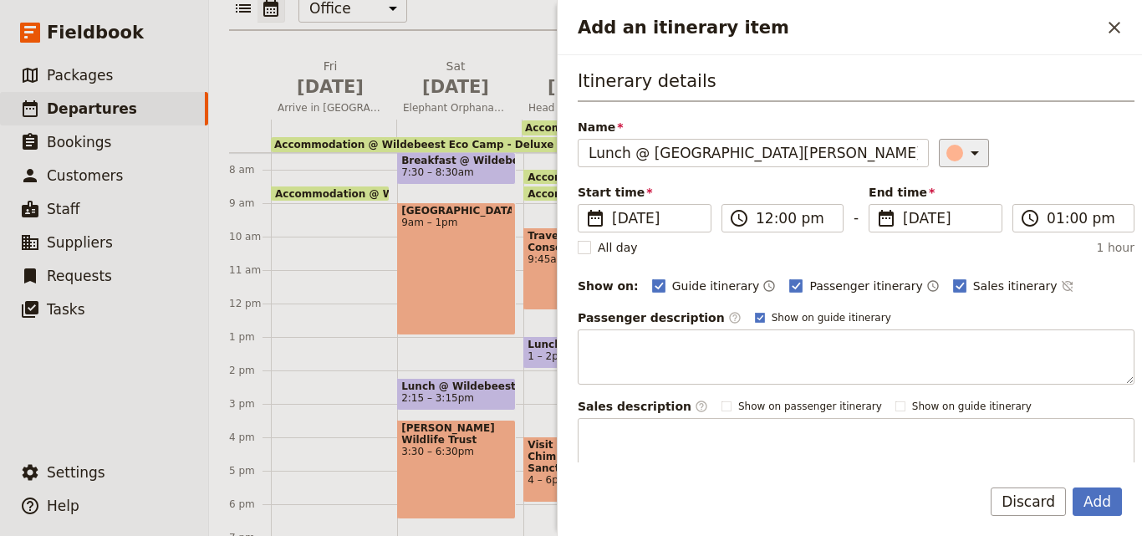
click at [947, 155] on div "Add an itinerary item" at bounding box center [955, 153] width 17 height 17
click at [967, 224] on button "button" at bounding box center [958, 228] width 20 height 20
click at [1092, 501] on button "Add" at bounding box center [1097, 501] width 49 height 28
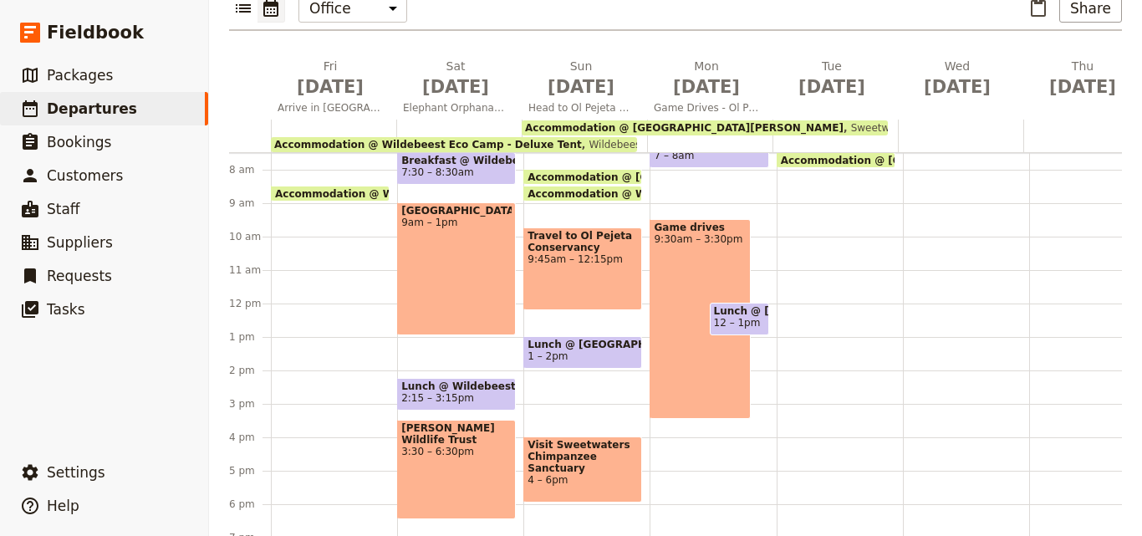
click at [722, 362] on div "Game drives 9:30am – 3:30pm" at bounding box center [700, 319] width 101 height 200
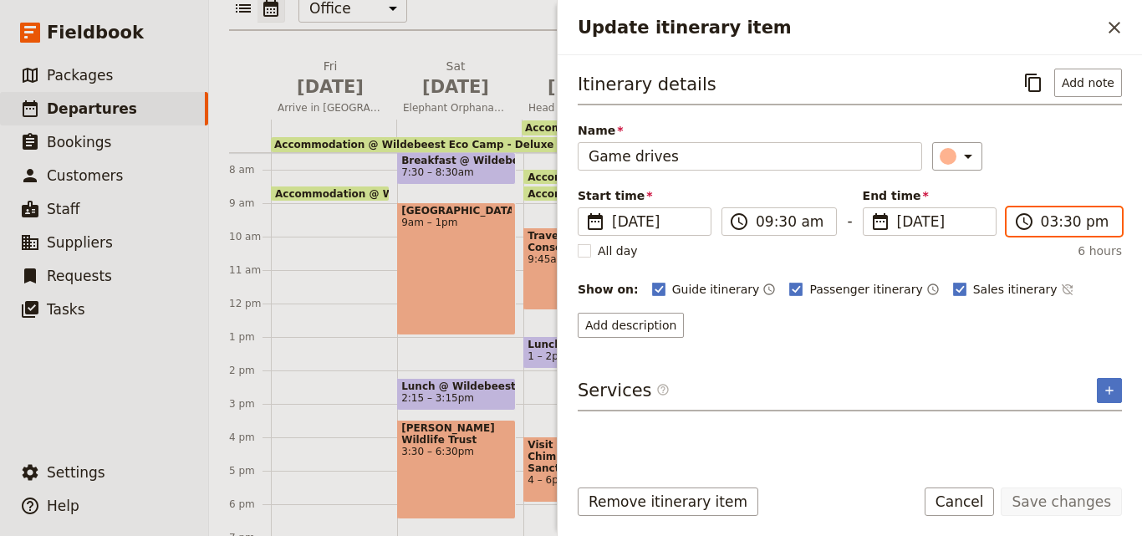
click at [1054, 226] on input "03:30 pm" at bounding box center [1076, 222] width 70 height 20
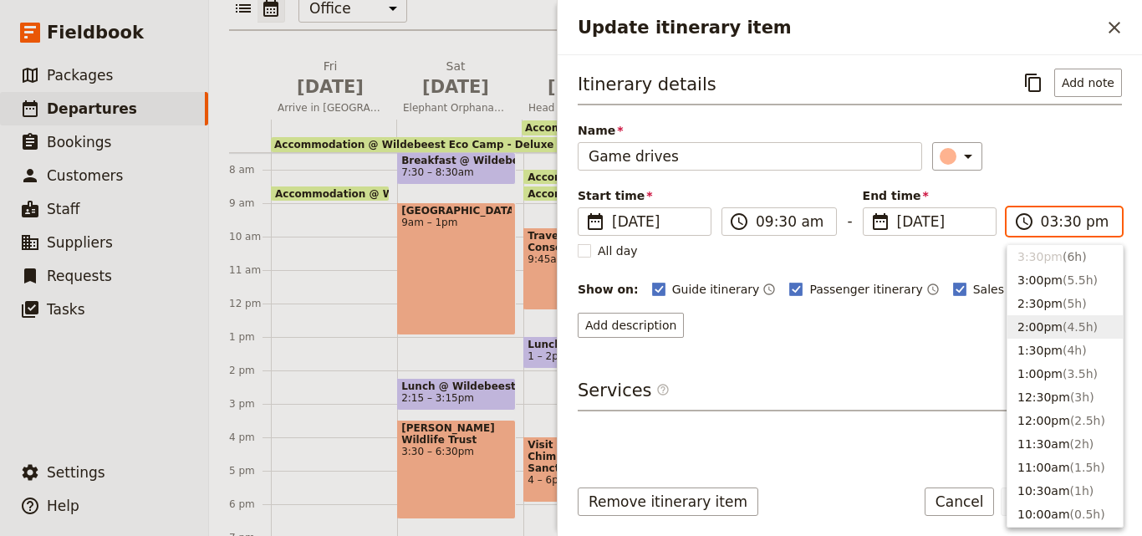
scroll to position [294, 0]
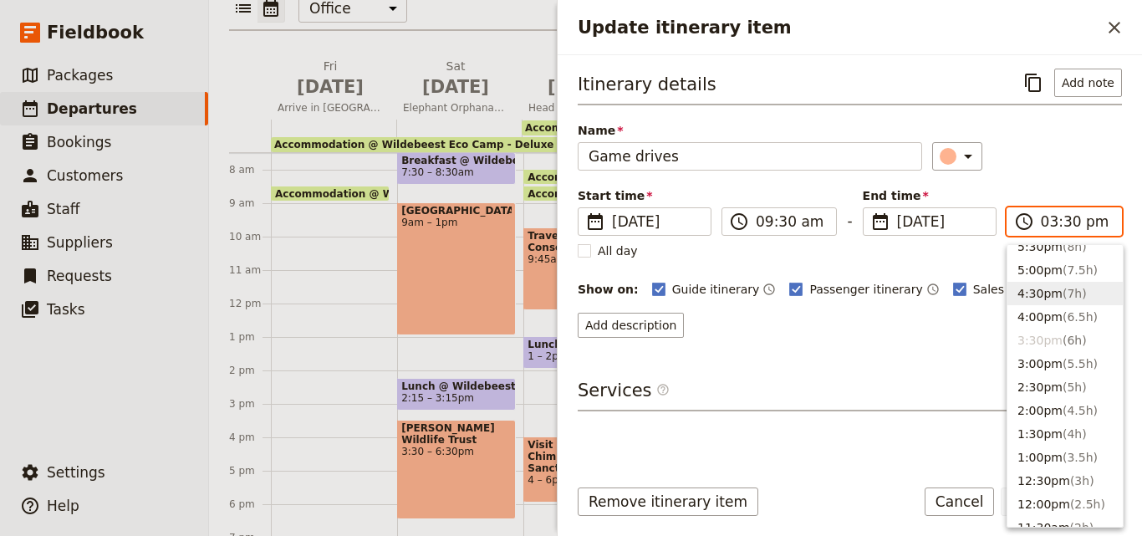
click at [1037, 293] on button "4:30pm ( 7h )" at bounding box center [1065, 293] width 115 height 23
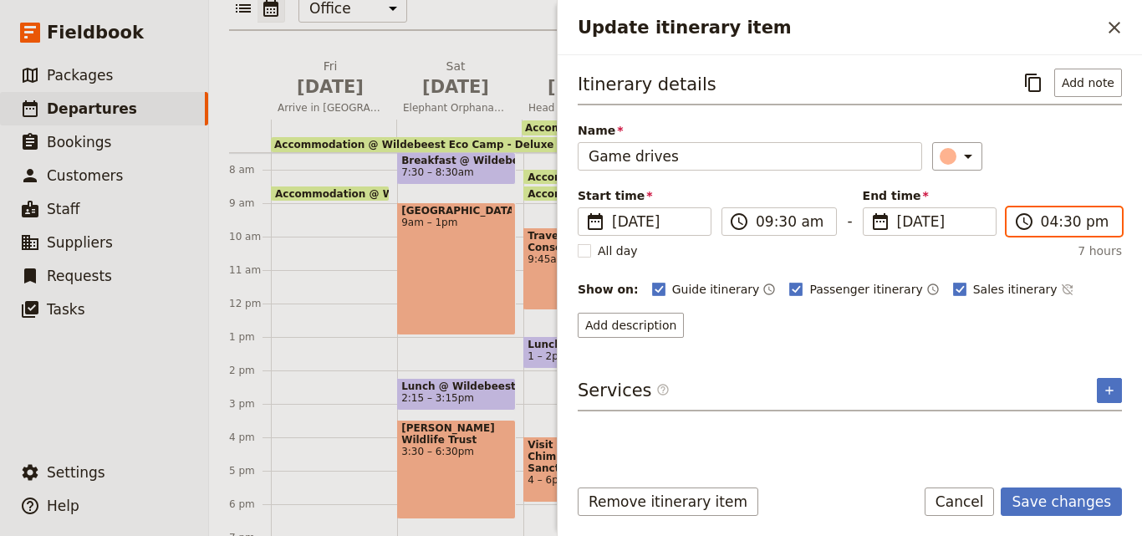
click at [1047, 217] on input "04:30 pm" at bounding box center [1076, 222] width 70 height 20
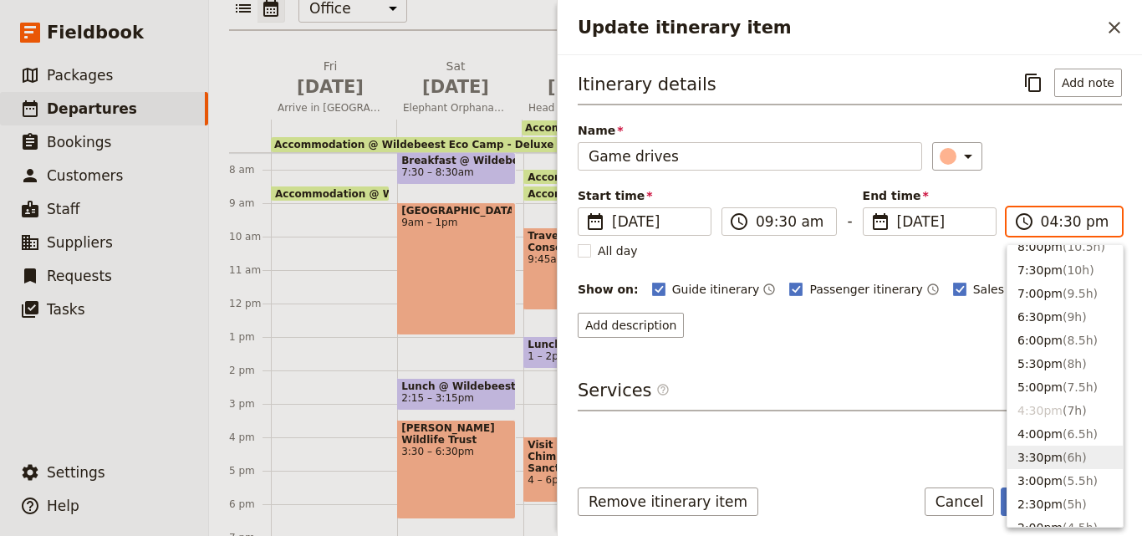
scroll to position [164, 0]
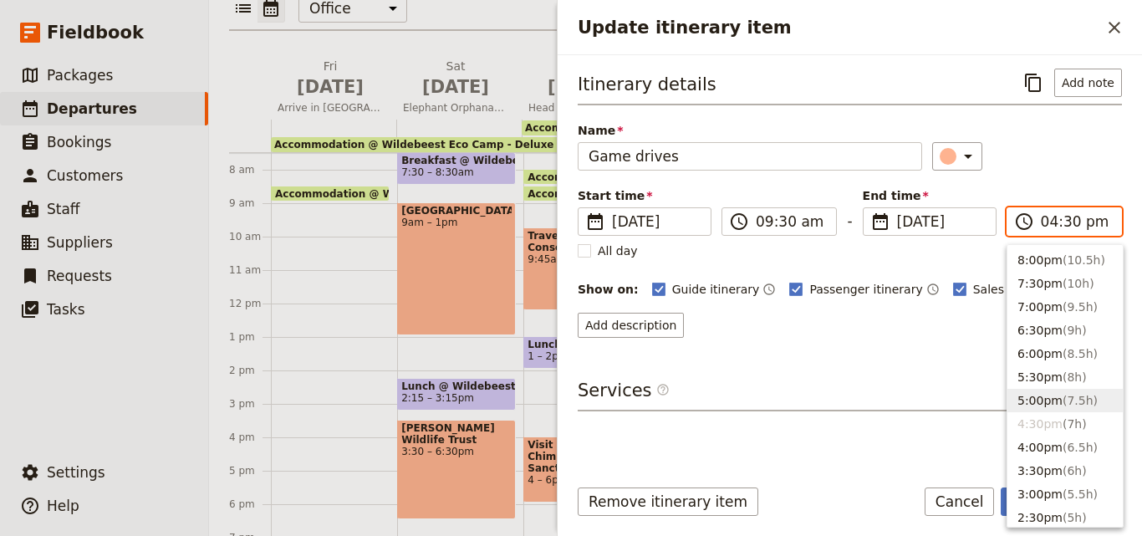
click at [1034, 394] on button "5:00pm ( 7.5h )" at bounding box center [1065, 400] width 115 height 23
type input "05:00 pm"
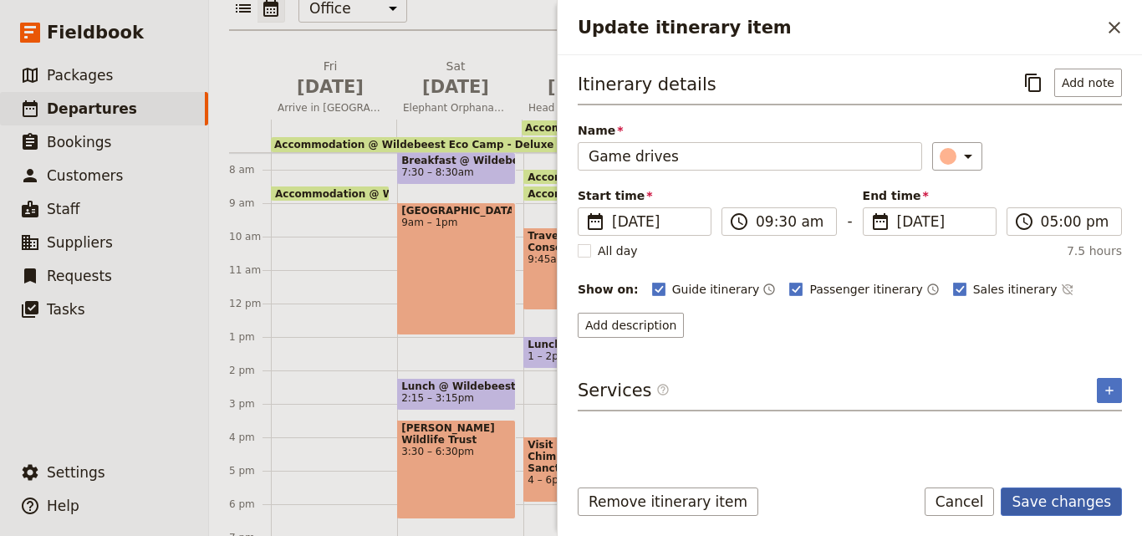
click at [1088, 500] on button "Save changes" at bounding box center [1061, 501] width 121 height 28
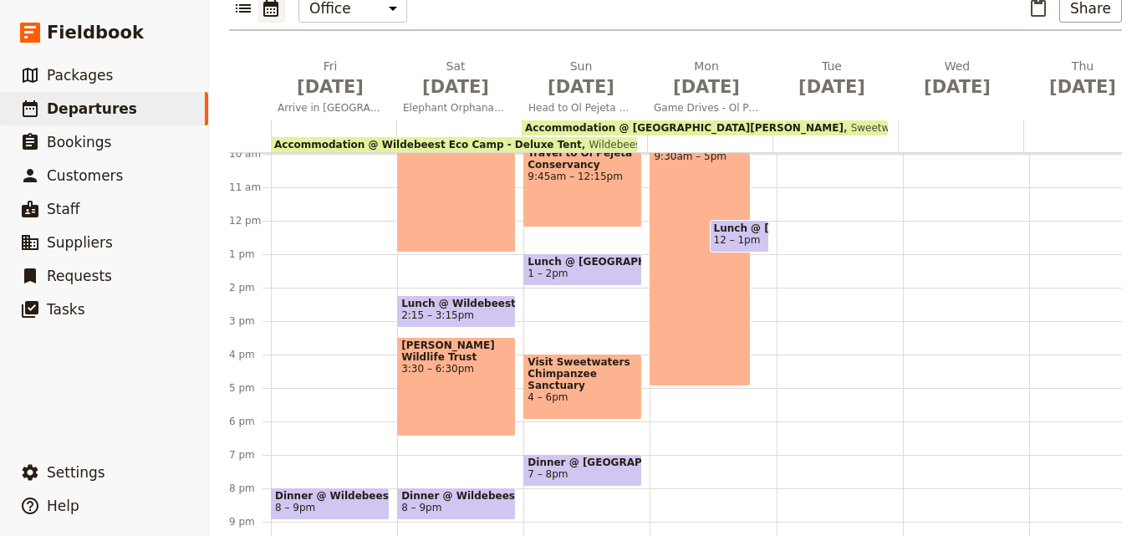
scroll to position [334, 0]
click at [548, 456] on span "Dinner @ [GEOGRAPHIC_DATA][PERSON_NAME]" at bounding box center [583, 462] width 110 height 12
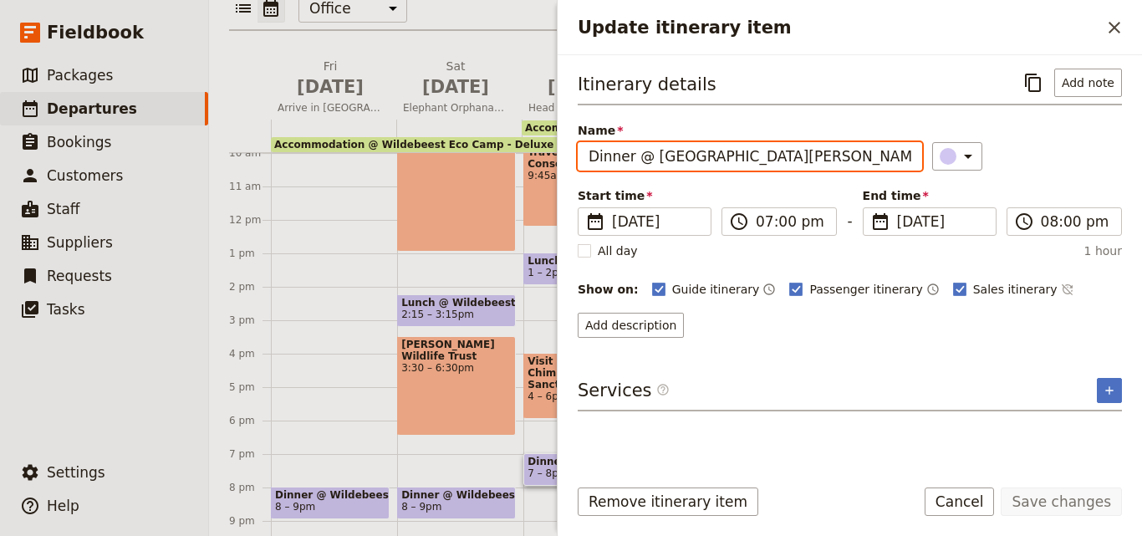
drag, startPoint x: 845, startPoint y: 163, endPoint x: 577, endPoint y: 148, distance: 268.8
click at [577, 148] on div "Itinerary details ​ Add note Name Dinner @ [GEOGRAPHIC_DATA][PERSON_NAME] ​ Sta…" at bounding box center [850, 258] width 584 height 407
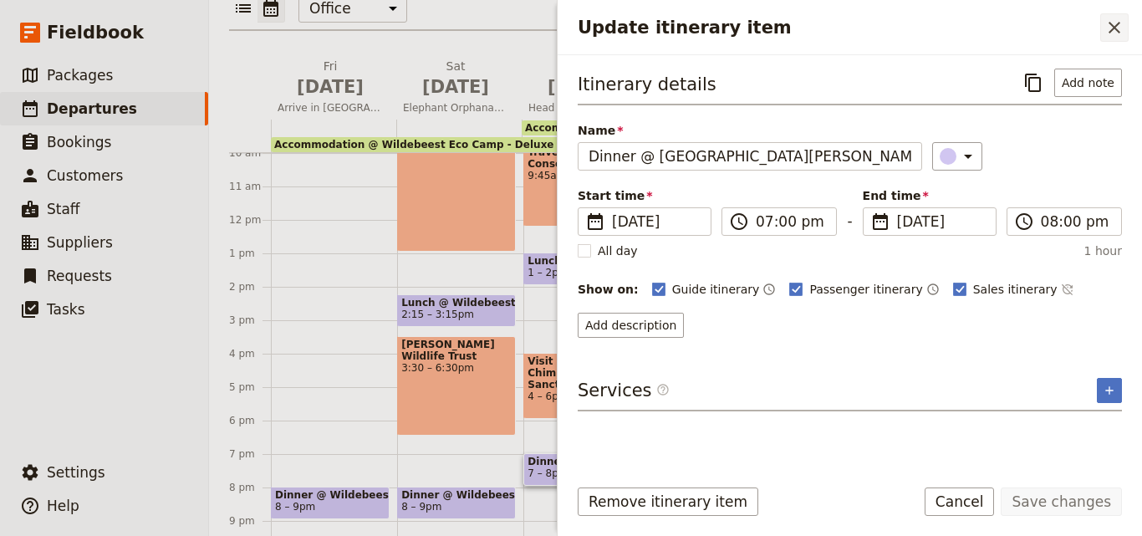
click at [1101, 28] on button "​" at bounding box center [1114, 27] width 28 height 28
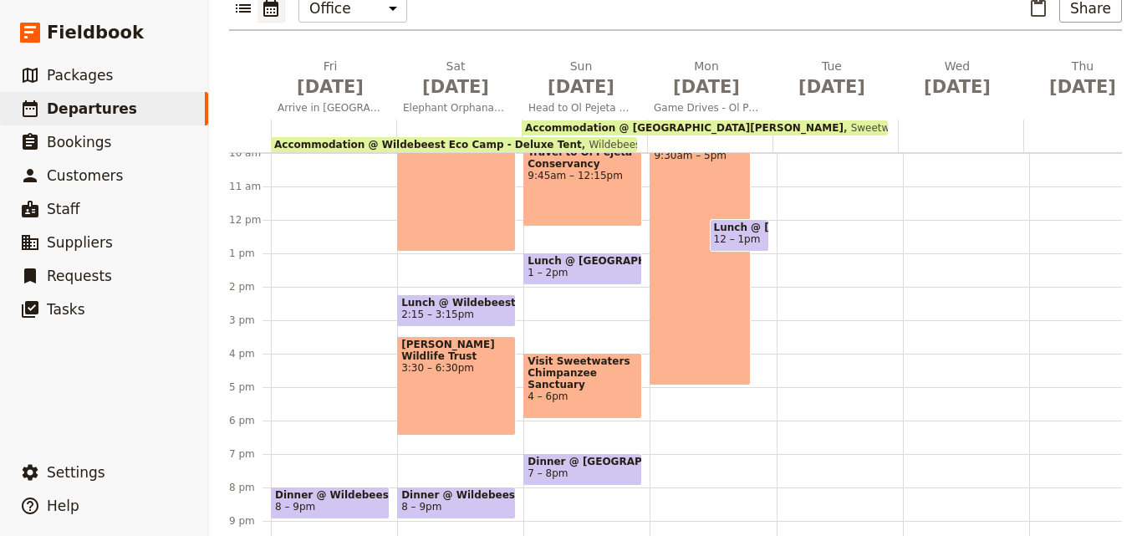
click at [680, 417] on div "Breakfast @ [GEOGRAPHIC_DATA][PERSON_NAME] 7 – 8am Game drives 9:30am – 5pm Lun…" at bounding box center [713, 220] width 126 height 803
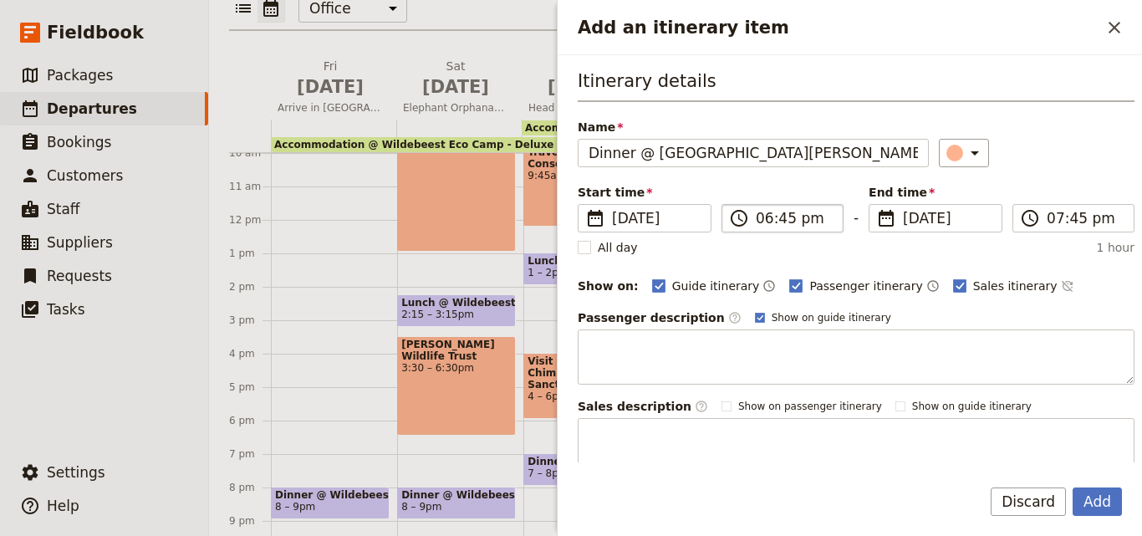
type input "Dinner @ [GEOGRAPHIC_DATA][PERSON_NAME]"
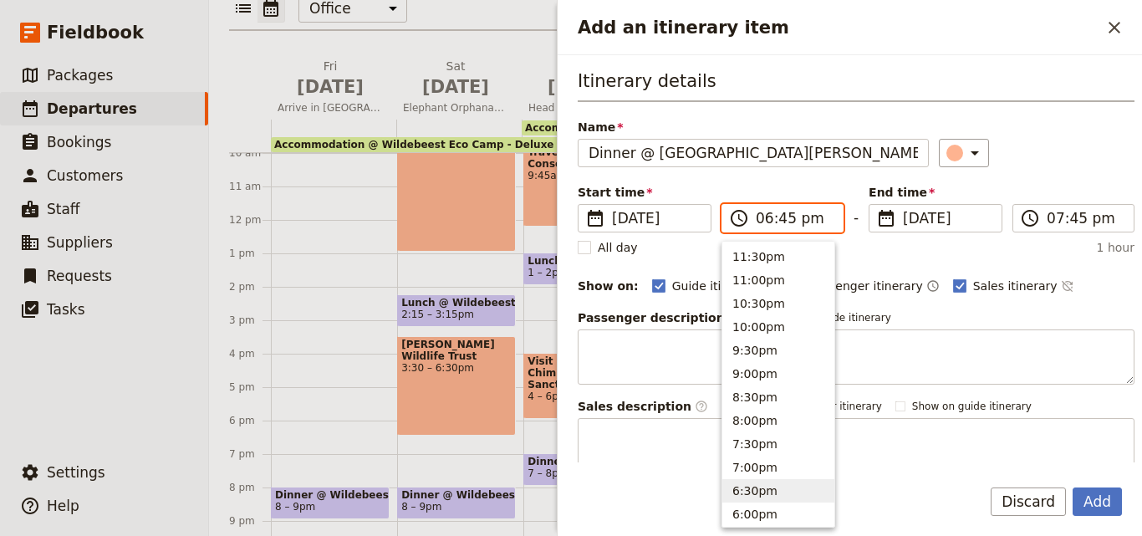
click at [765, 222] on input "06:45 pm" at bounding box center [794, 218] width 77 height 20
click at [768, 457] on button "7:00pm" at bounding box center [778, 467] width 112 height 23
type input "07:00 pm"
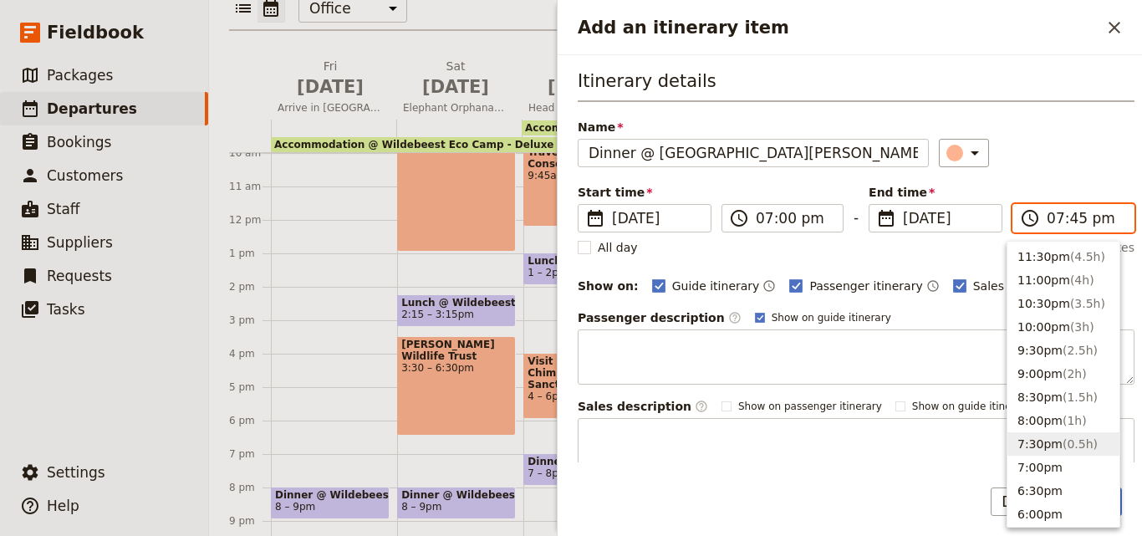
click at [1047, 217] on input "07:45 pm" at bounding box center [1085, 218] width 77 height 20
click at [1046, 421] on button "8:00pm ( 1h )" at bounding box center [1064, 420] width 112 height 23
type input "08:00 pm"
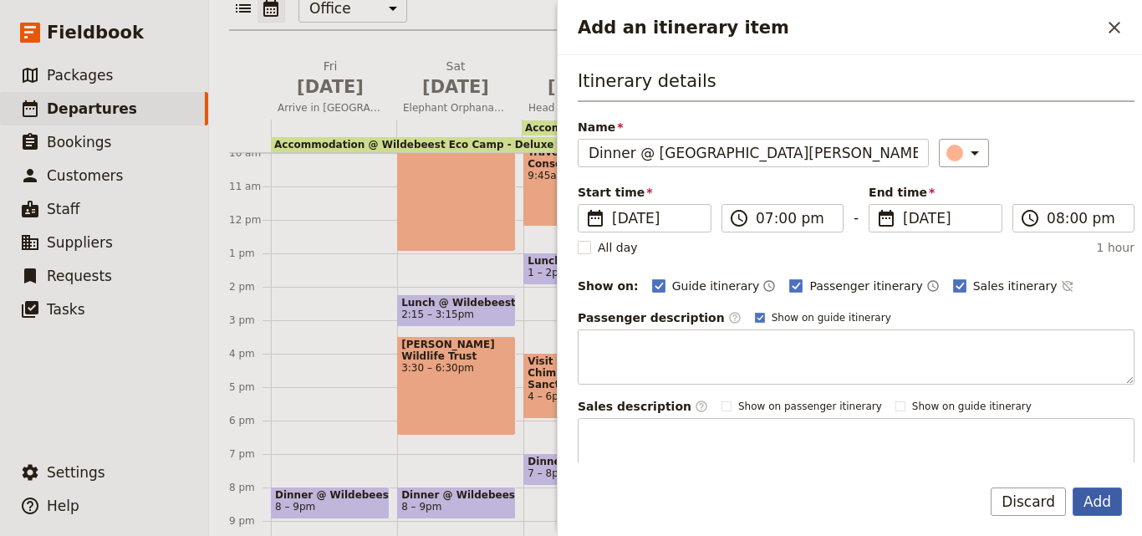
click at [1091, 501] on button "Add" at bounding box center [1097, 501] width 49 height 28
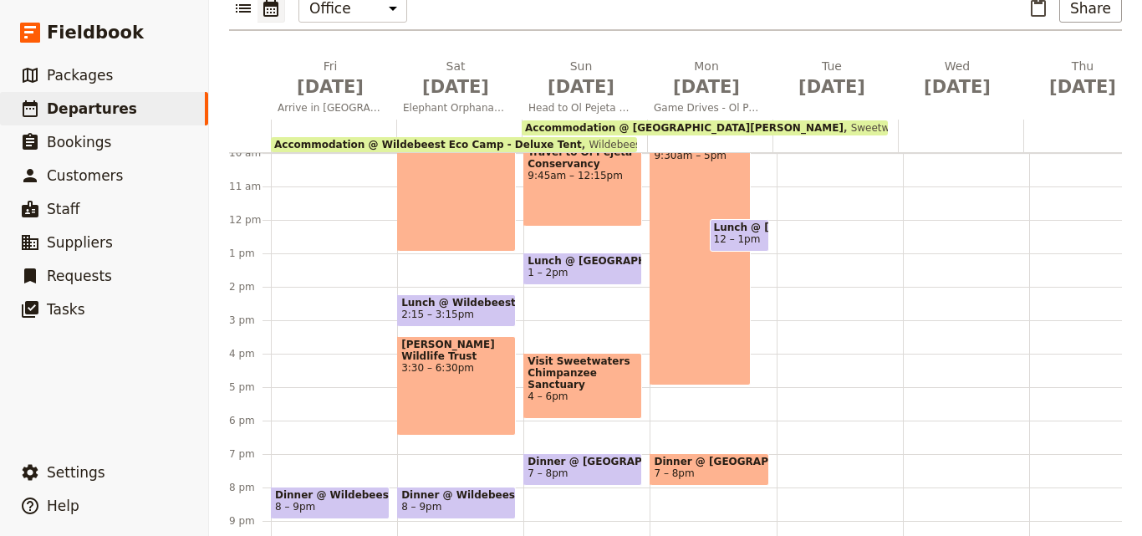
click at [694, 456] on span "Dinner @ [GEOGRAPHIC_DATA][PERSON_NAME]" at bounding box center [709, 462] width 110 height 12
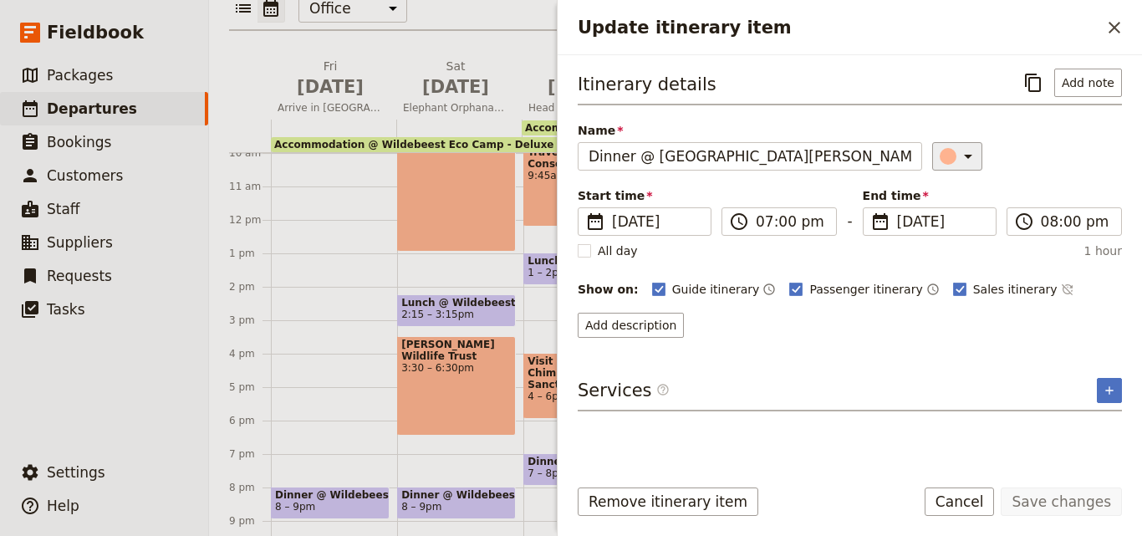
click at [941, 157] on div "Update itinerary item" at bounding box center [948, 156] width 17 height 17
click at [953, 227] on div "button" at bounding box center [958, 231] width 17 height 17
click at [1074, 509] on button "Save changes" at bounding box center [1061, 501] width 121 height 28
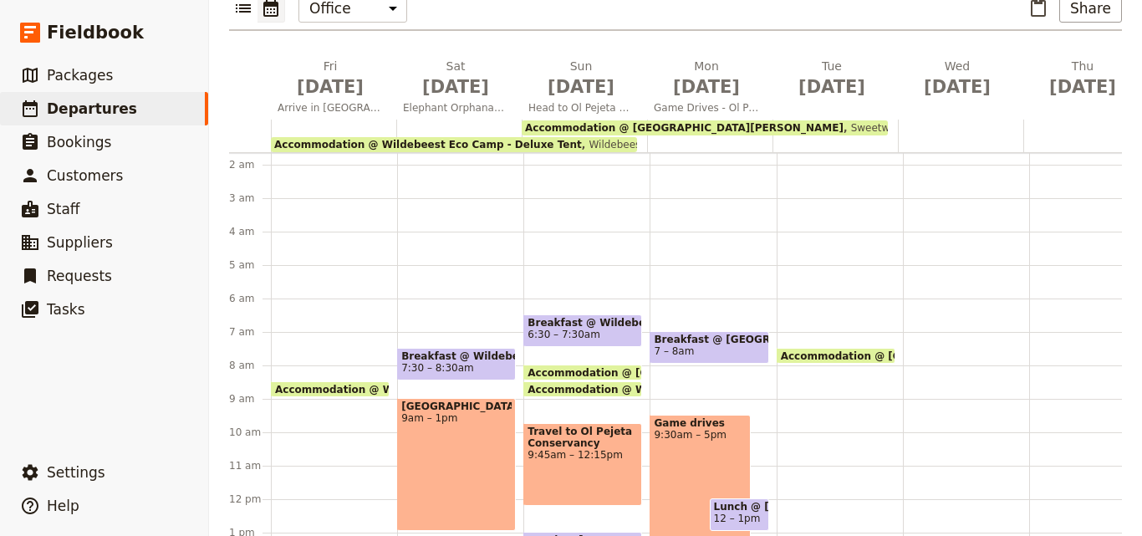
scroll to position [84, 0]
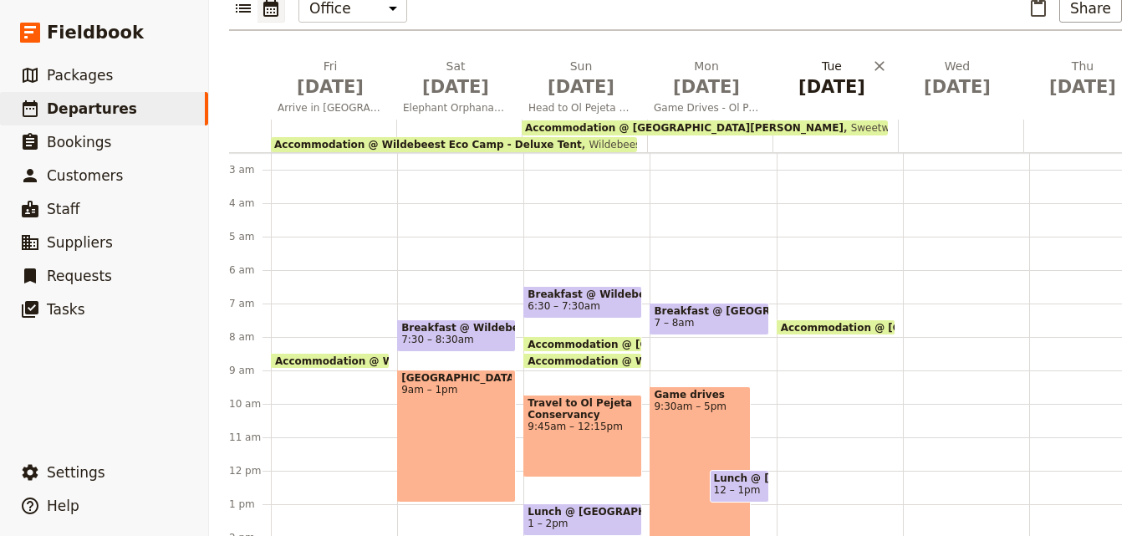
click at [839, 58] on h2 "[DATE]" at bounding box center [831, 79] width 105 height 42
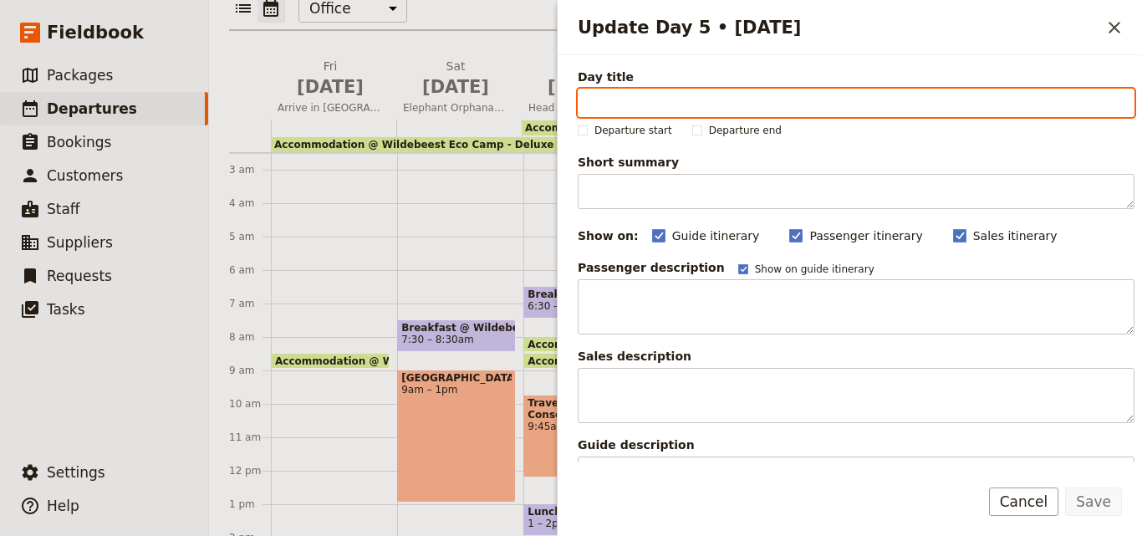
paste input "[GEOGRAPHIC_DATA]"
click at [596, 101] on input "[GEOGRAPHIC_DATA]" at bounding box center [856, 103] width 557 height 28
click at [591, 105] on input "[GEOGRAPHIC_DATA]" at bounding box center [856, 103] width 557 height 28
type input "[GEOGRAPHIC_DATA]"
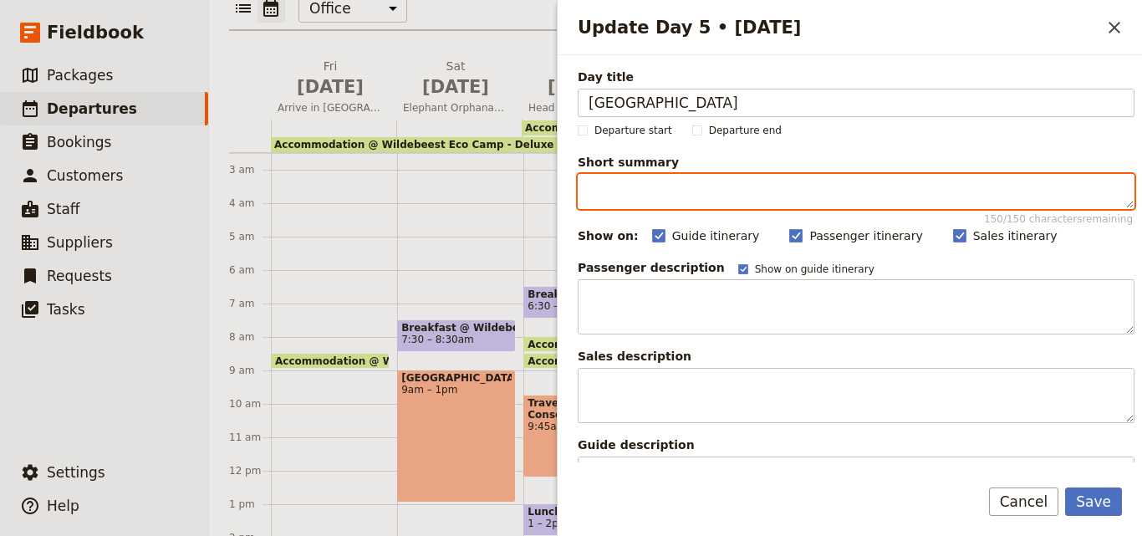
click at [627, 189] on textarea "Short summary 150 / 150 characters remaining" at bounding box center [856, 191] width 557 height 35
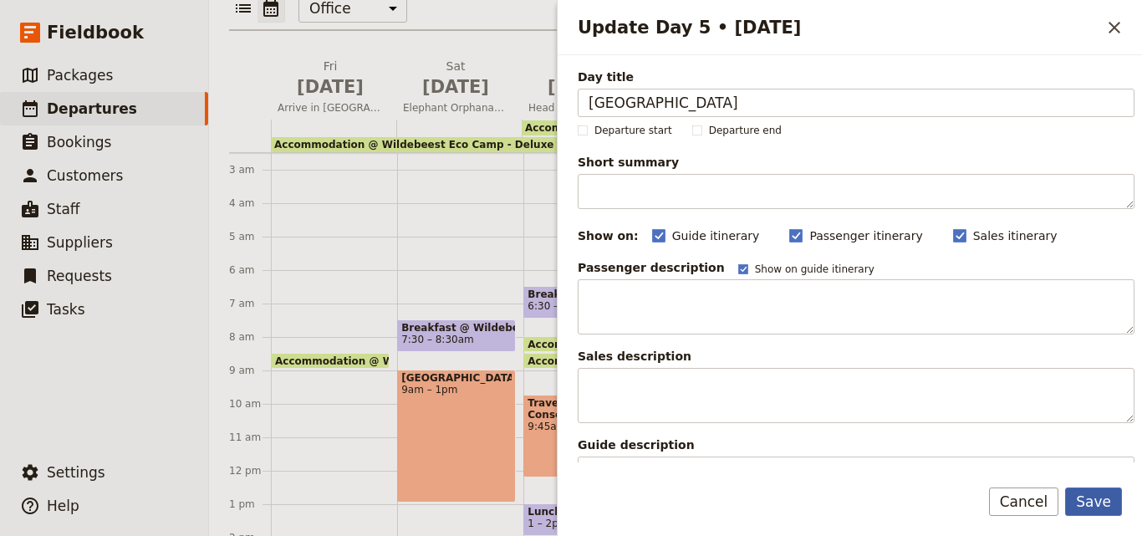
click at [1099, 501] on button "Save" at bounding box center [1093, 501] width 57 height 28
